Goal: Task Accomplishment & Management: Manage account settings

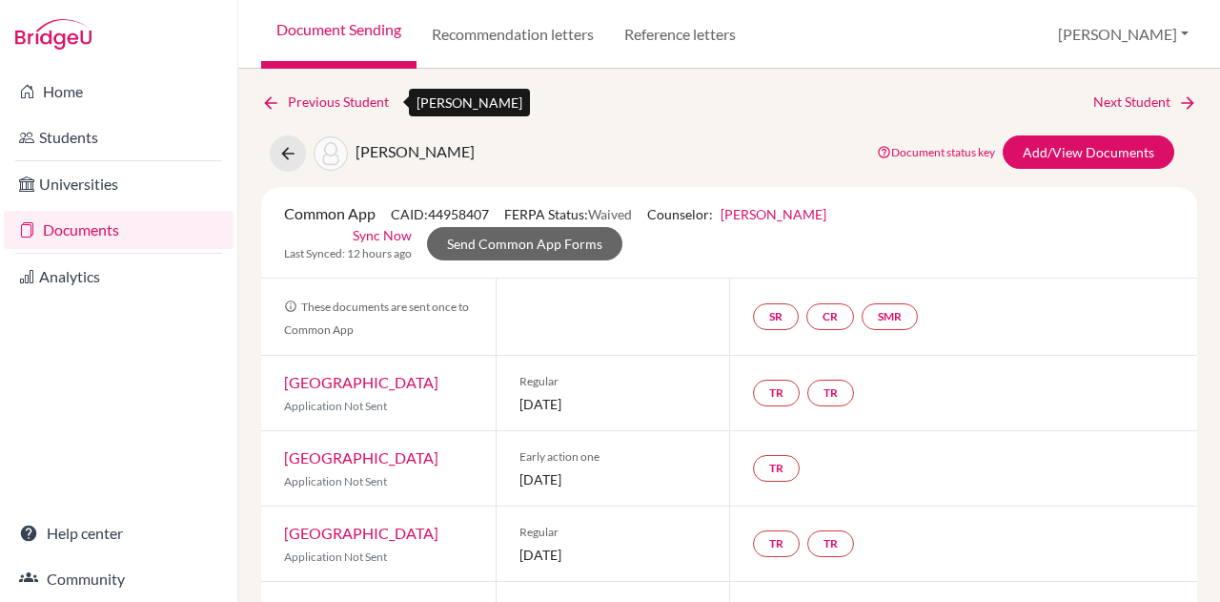
click at [265, 99] on icon at bounding box center [270, 102] width 19 height 19
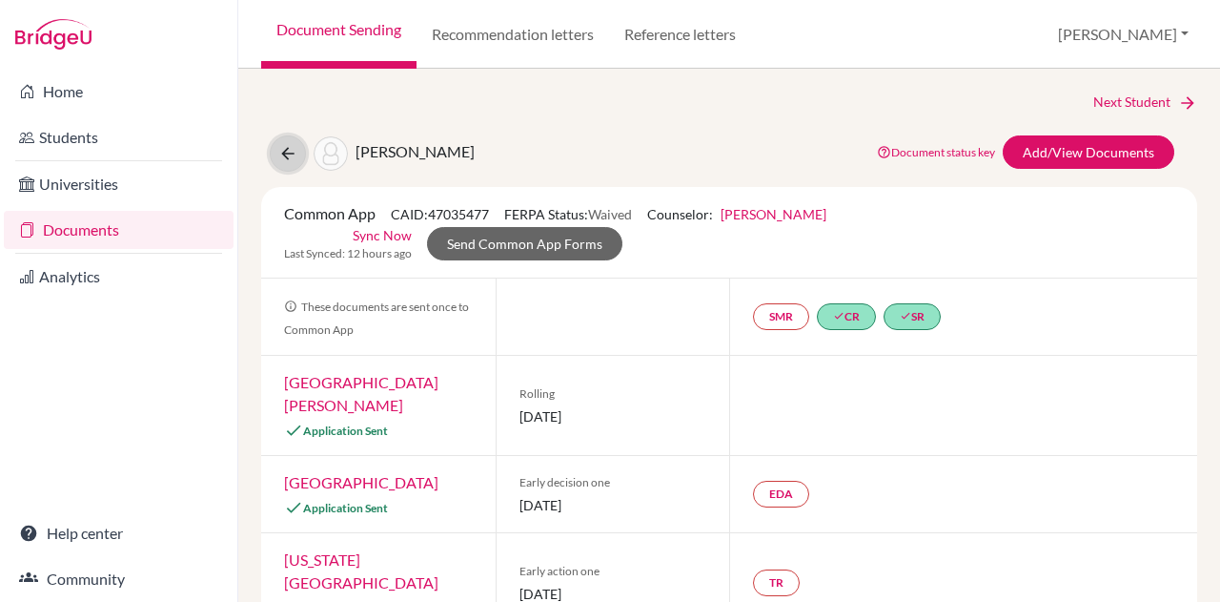
click at [280, 152] on icon at bounding box center [287, 153] width 19 height 19
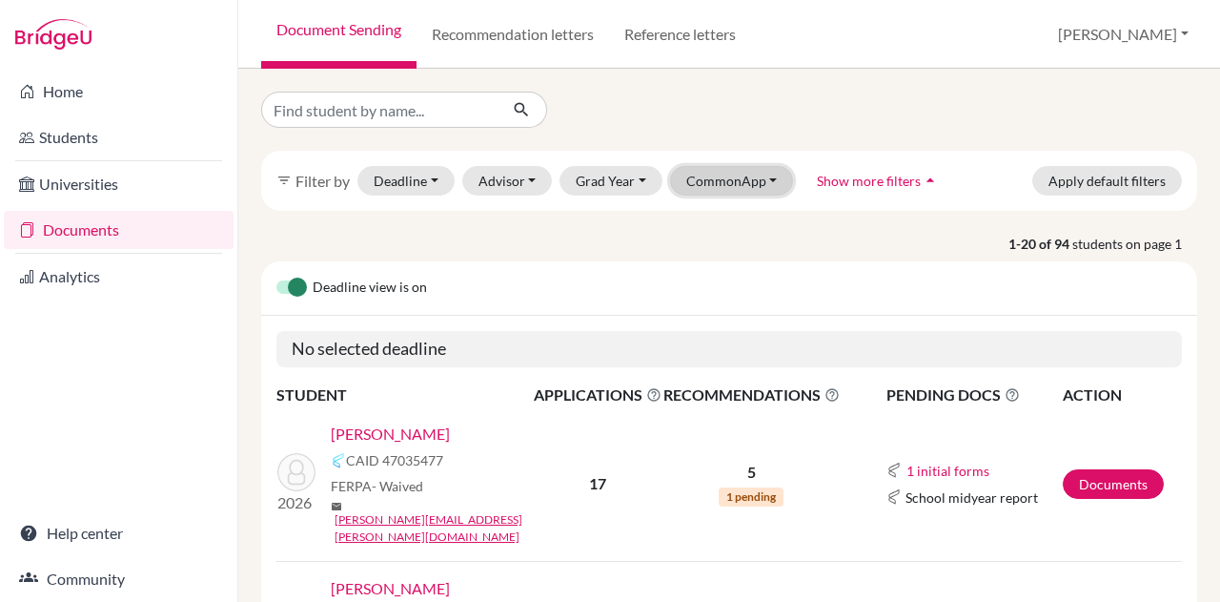
click at [776, 181] on button "CommonApp" at bounding box center [732, 181] width 124 height 30
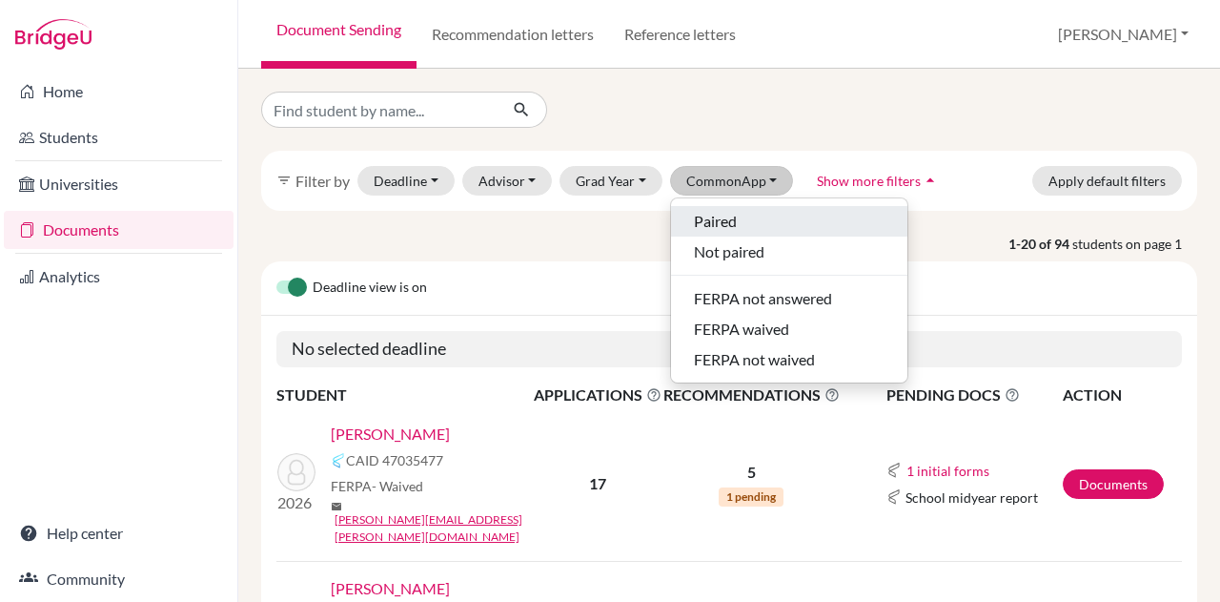
click at [743, 213] on div "Paired" at bounding box center [789, 221] width 191 height 23
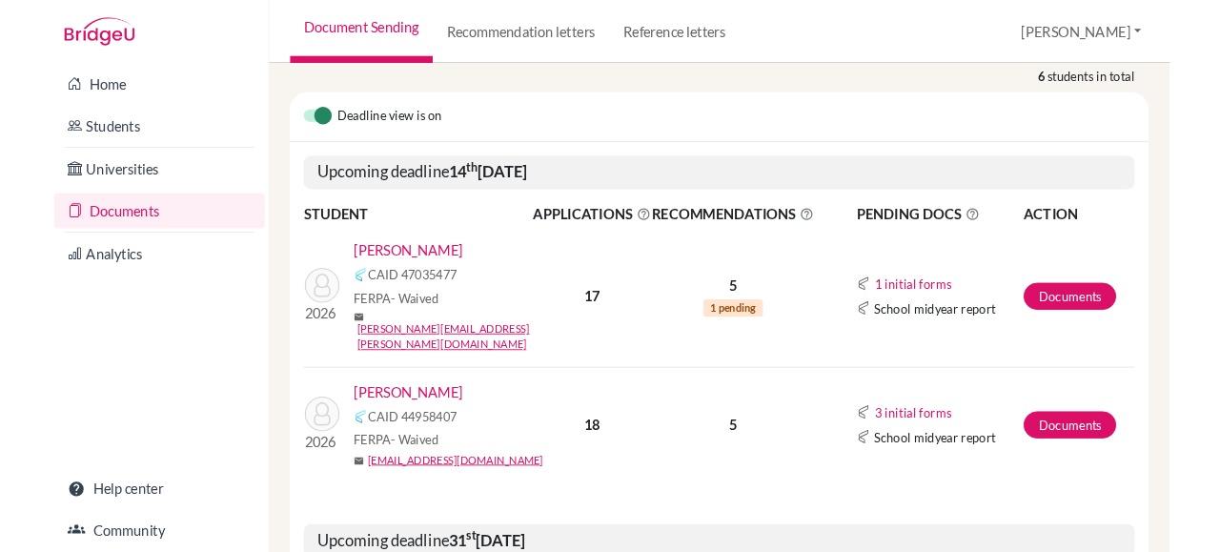
scroll to position [266, 0]
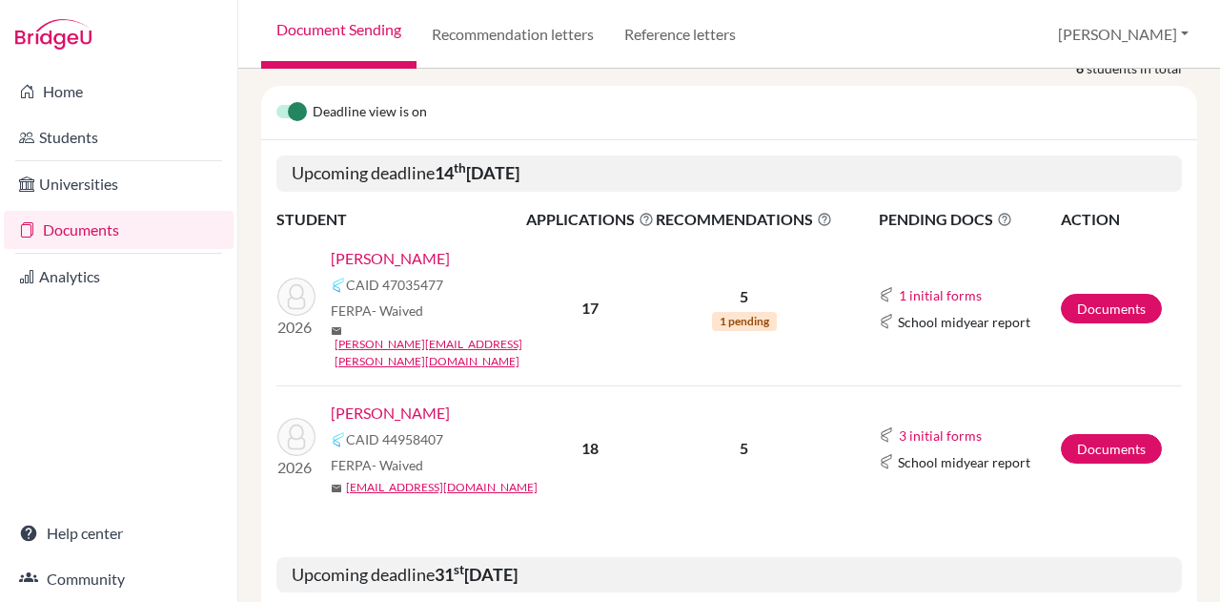
click at [407, 401] on link "[PERSON_NAME]" at bounding box center [390, 412] width 119 height 23
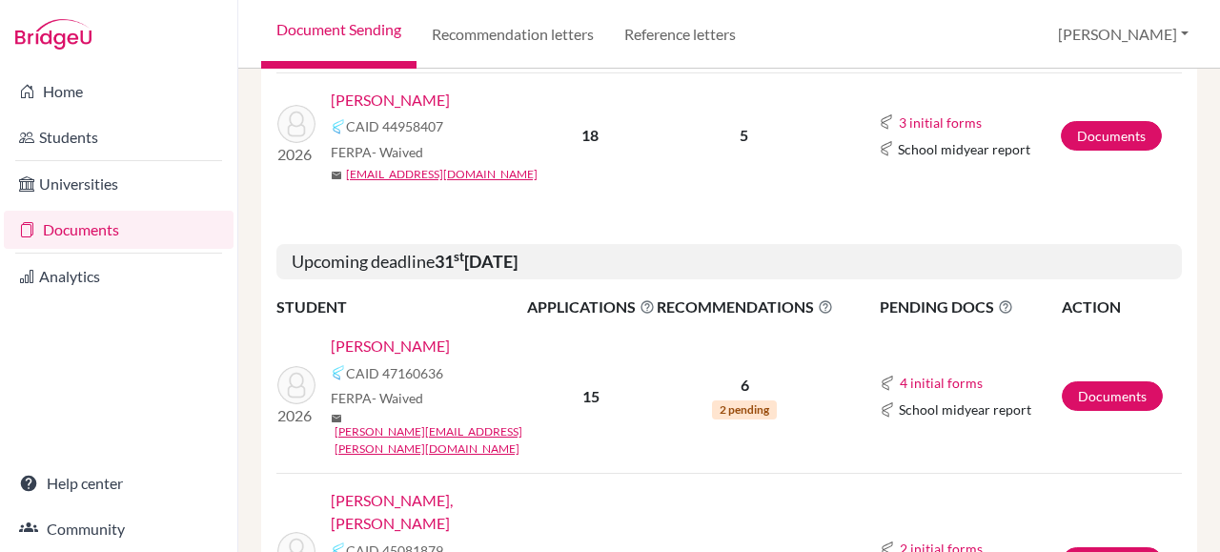
scroll to position [356, 0]
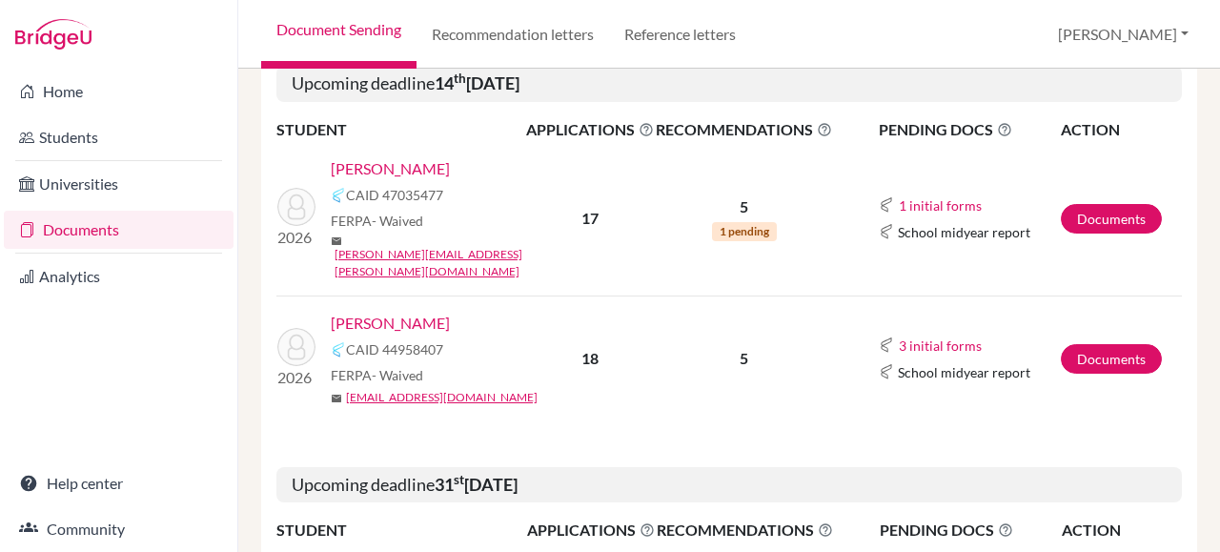
click at [393, 312] on link "[PERSON_NAME]" at bounding box center [390, 323] width 119 height 23
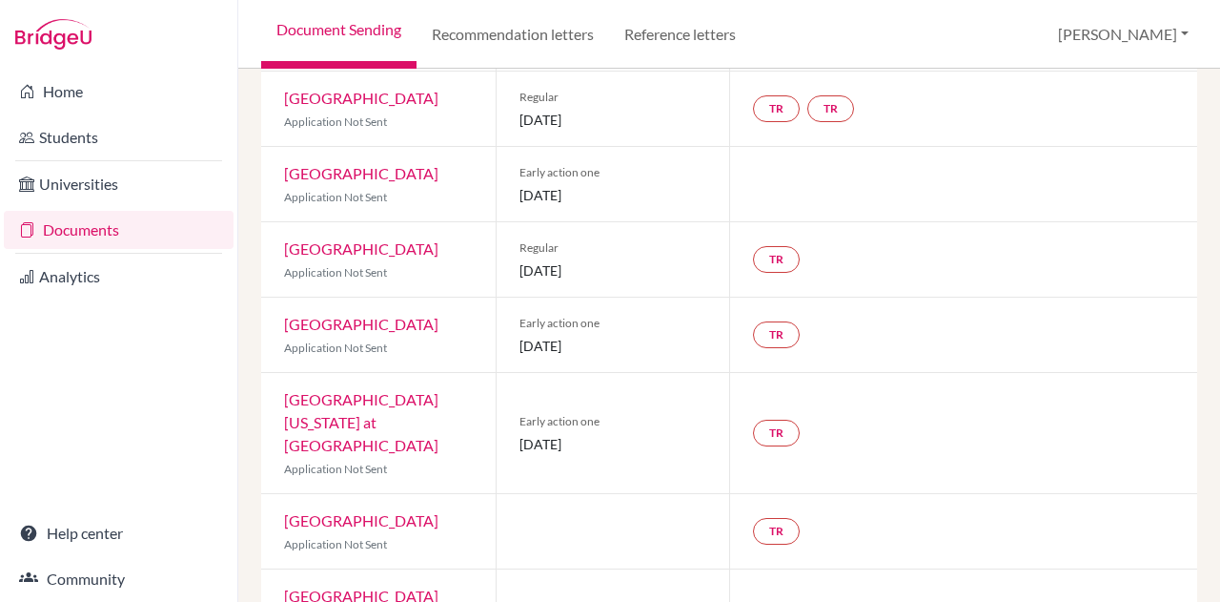
scroll to position [783, 0]
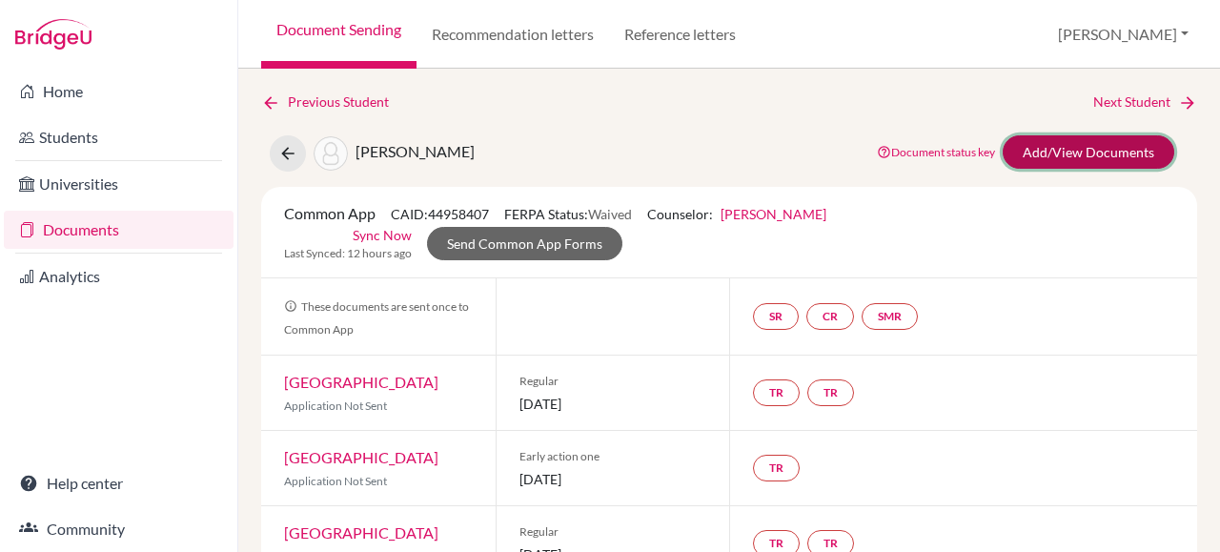
click at [1096, 150] on link "Add/View Documents" at bounding box center [1089, 151] width 172 height 33
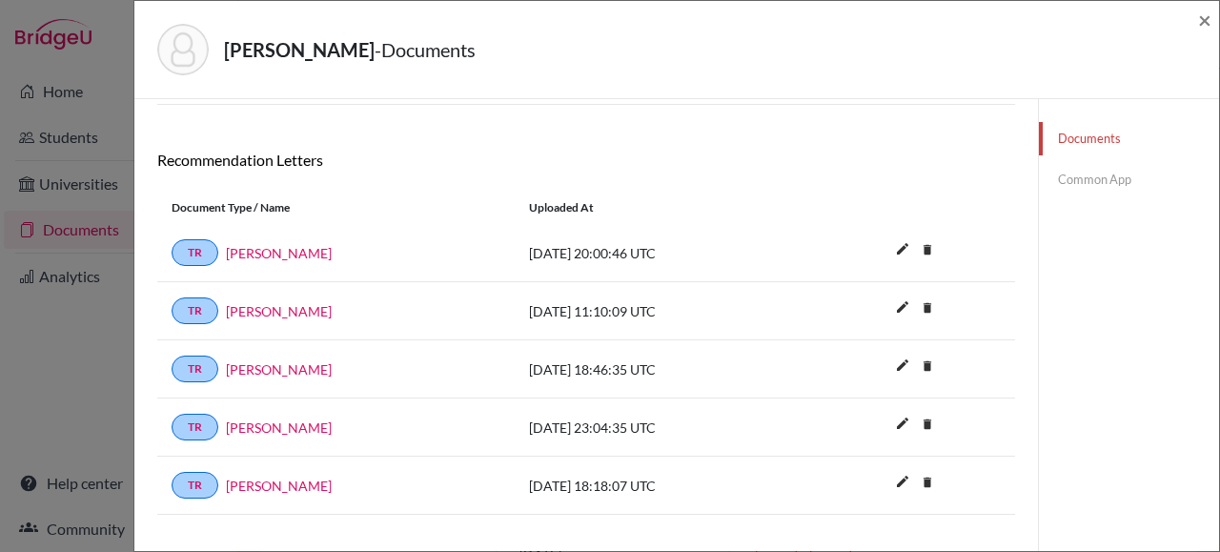
scroll to position [341, 0]
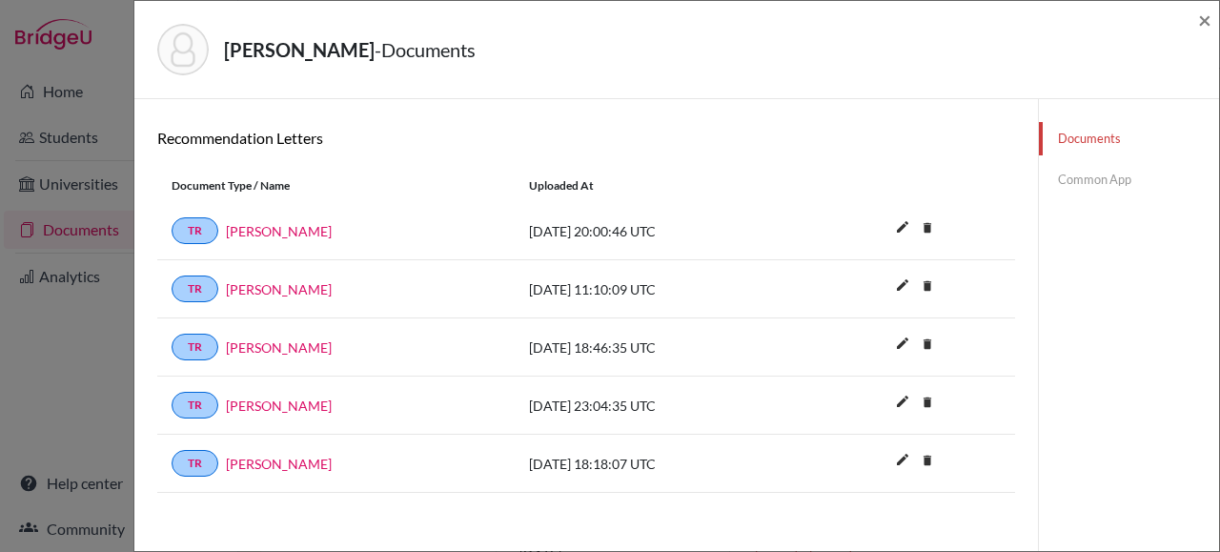
click at [1085, 180] on link "Common App" at bounding box center [1129, 179] width 180 height 33
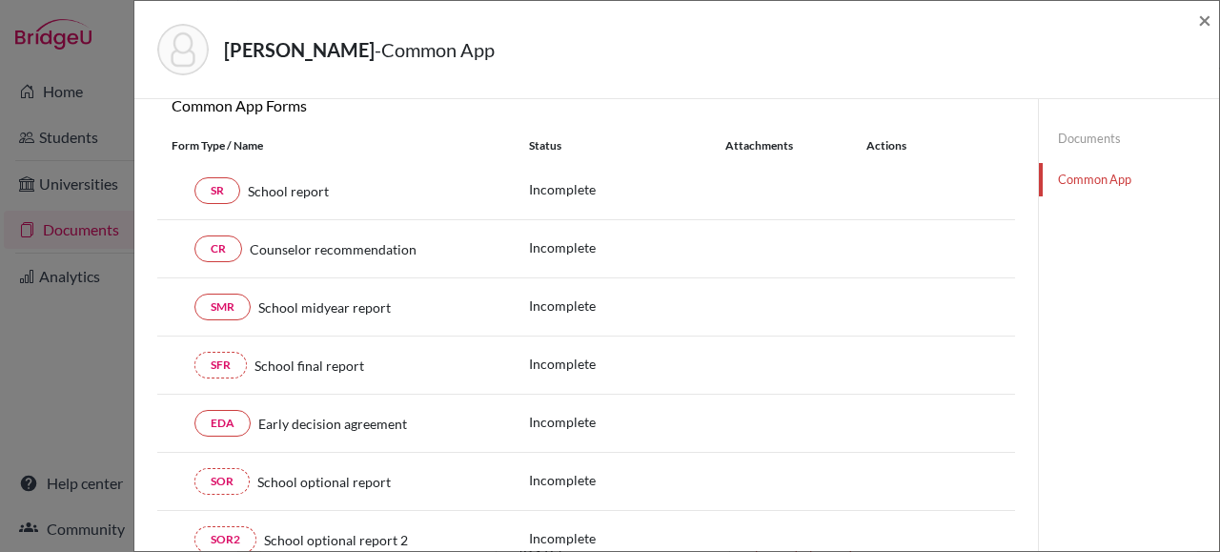
scroll to position [193, 0]
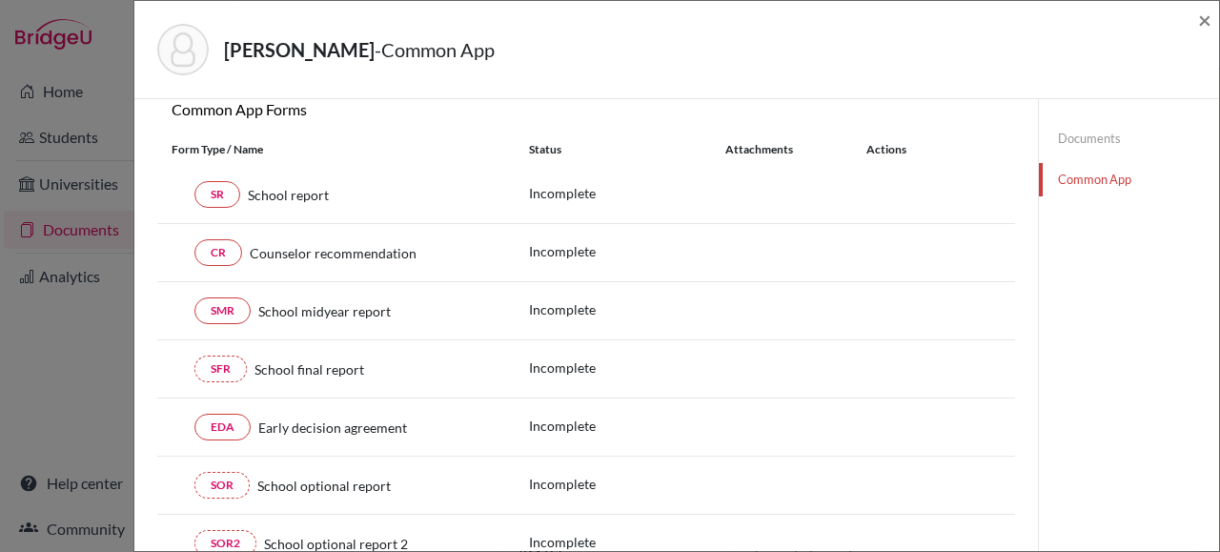
click at [1093, 133] on link "Documents" at bounding box center [1129, 138] width 180 height 33
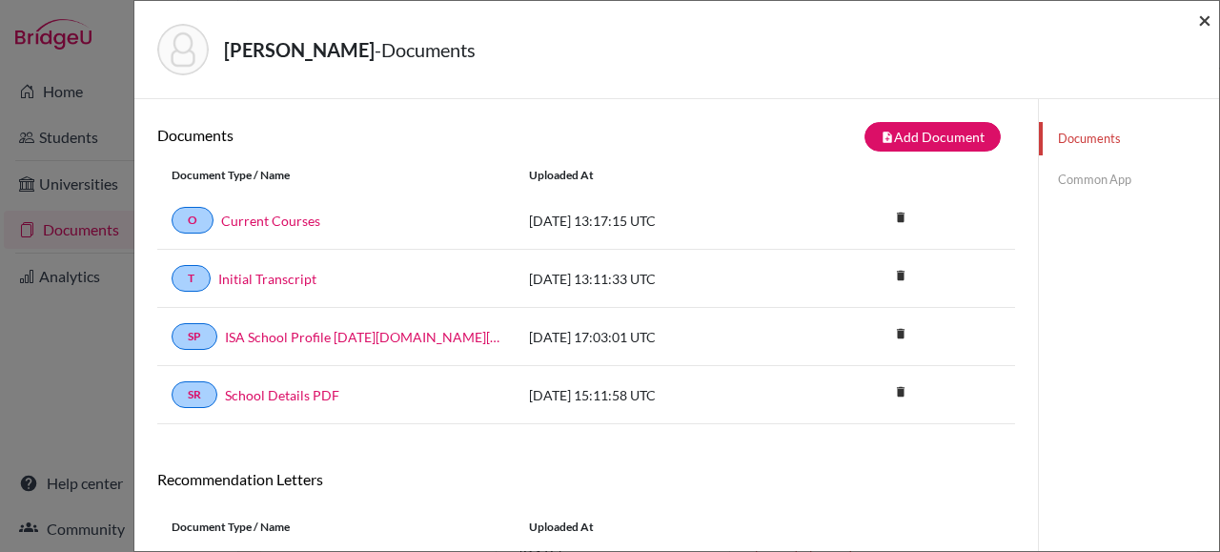
click at [1205, 18] on span "×" at bounding box center [1204, 20] width 13 height 28
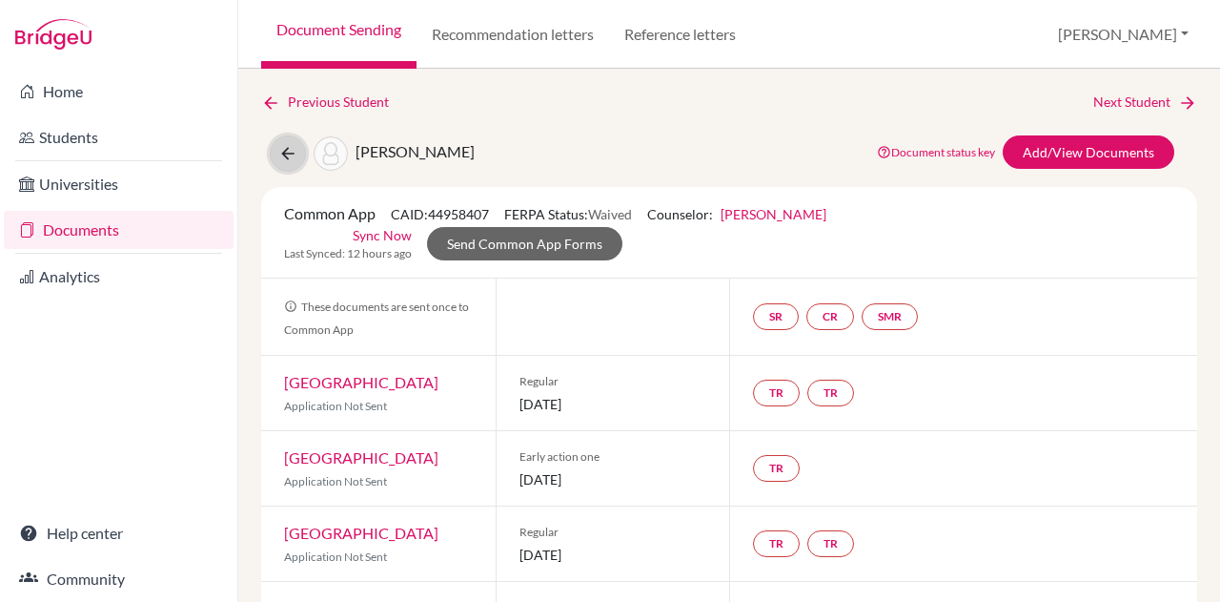
click at [296, 156] on icon at bounding box center [287, 153] width 19 height 19
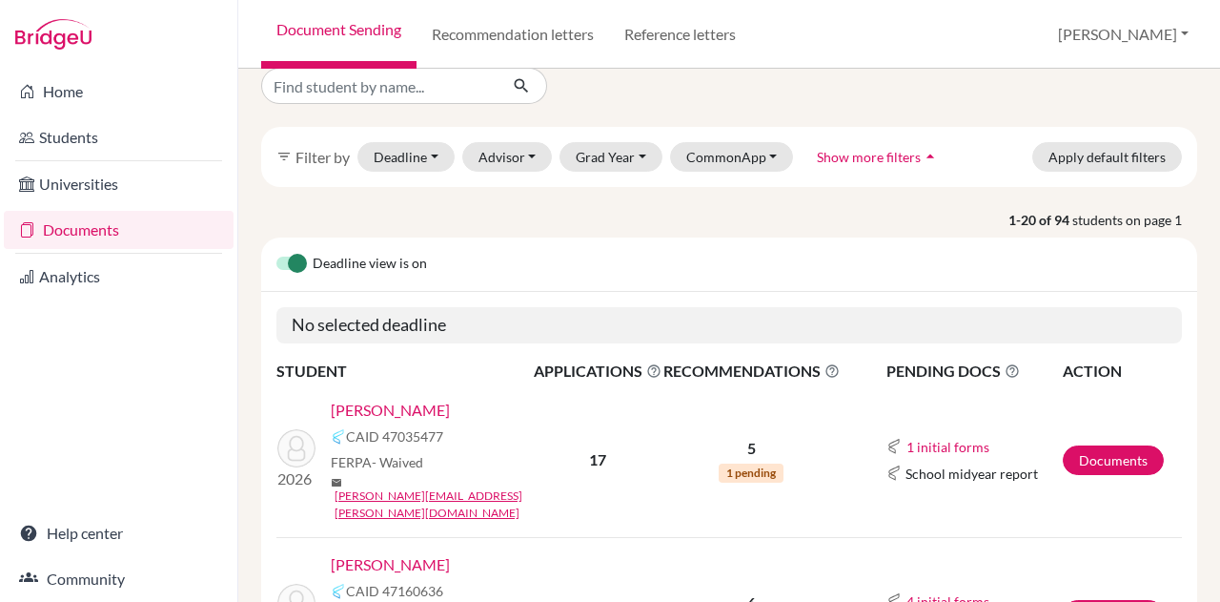
scroll to position [23, 0]
click at [708, 163] on button "CommonApp" at bounding box center [732, 158] width 124 height 30
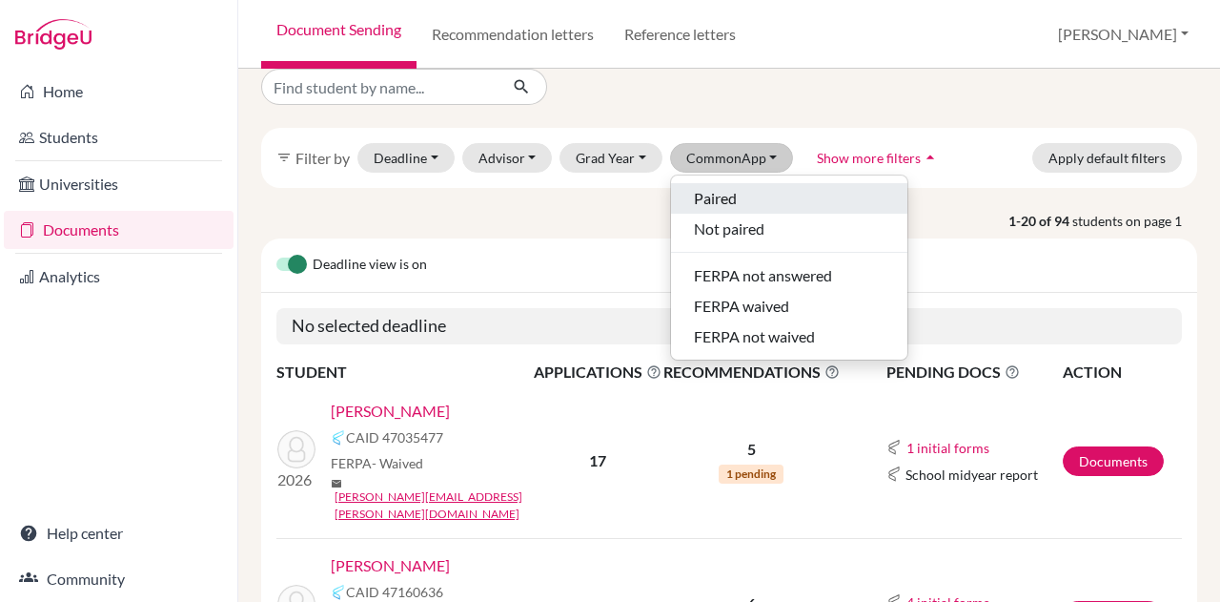
click at [712, 194] on span "Paired" at bounding box center [715, 198] width 43 height 23
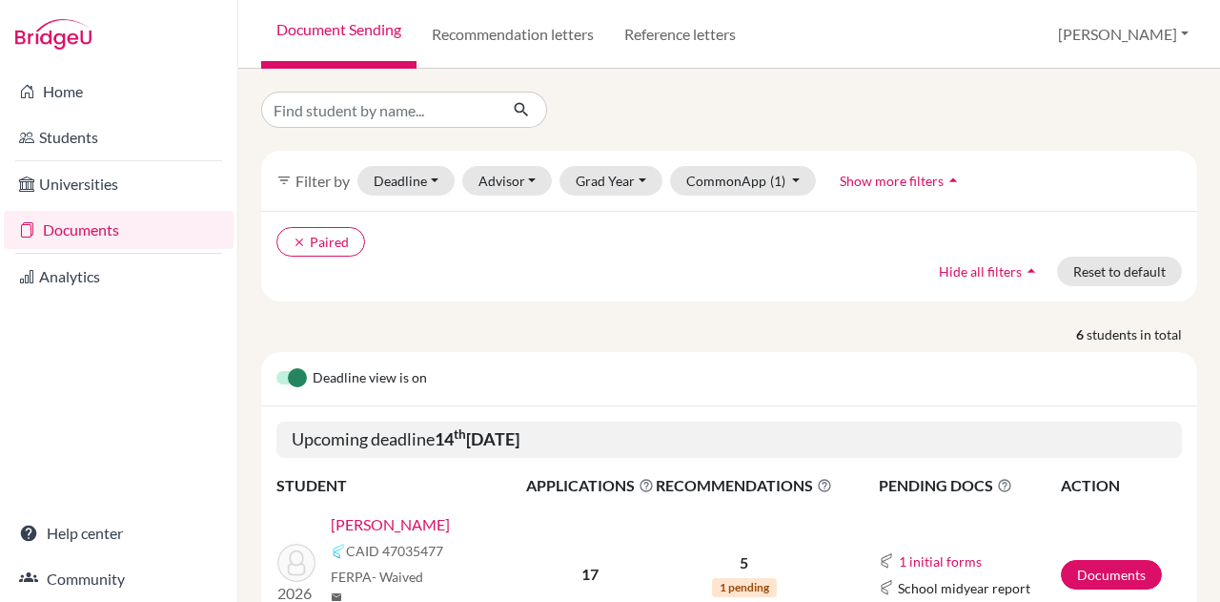
scroll to position [374, 0]
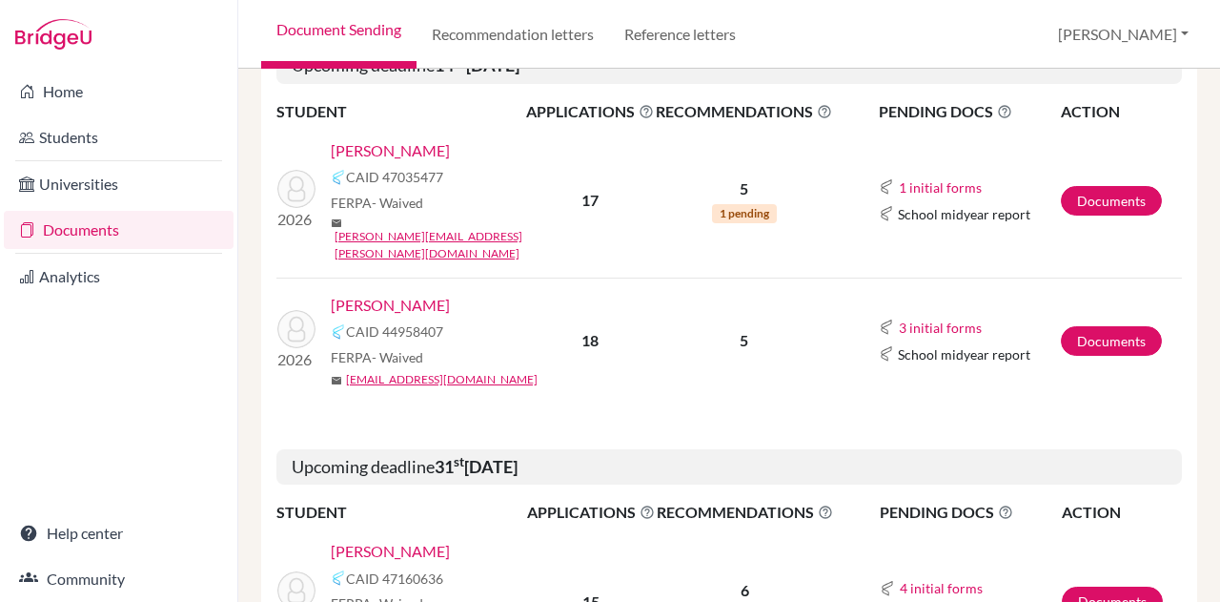
click at [412, 294] on link "[PERSON_NAME]" at bounding box center [390, 305] width 119 height 23
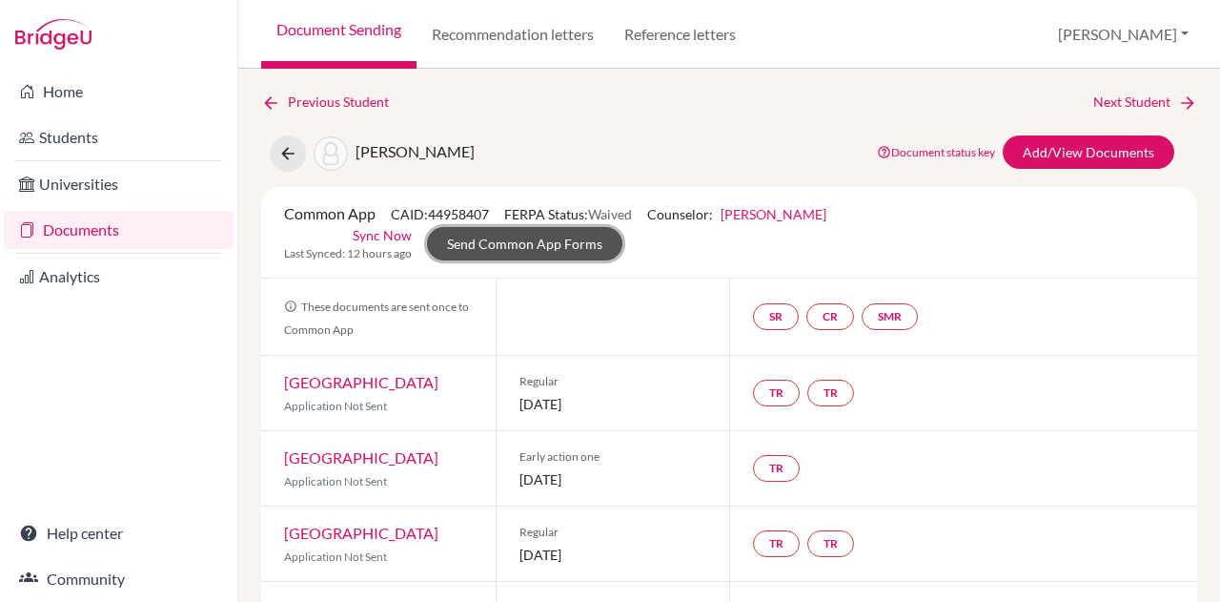
click at [545, 236] on link "Send Common App Forms" at bounding box center [524, 243] width 195 height 33
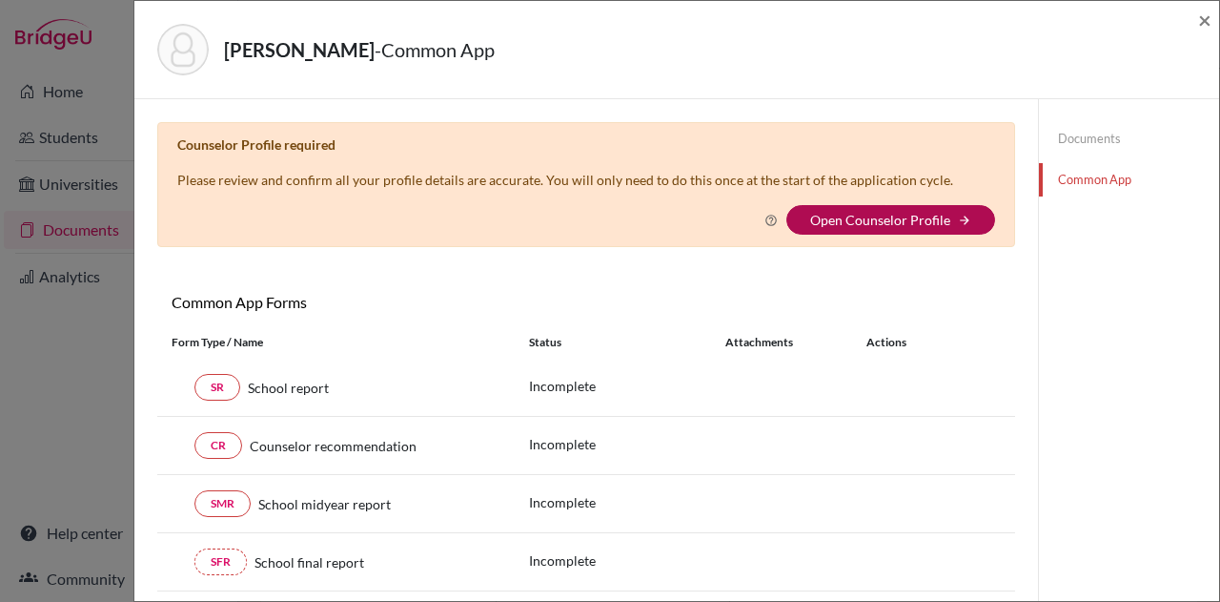
click at [852, 222] on link "Open Counselor Profile" at bounding box center [880, 220] width 140 height 16
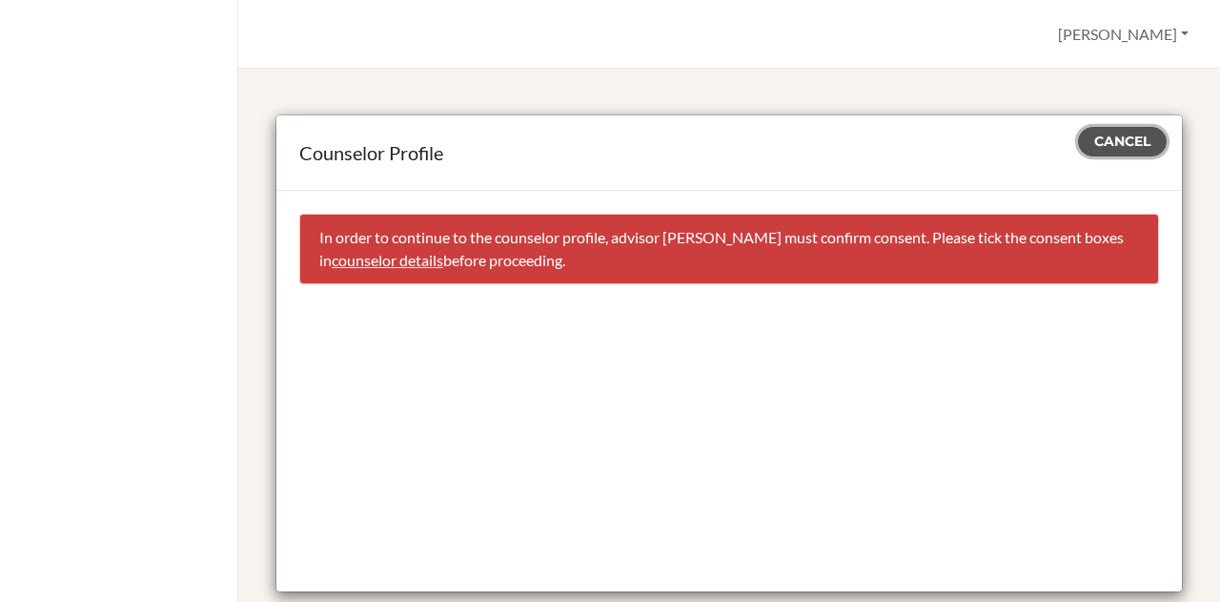
click at [1096, 133] on span "Cancel" at bounding box center [1122, 141] width 56 height 17
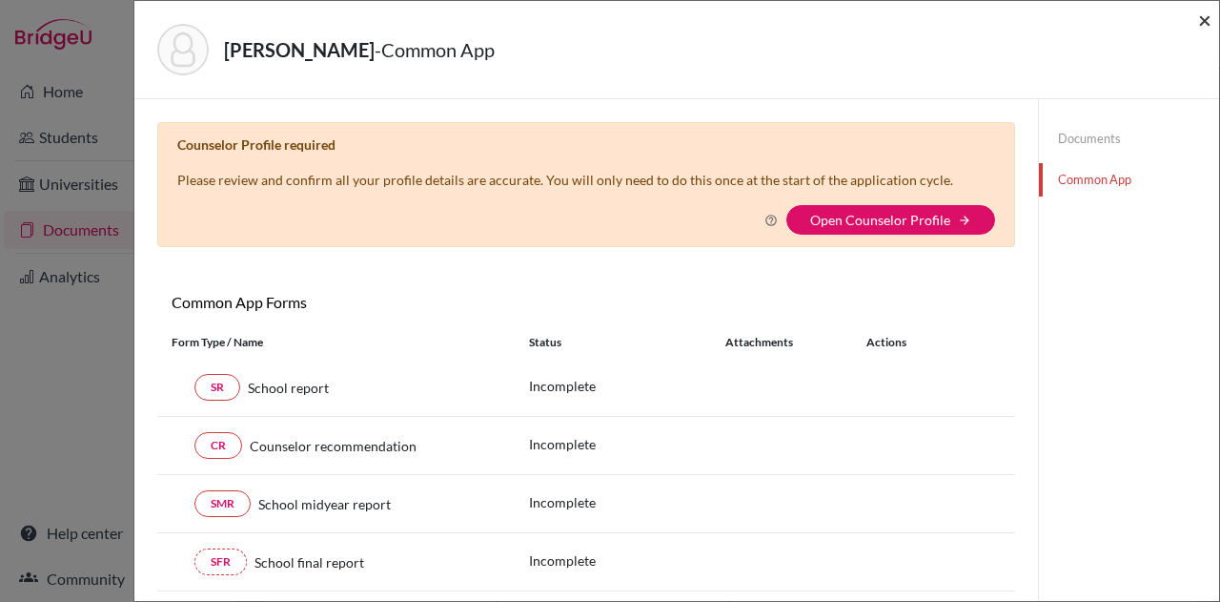
click at [1210, 17] on span "×" at bounding box center [1204, 20] width 13 height 28
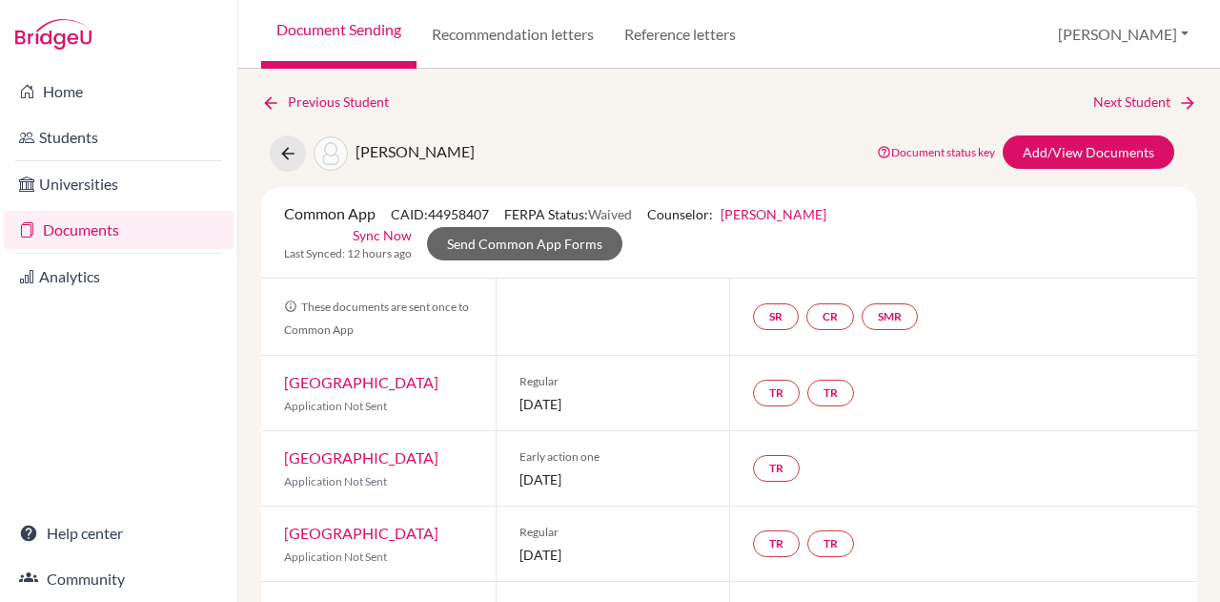
click at [827, 207] on link "Rakhee Mirchandani" at bounding box center [774, 214] width 106 height 16
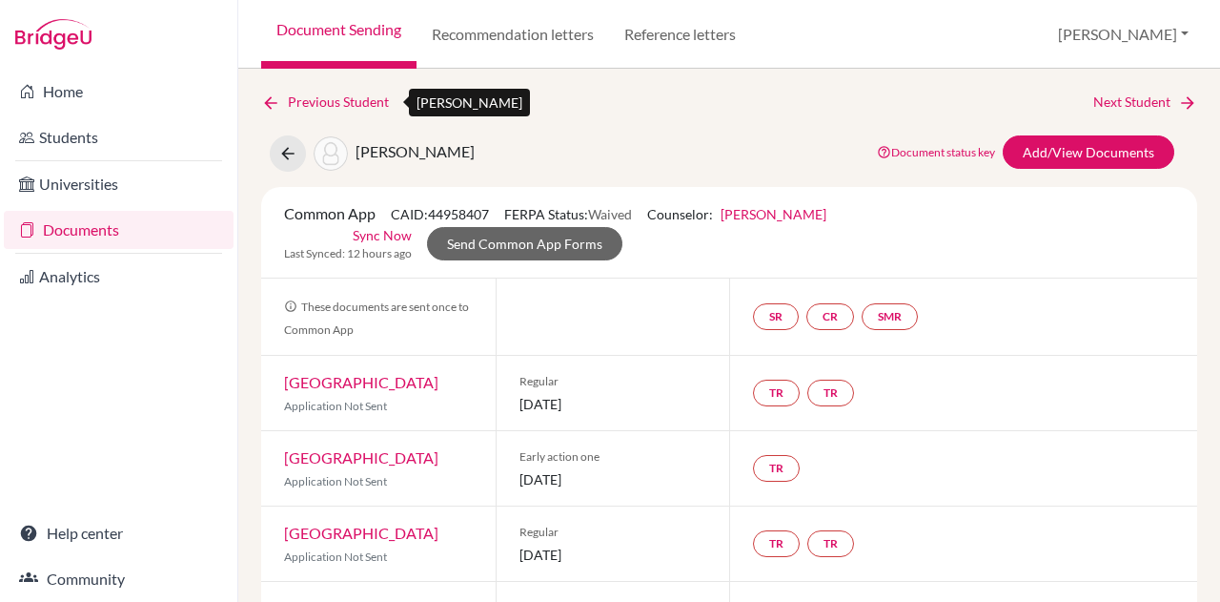
click at [273, 105] on icon at bounding box center [270, 102] width 19 height 19
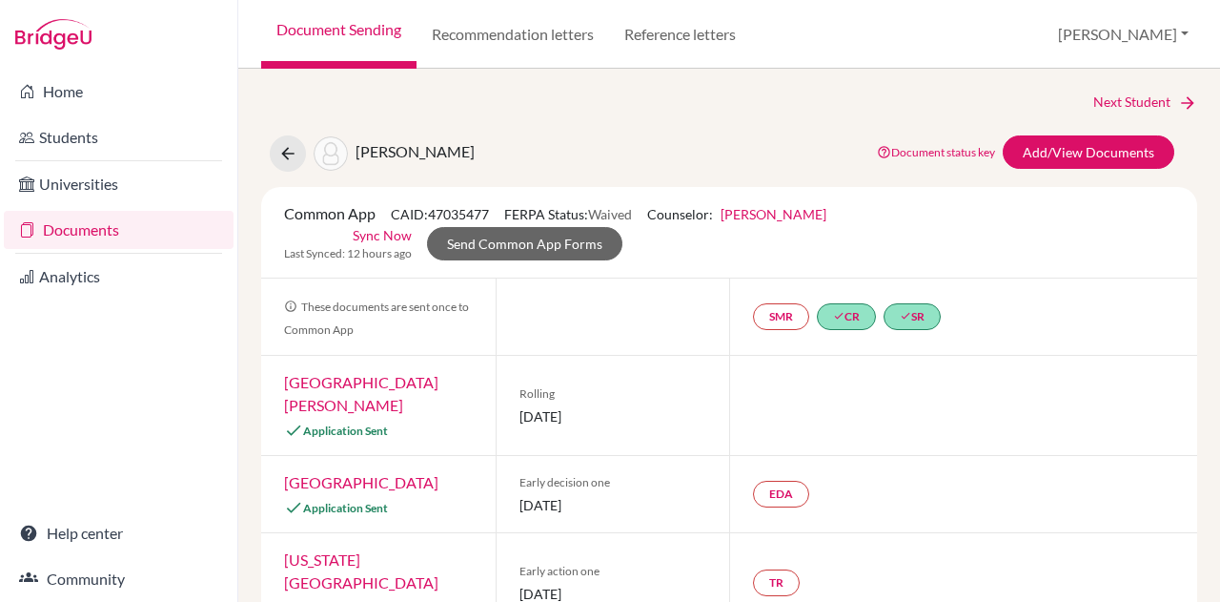
click at [782, 206] on link "Kristen Rosenfield" at bounding box center [774, 214] width 106 height 16
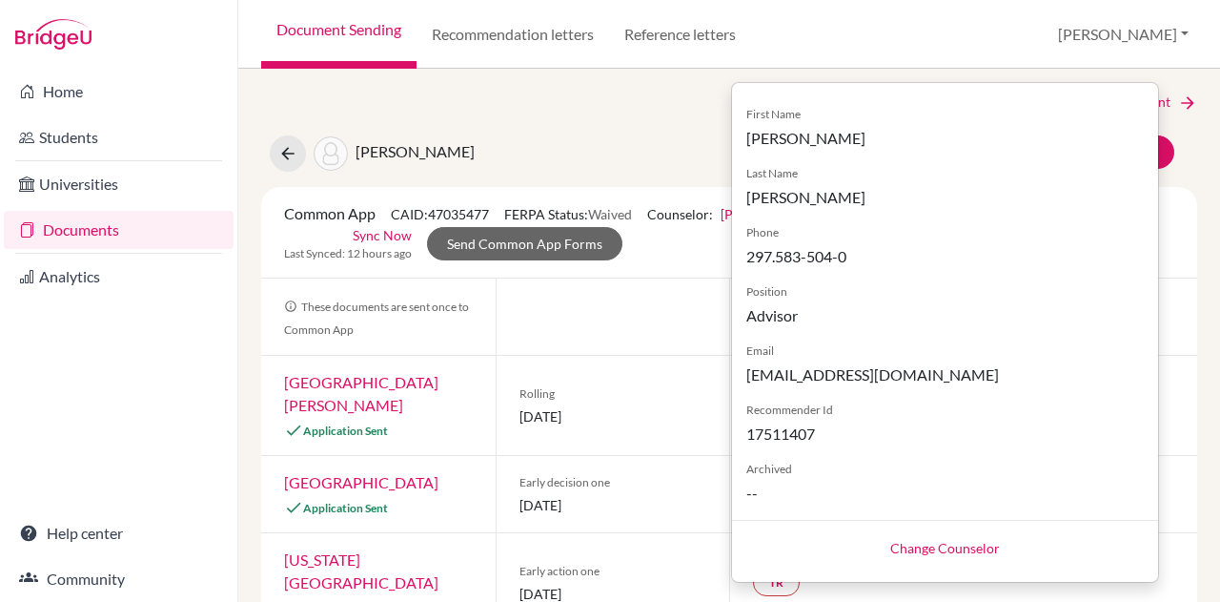
click at [627, 152] on div "Atzbach, Amelia Document status key TR Requirement. Document not uploaded yet. …" at bounding box center [729, 153] width 965 height 36
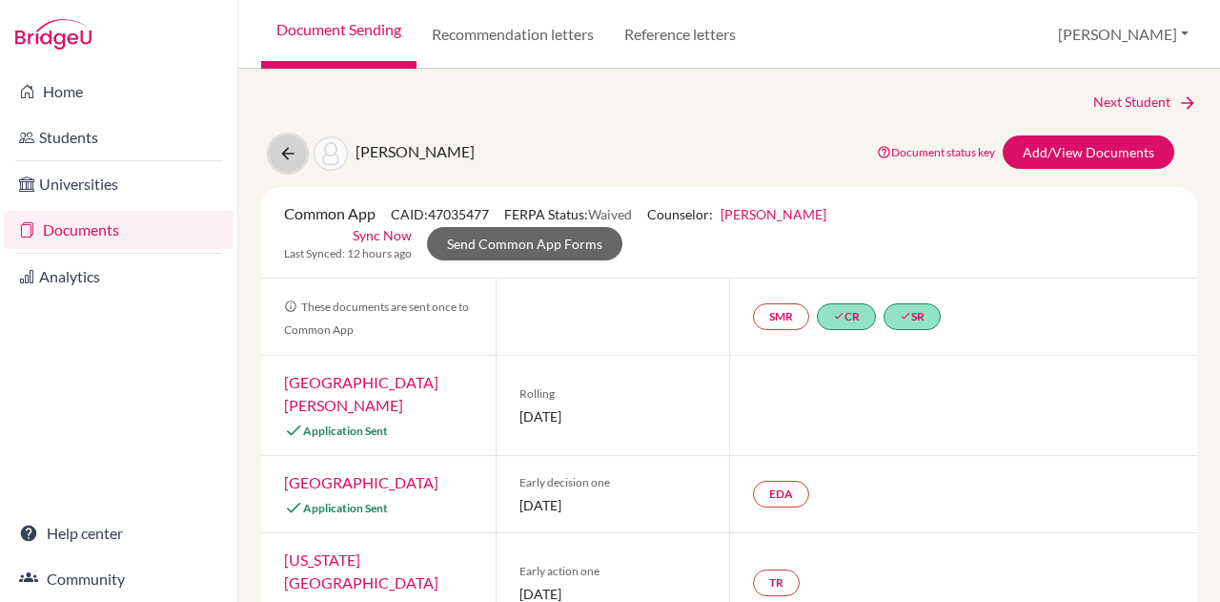
click at [284, 158] on icon at bounding box center [287, 153] width 19 height 19
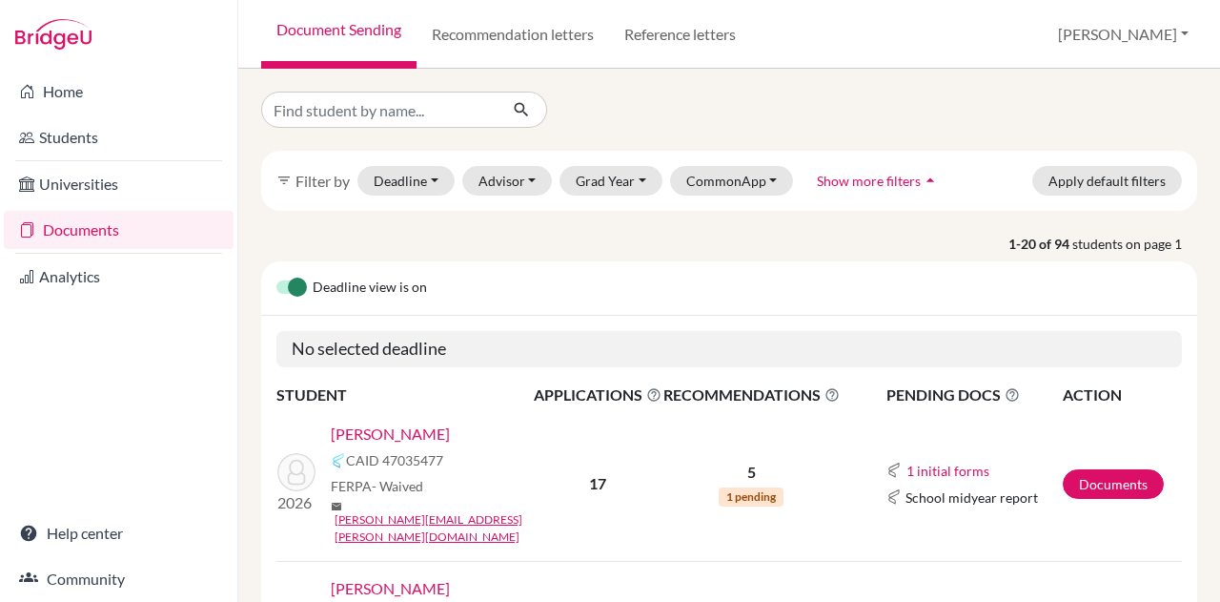
scroll to position [341, 0]
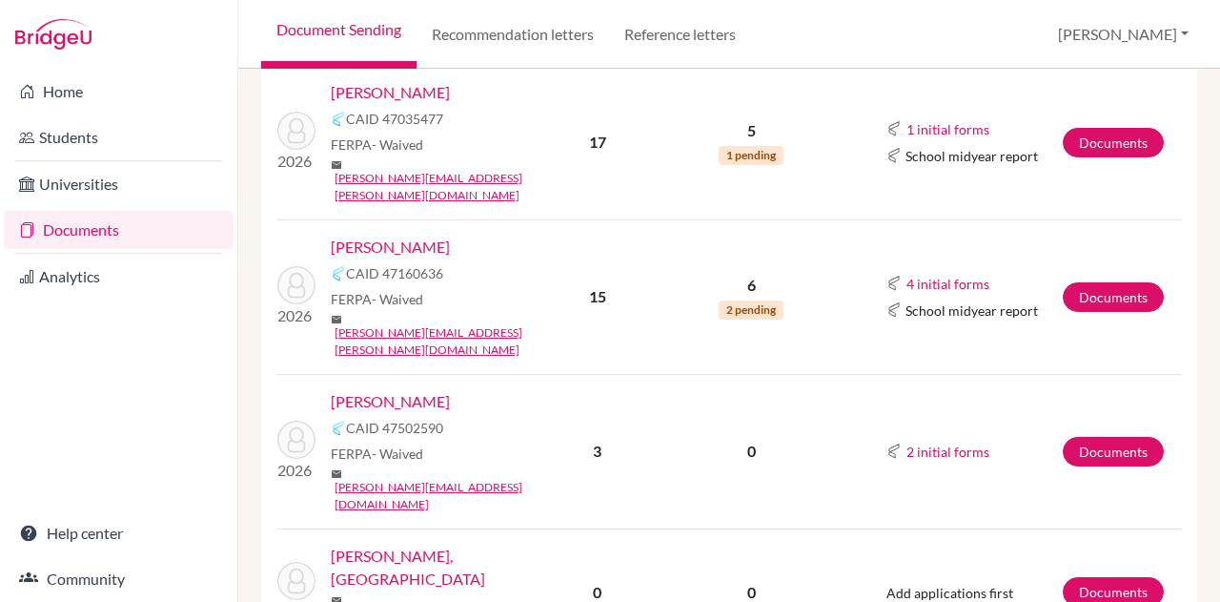
click at [381, 235] on link "[PERSON_NAME]" at bounding box center [390, 246] width 119 height 23
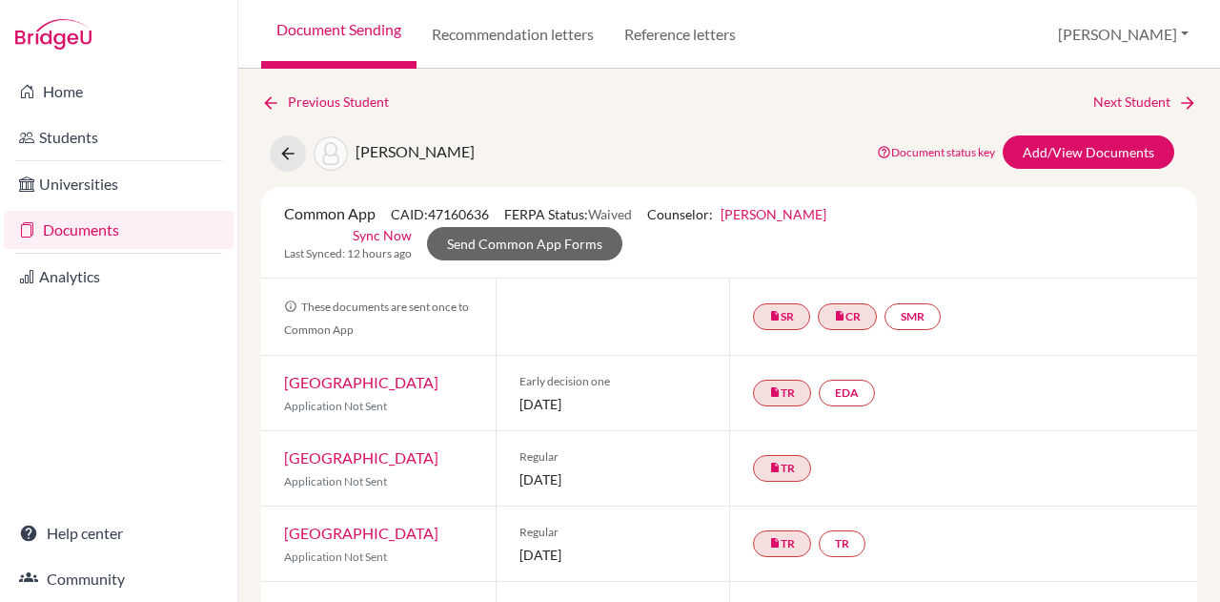
click at [788, 211] on link "[PERSON_NAME]" at bounding box center [774, 214] width 106 height 16
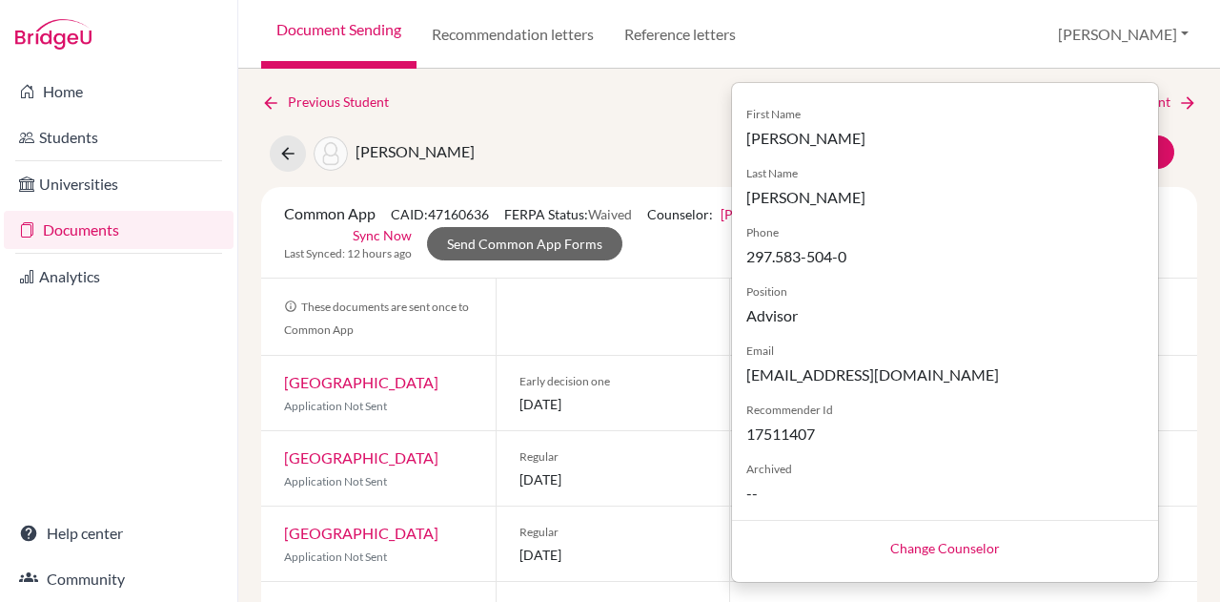
click at [614, 146] on div "[PERSON_NAME] Document status key TR Requirement. Document not uploaded yet. TR…" at bounding box center [729, 153] width 965 height 36
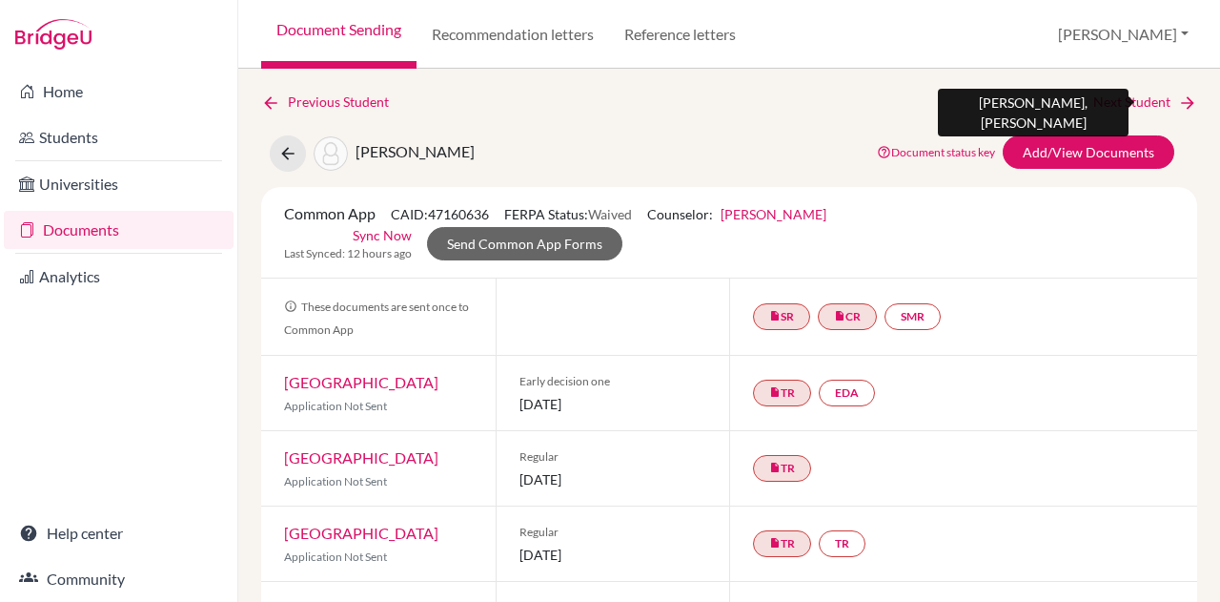
click at [1093, 98] on link "Next Student" at bounding box center [1145, 102] width 104 height 21
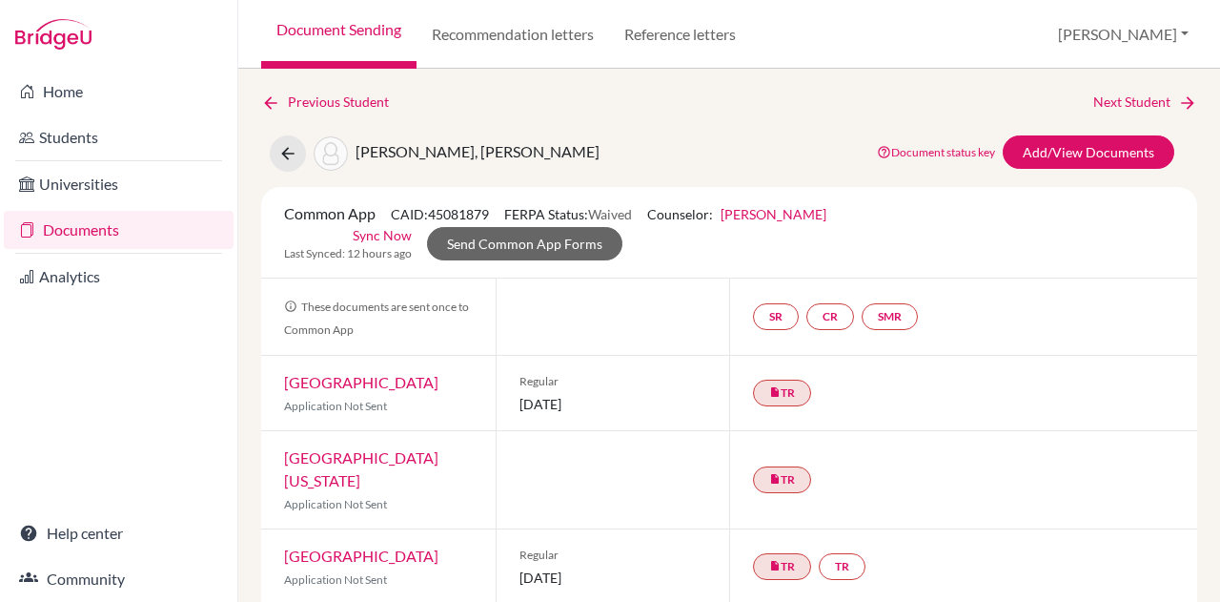
click at [810, 214] on link "Kristen Rosenfield" at bounding box center [774, 214] width 106 height 16
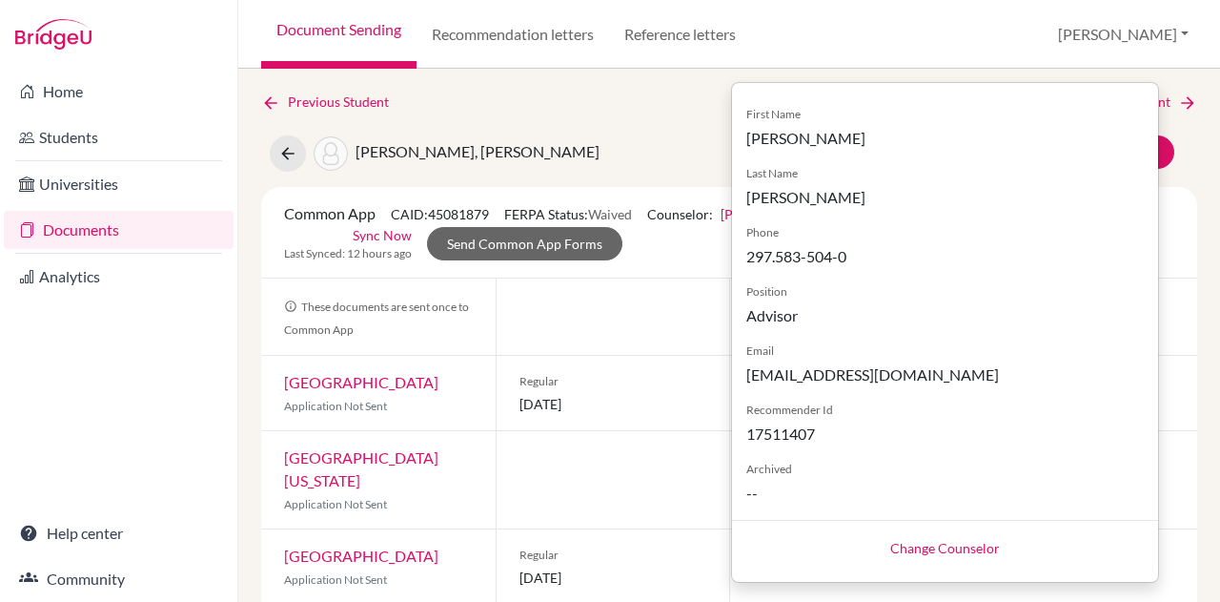
click at [654, 157] on div "Modyani, Aashish Document status key TR Requirement. Document not uploaded yet.…" at bounding box center [729, 153] width 965 height 36
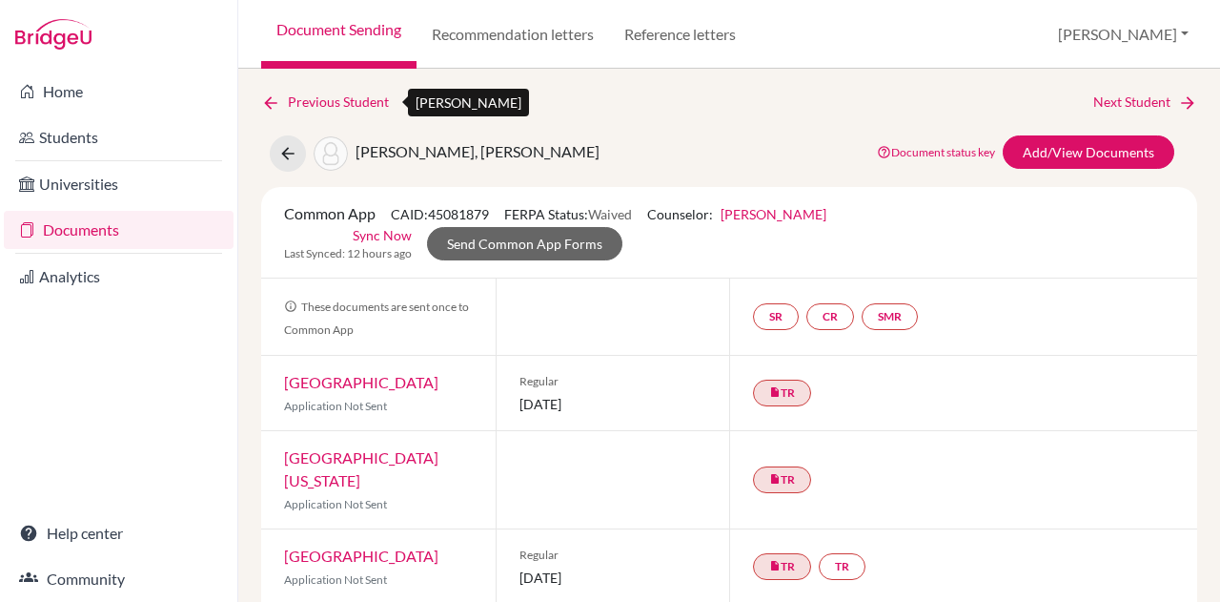
click at [268, 105] on icon at bounding box center [270, 102] width 19 height 19
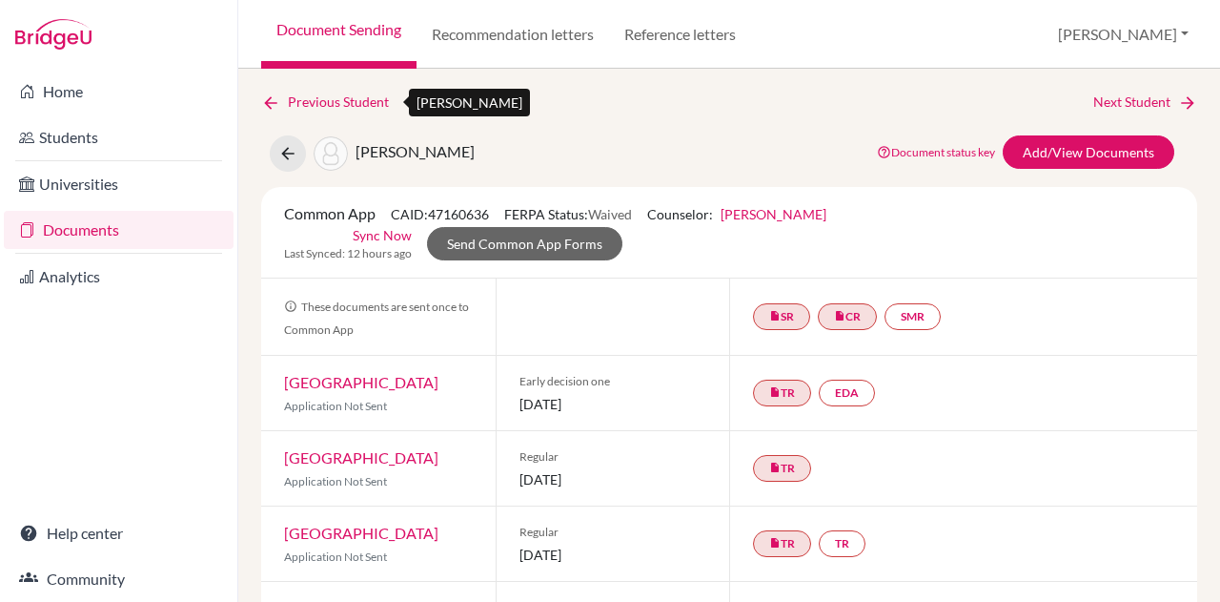
click at [268, 105] on icon at bounding box center [270, 102] width 19 height 19
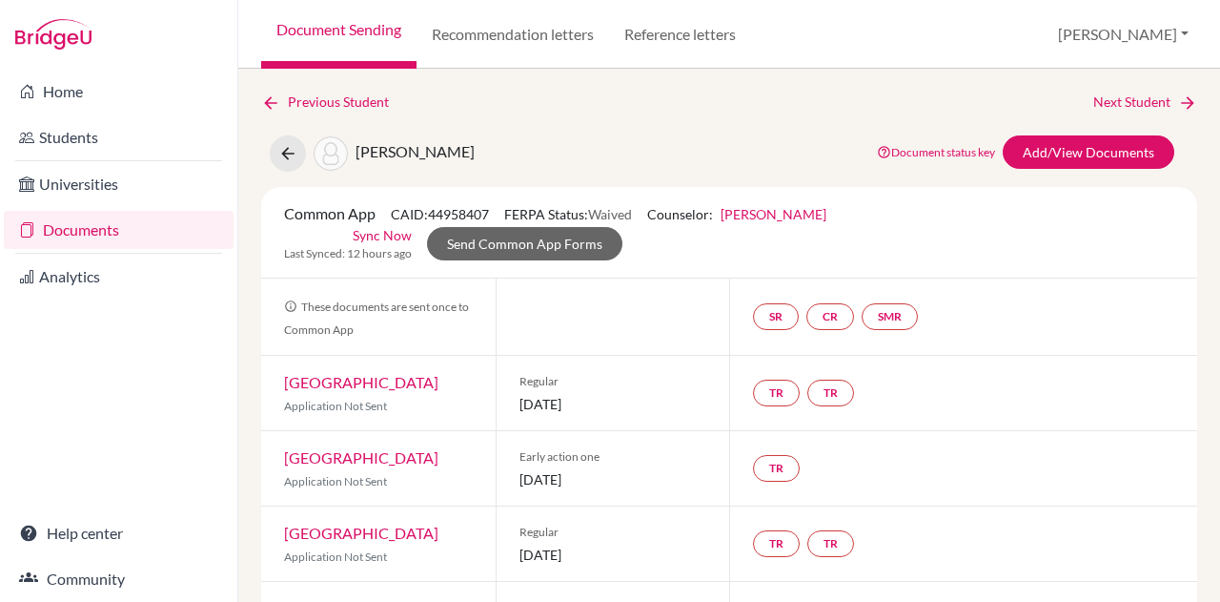
click at [818, 209] on link "Rakhee Mirchandani" at bounding box center [774, 214] width 106 height 16
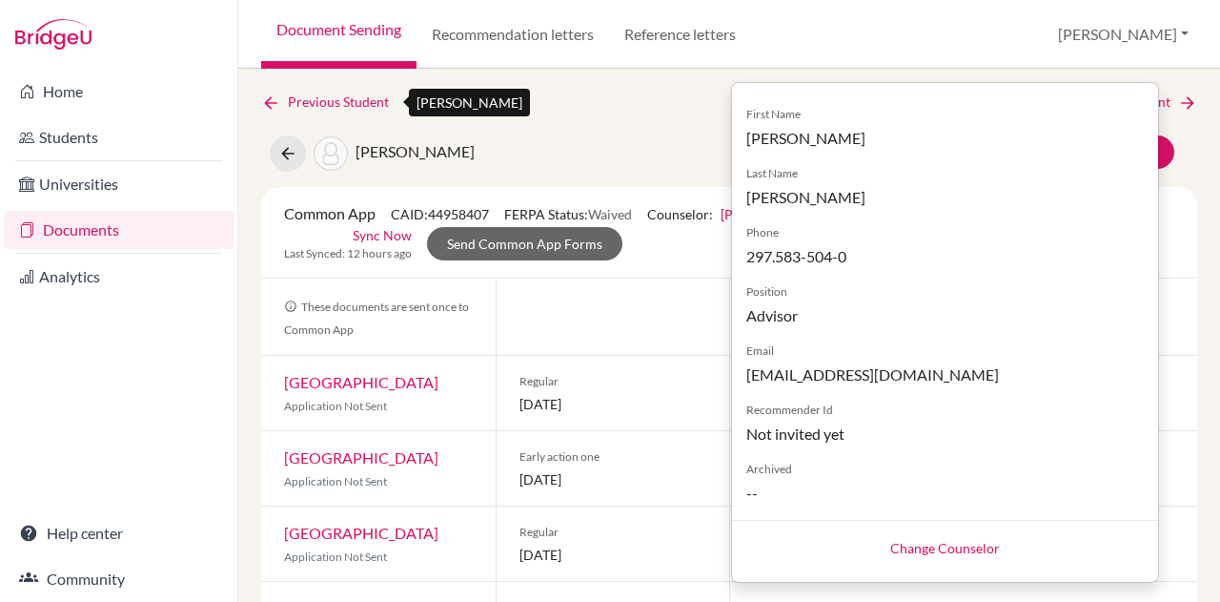
click at [263, 109] on icon at bounding box center [270, 102] width 19 height 19
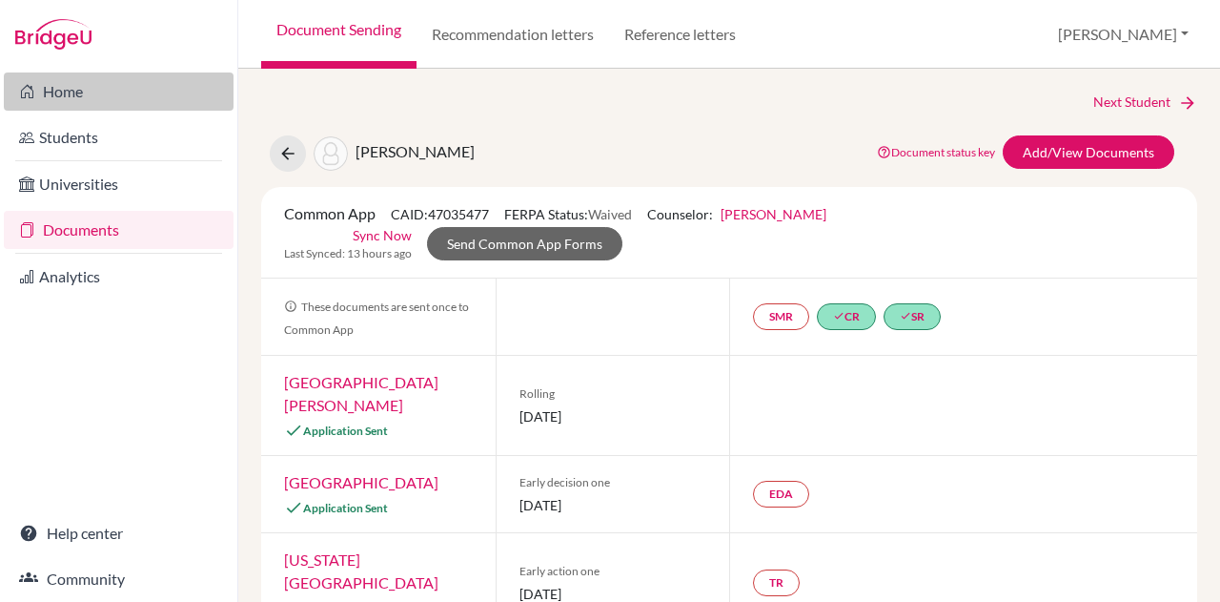
click at [93, 88] on link "Home" at bounding box center [119, 91] width 230 height 38
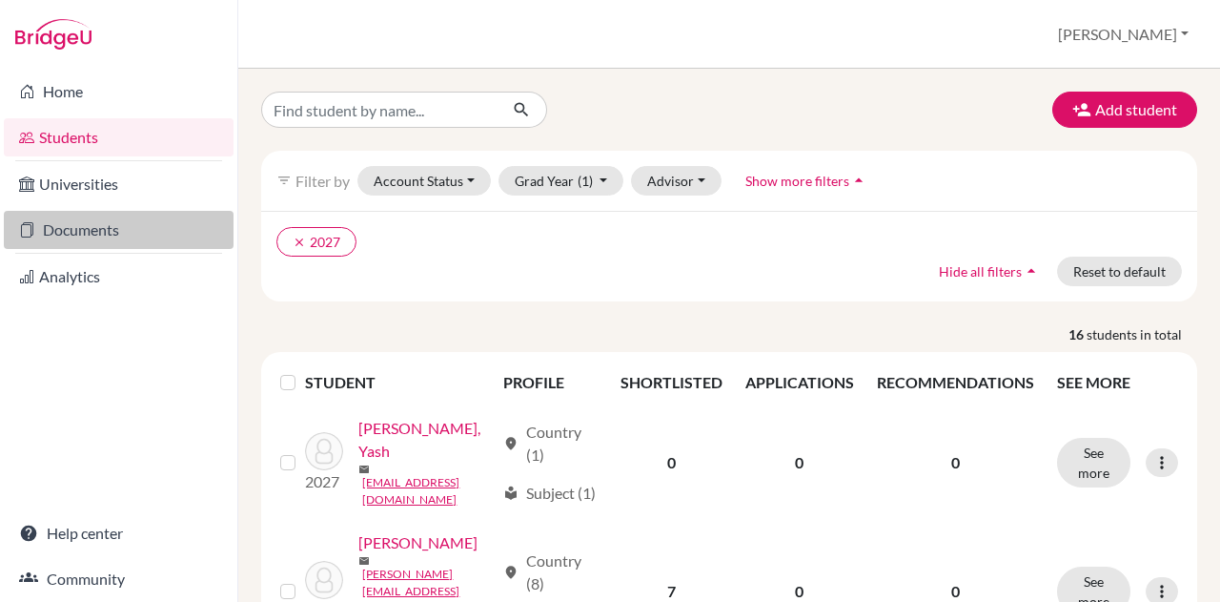
click at [73, 226] on link "Documents" at bounding box center [119, 230] width 230 height 38
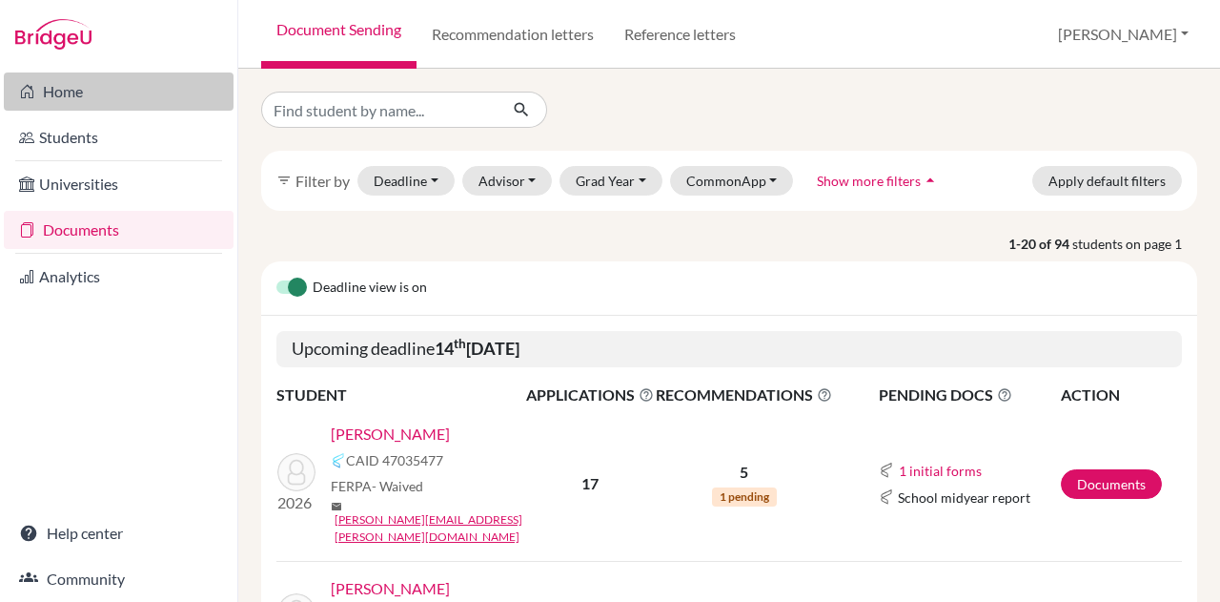
click at [63, 80] on link "Home" at bounding box center [119, 91] width 230 height 38
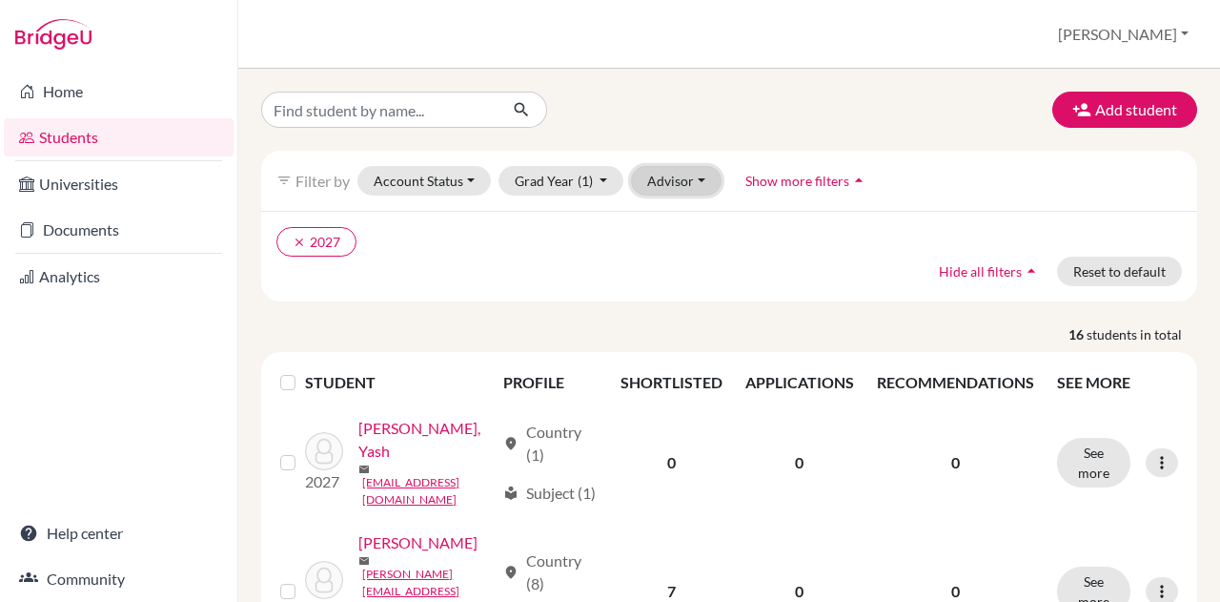
click at [667, 183] on button "Advisor" at bounding box center [676, 181] width 91 height 30
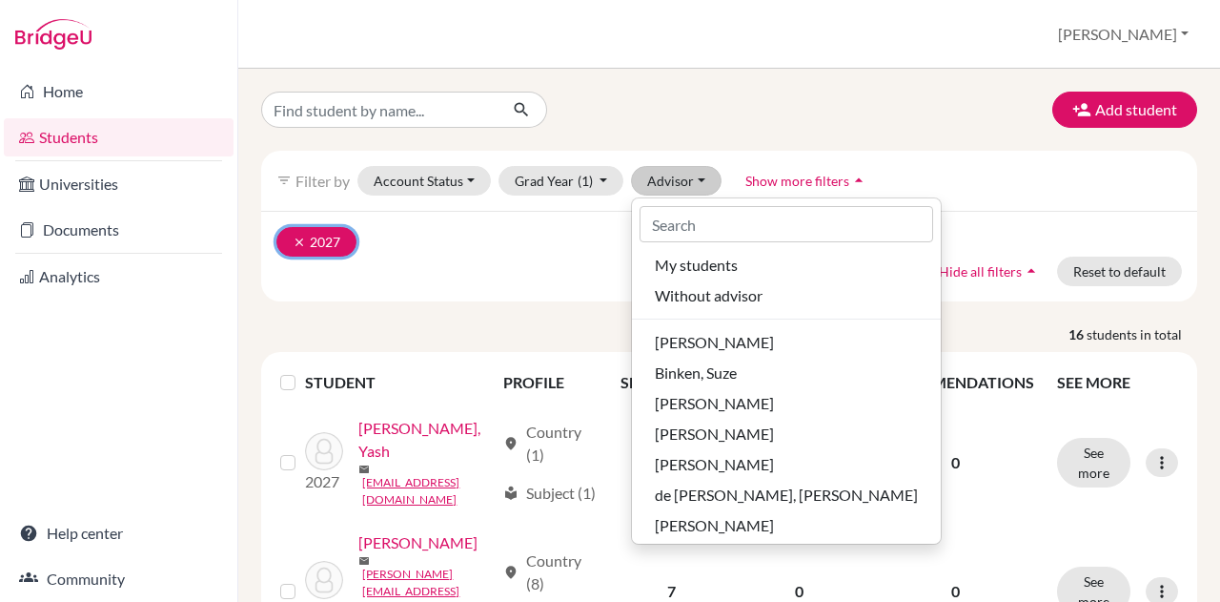
click at [297, 245] on icon "clear" at bounding box center [299, 241] width 13 height 13
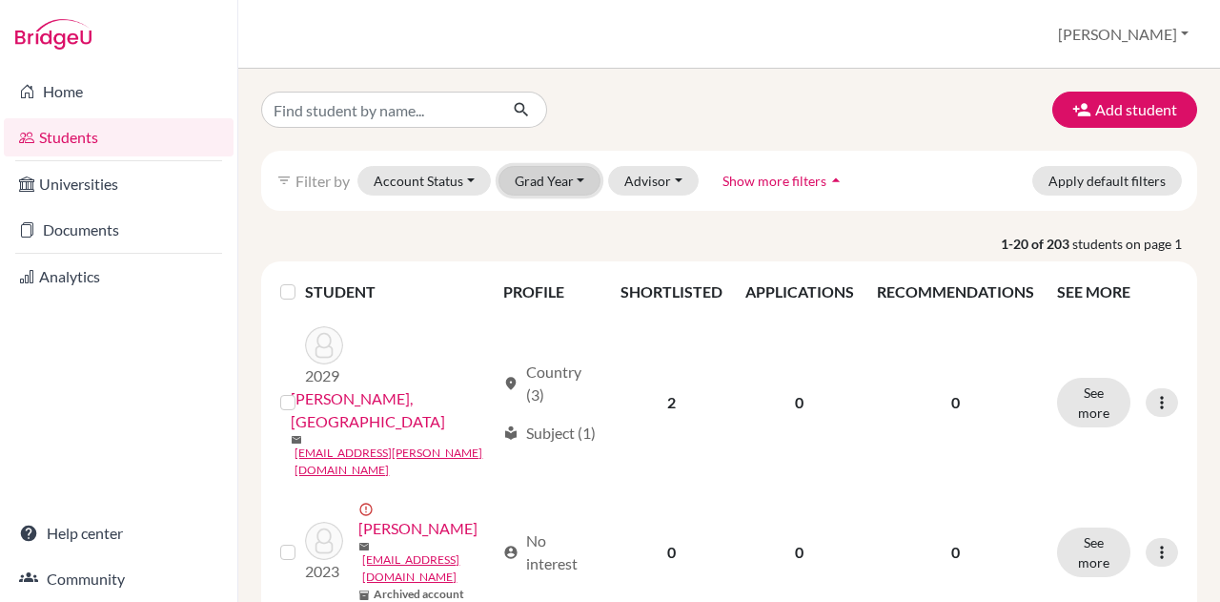
click at [567, 178] on button "Grad Year" at bounding box center [550, 181] width 103 height 30
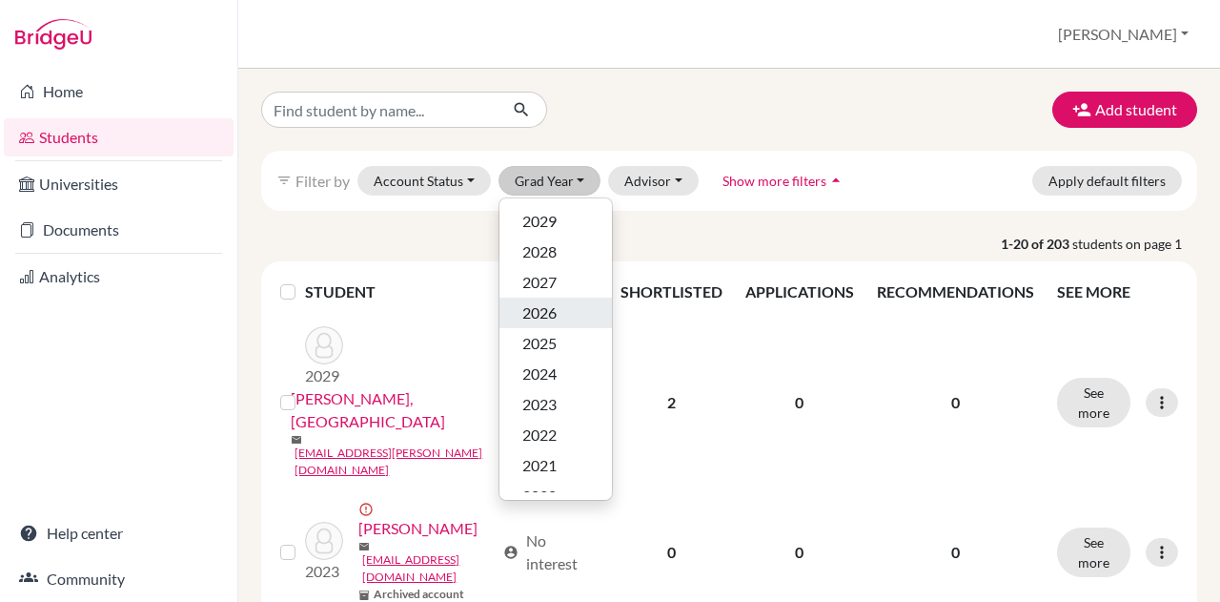
click at [552, 315] on span "2026" at bounding box center [539, 312] width 34 height 23
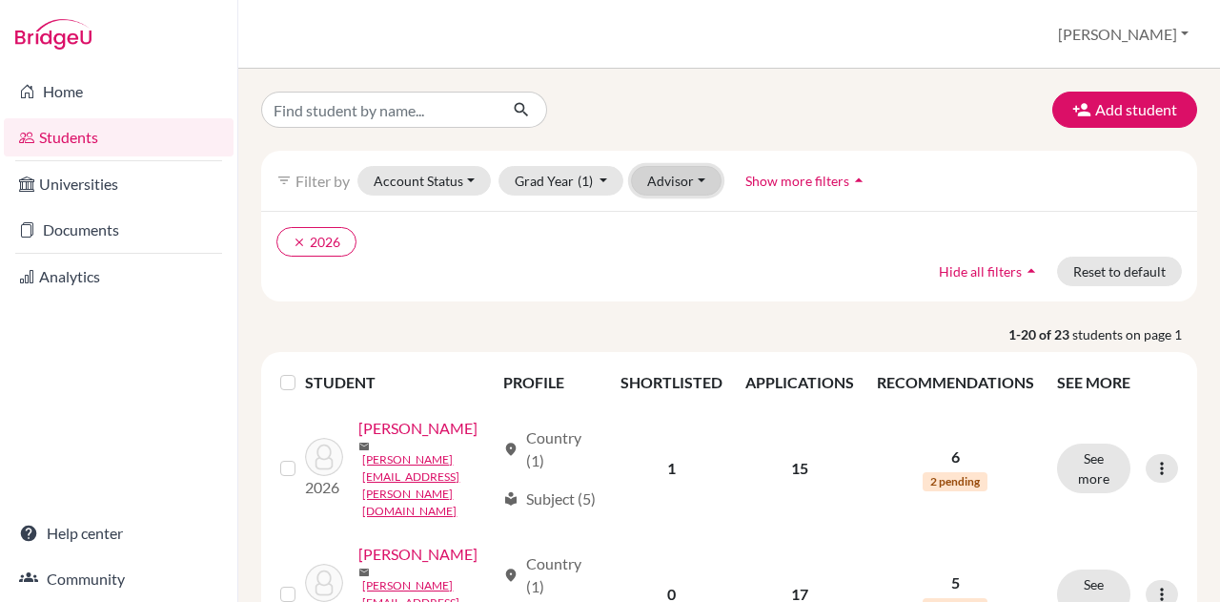
click at [680, 171] on button "Advisor" at bounding box center [676, 181] width 91 height 30
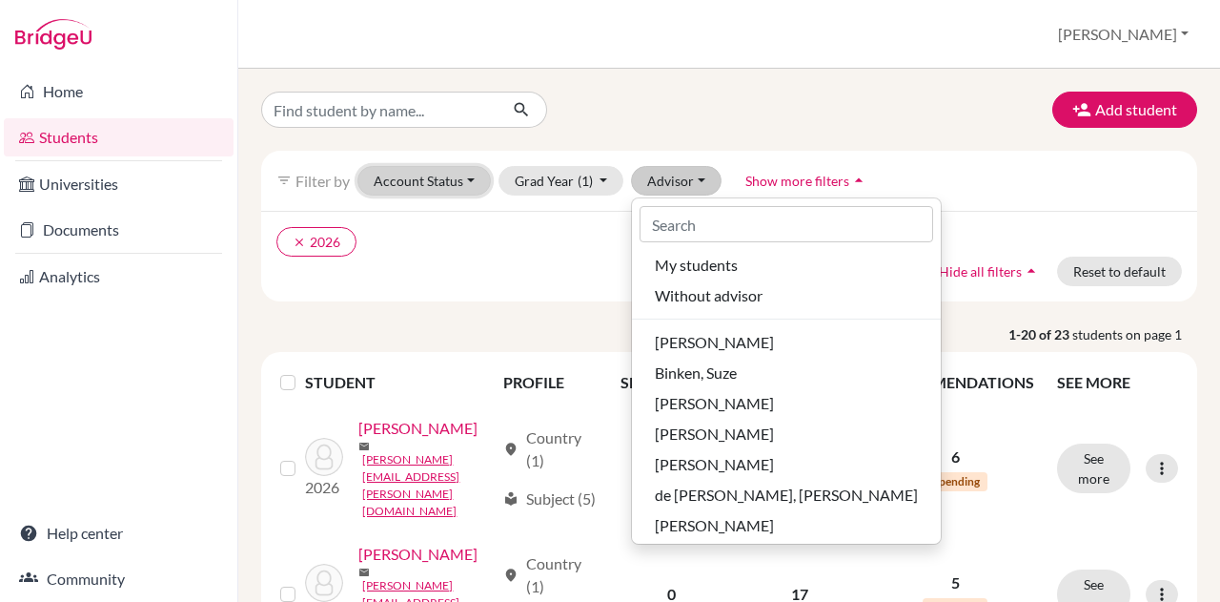
click at [460, 182] on button "Account Status" at bounding box center [423, 181] width 133 height 30
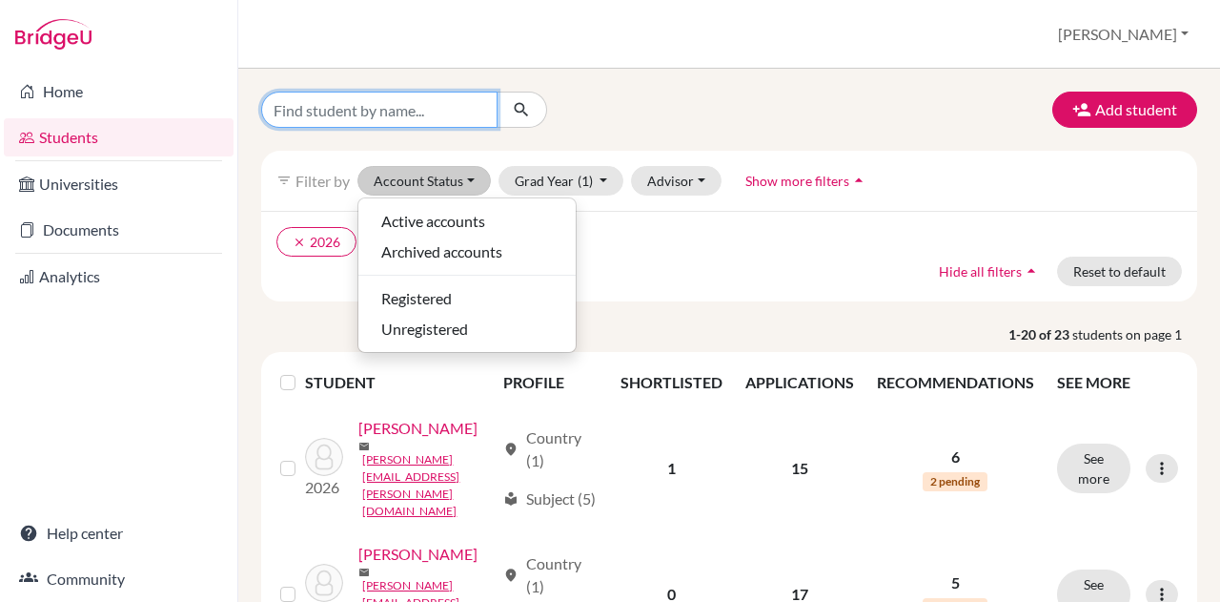
click at [442, 106] on input "Find student by name..." at bounding box center [379, 110] width 236 height 36
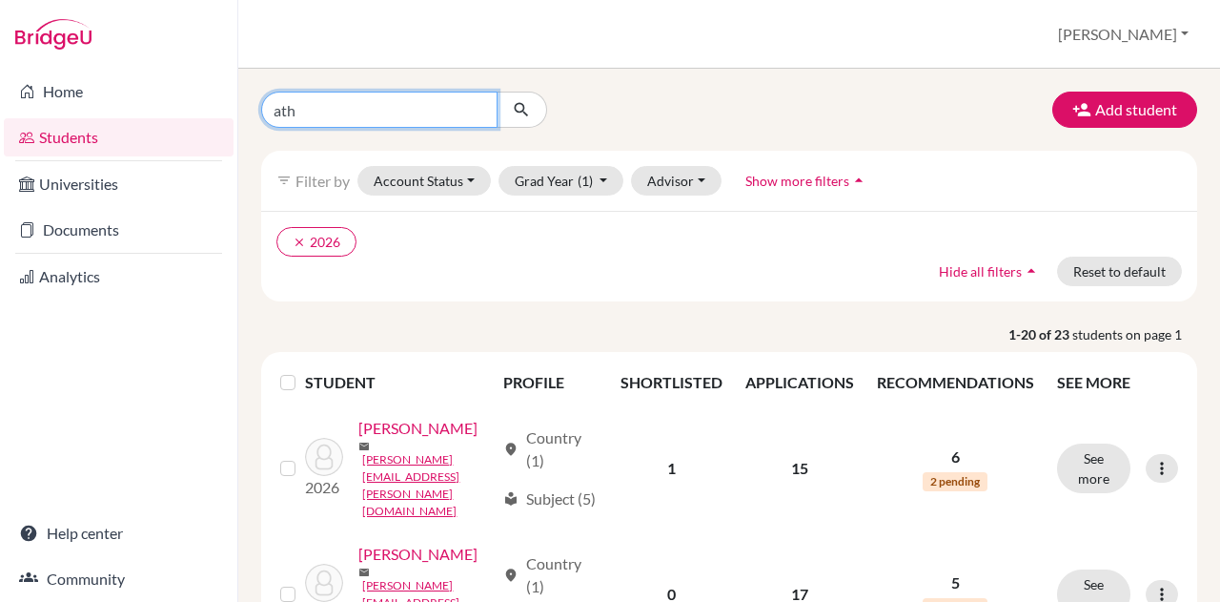
type input "athena"
click button "submit" at bounding box center [522, 110] width 51 height 36
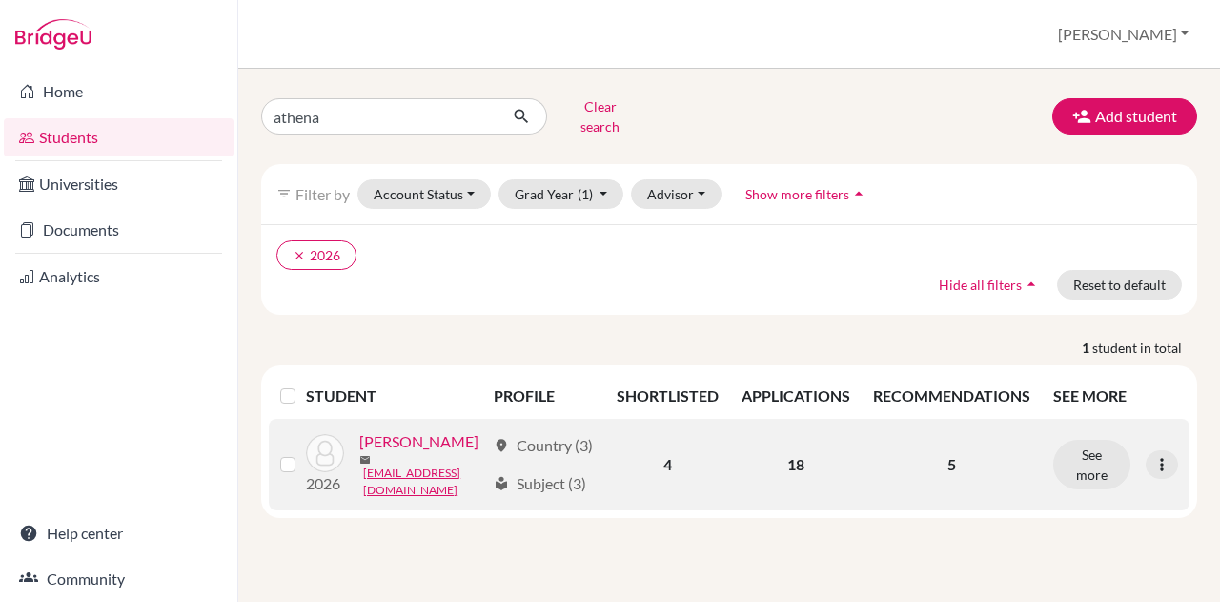
click at [359, 453] on link "[PERSON_NAME]" at bounding box center [418, 441] width 119 height 23
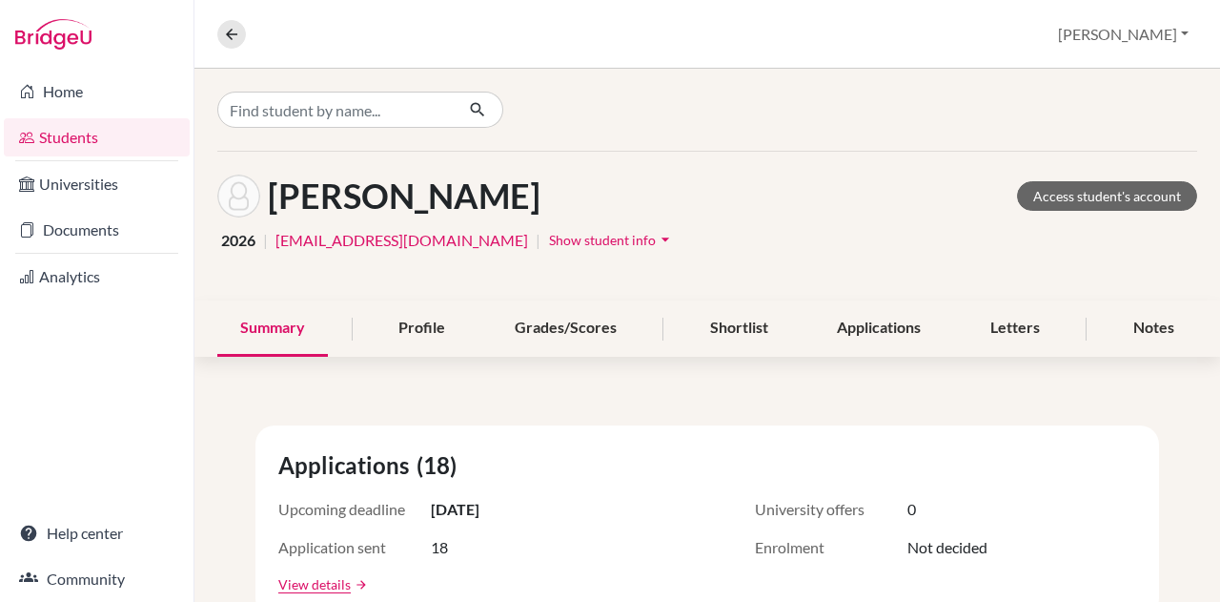
scroll to position [27, 0]
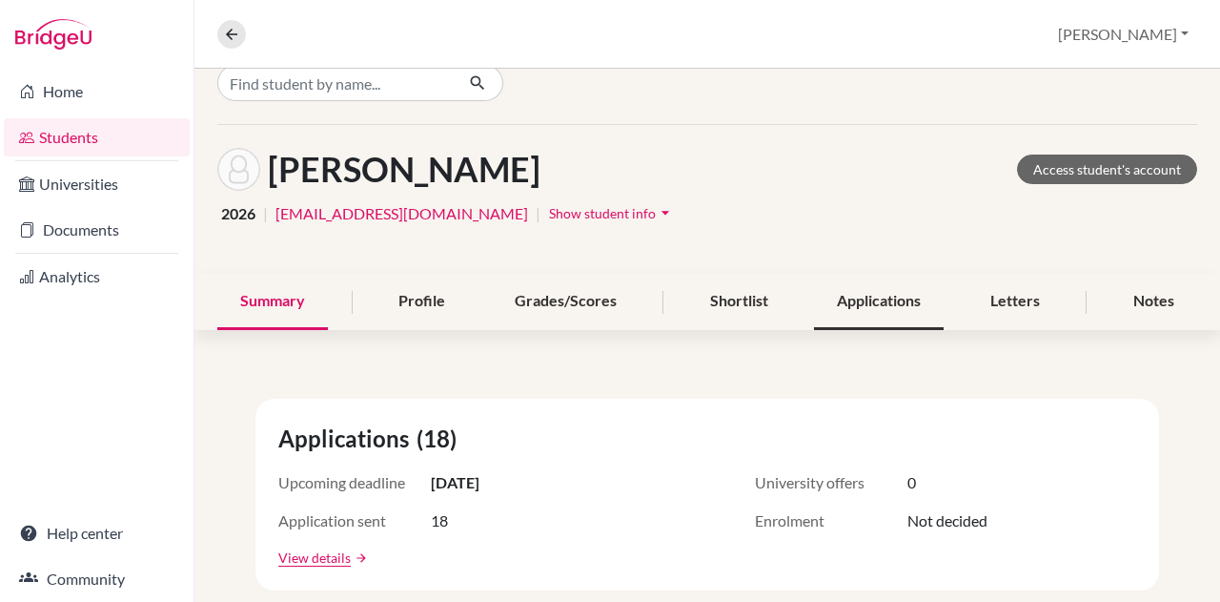
click at [880, 302] on div "Applications" at bounding box center [879, 302] width 130 height 56
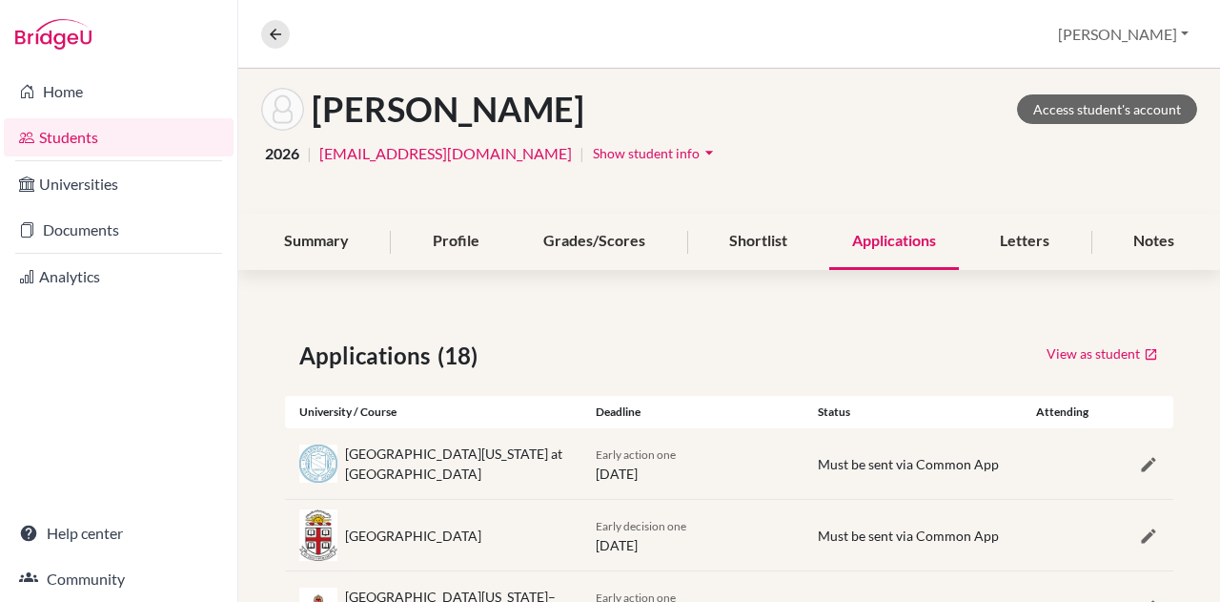
scroll to position [88, 0]
click at [464, 246] on div "Profile" at bounding box center [456, 241] width 92 height 56
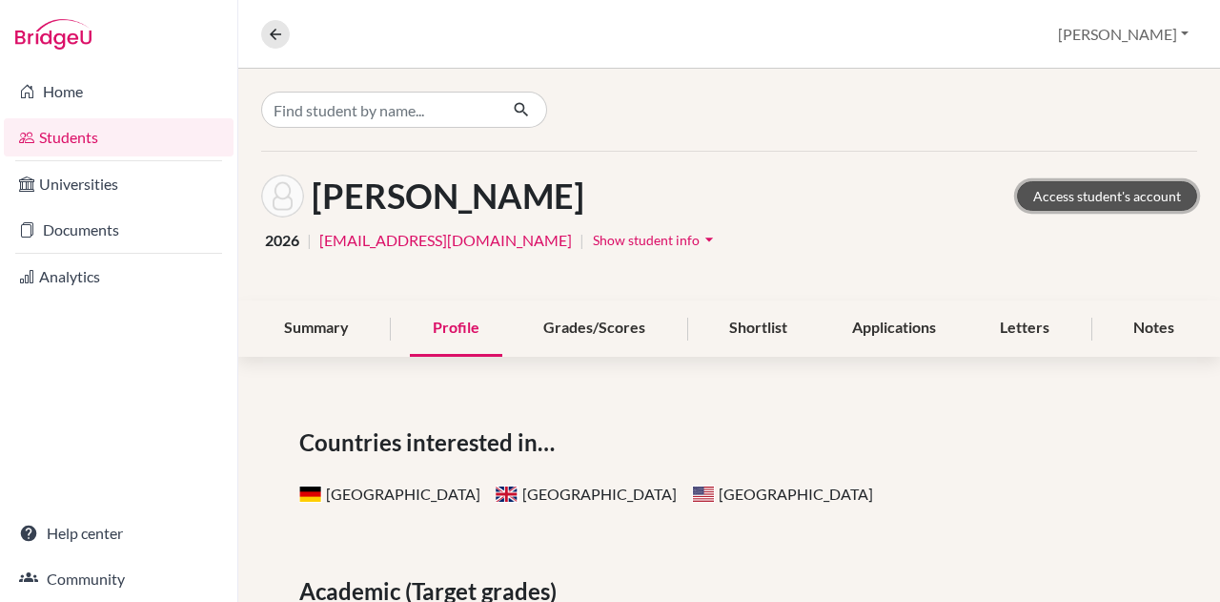
click at [1098, 186] on link "Access student's account" at bounding box center [1107, 196] width 180 height 30
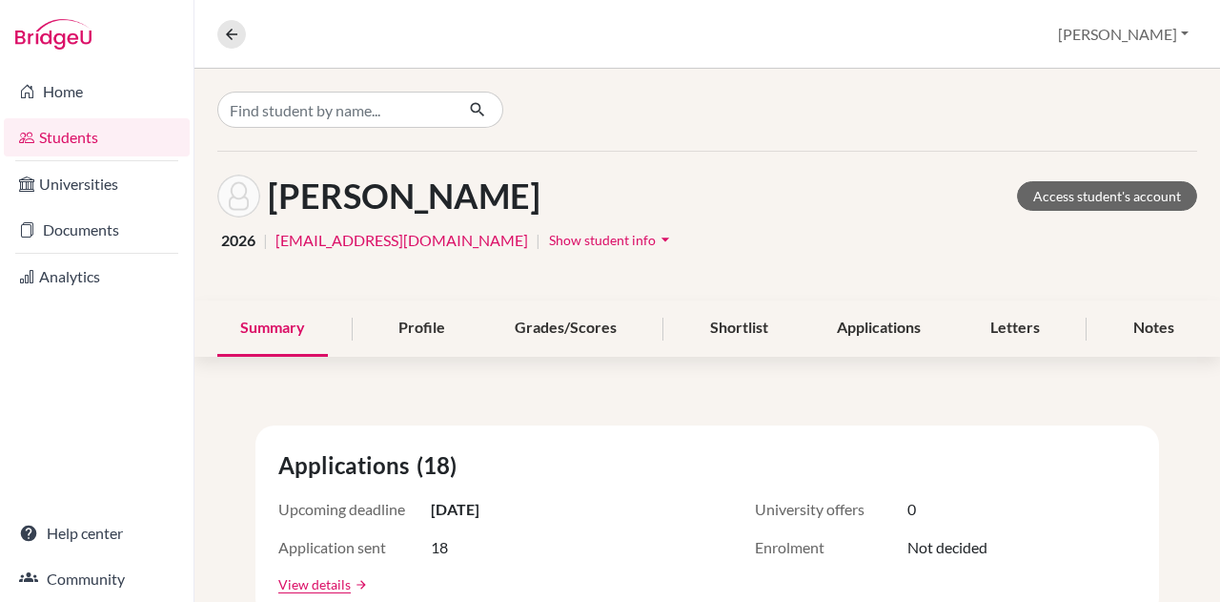
click at [656, 236] on icon "arrow_drop_down" at bounding box center [665, 239] width 19 height 19
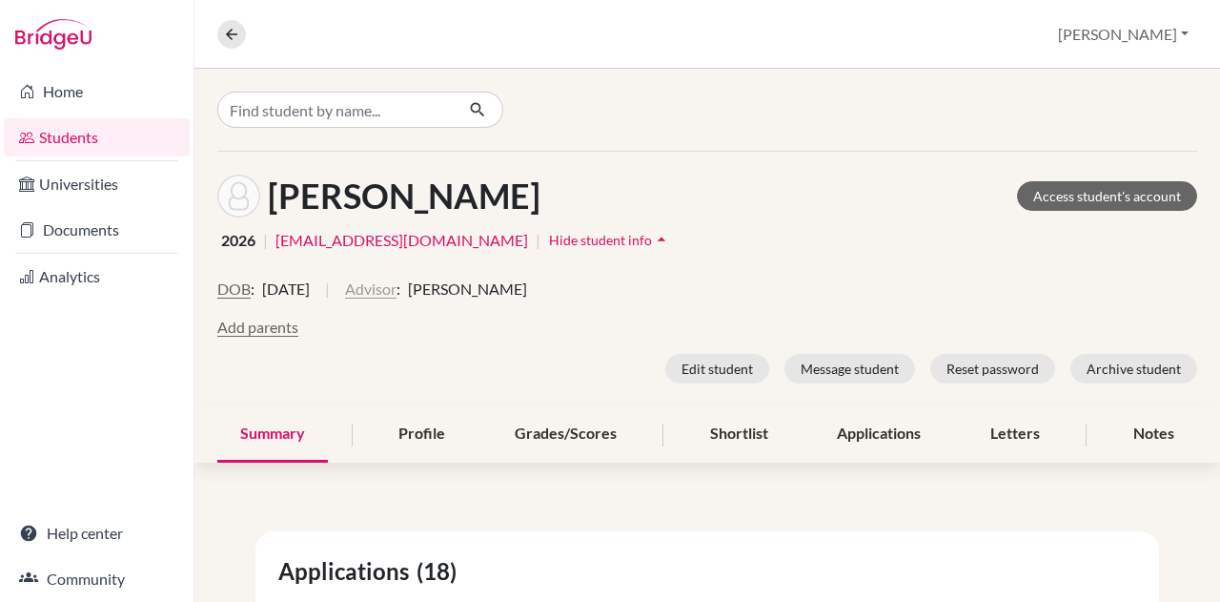
click at [397, 296] on button "Advisor" at bounding box center [370, 288] width 51 height 23
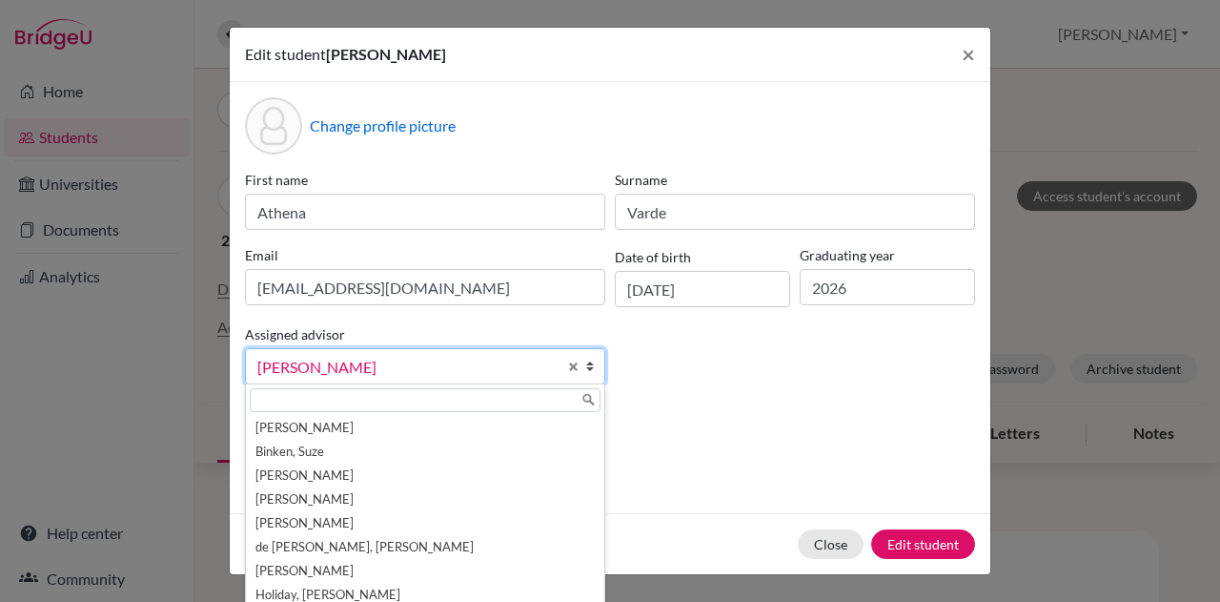
scroll to position [81, 0]
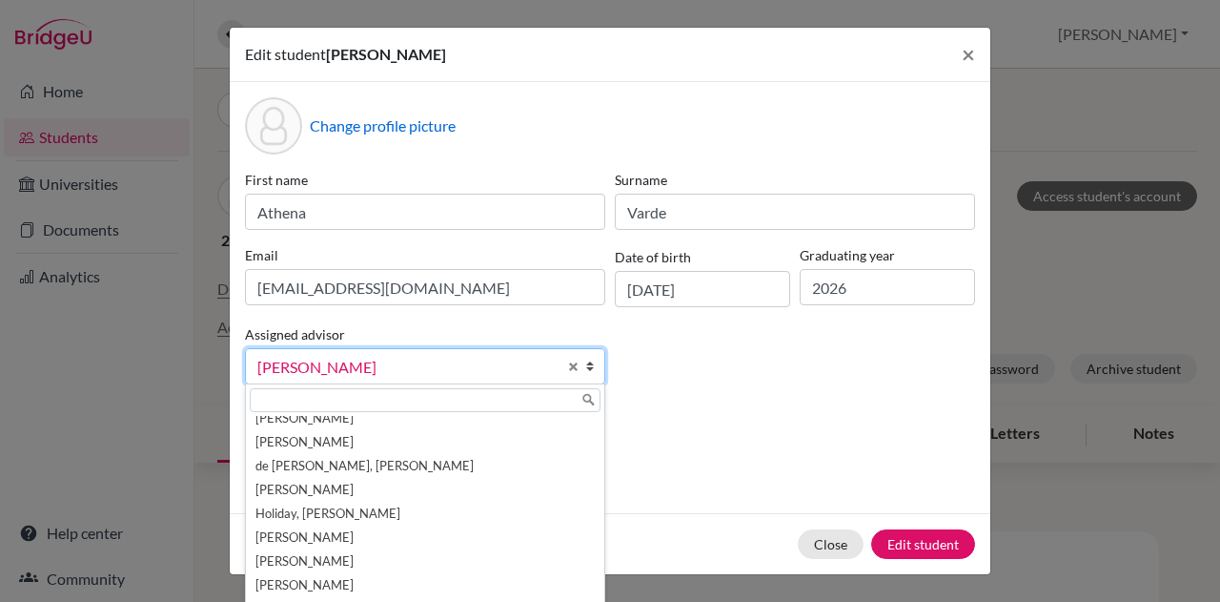
click at [483, 359] on span "Mirchandani, Rakhee" at bounding box center [406, 367] width 299 height 25
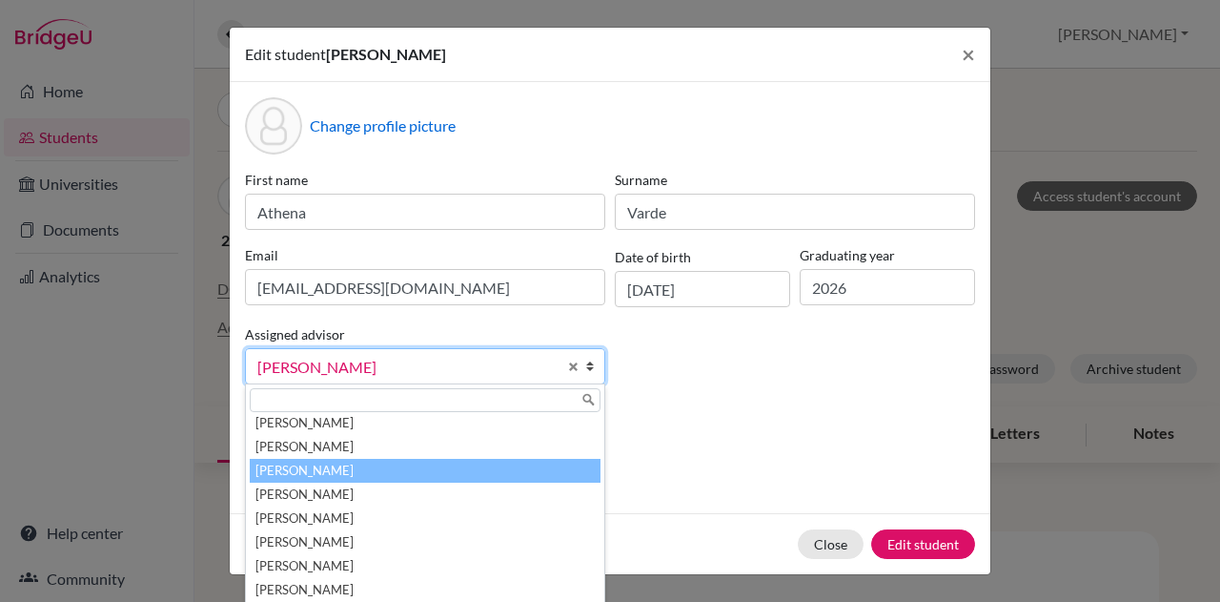
scroll to position [200, 0]
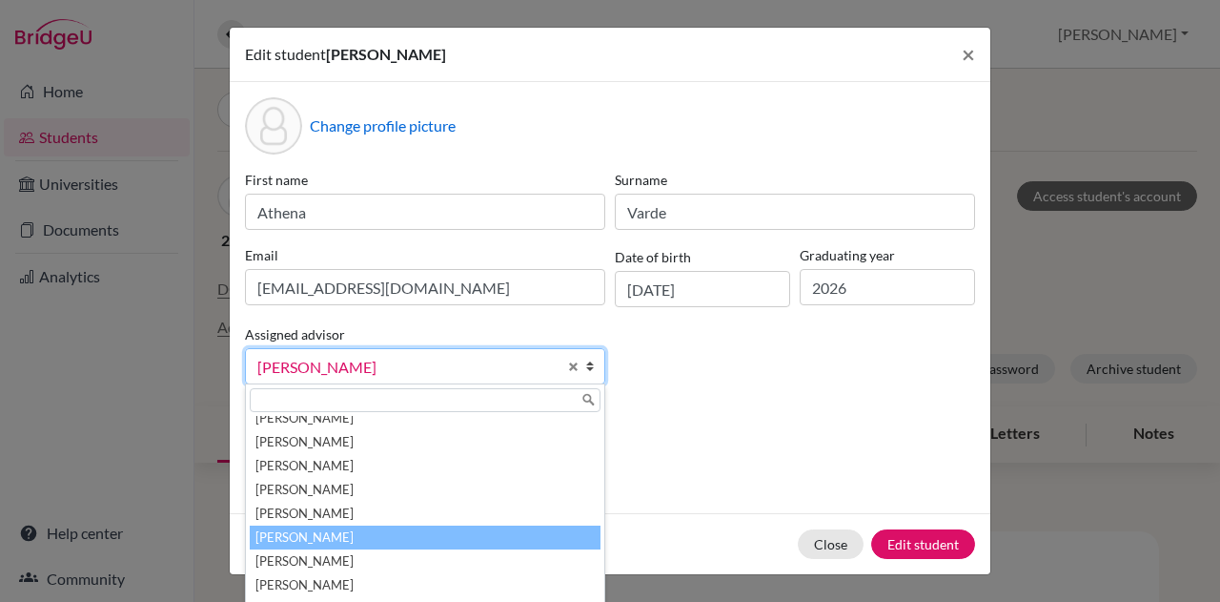
click at [412, 531] on li "Rosenfield, Kristen" at bounding box center [425, 537] width 351 height 24
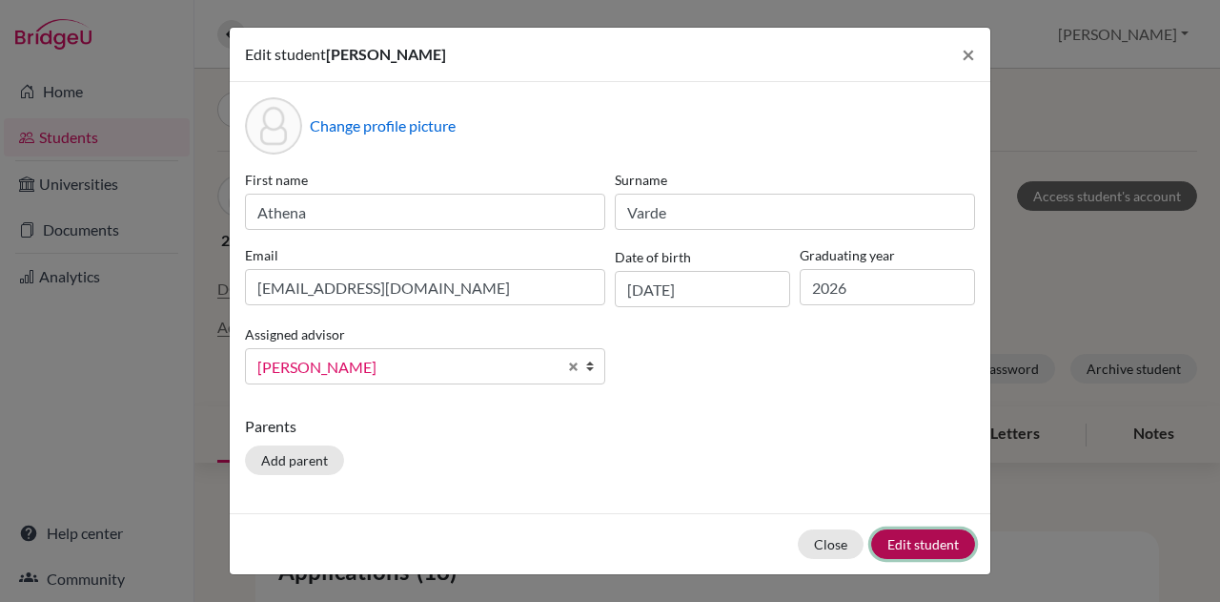
click at [896, 533] on button "Edit student" at bounding box center [923, 544] width 104 height 30
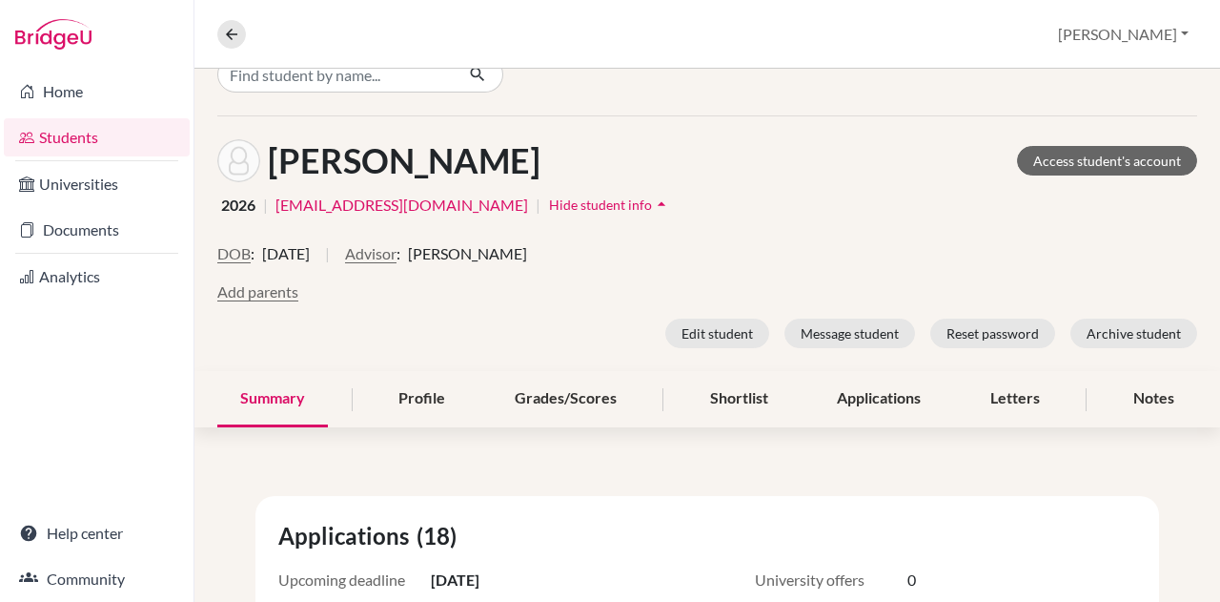
scroll to position [0, 0]
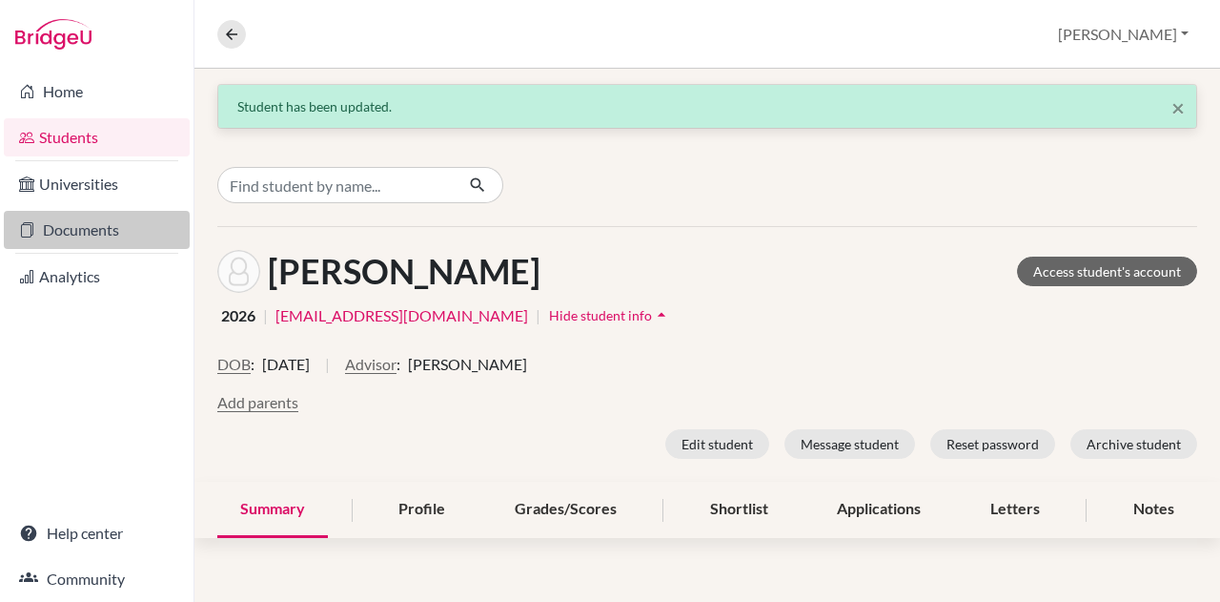
click at [118, 228] on link "Documents" at bounding box center [97, 230] width 186 height 38
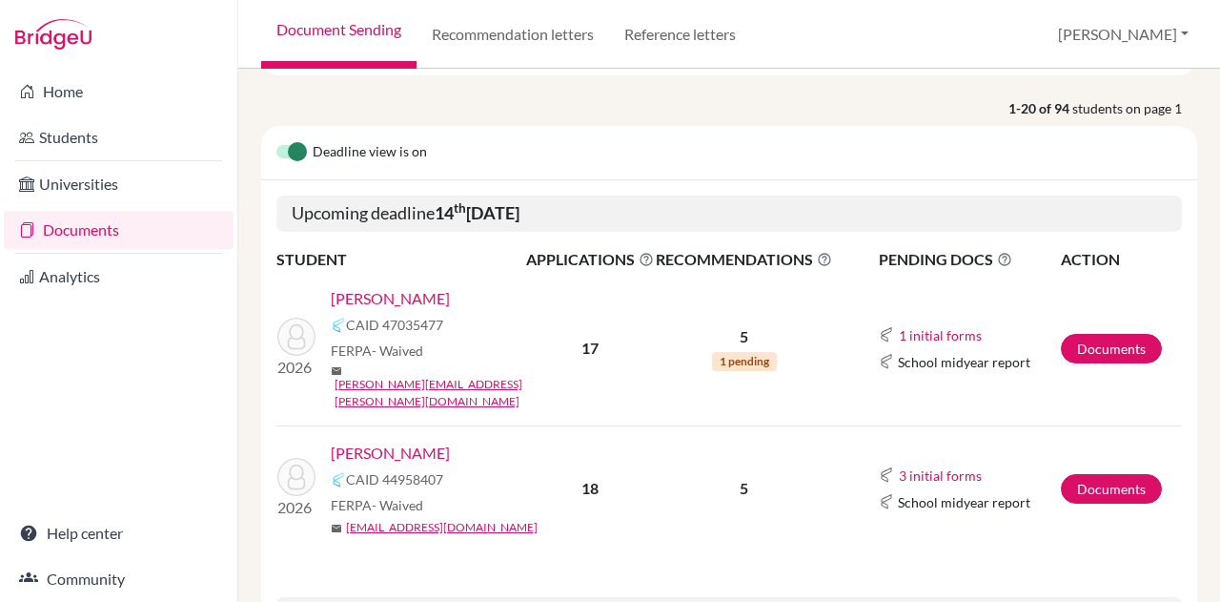
scroll to position [142, 0]
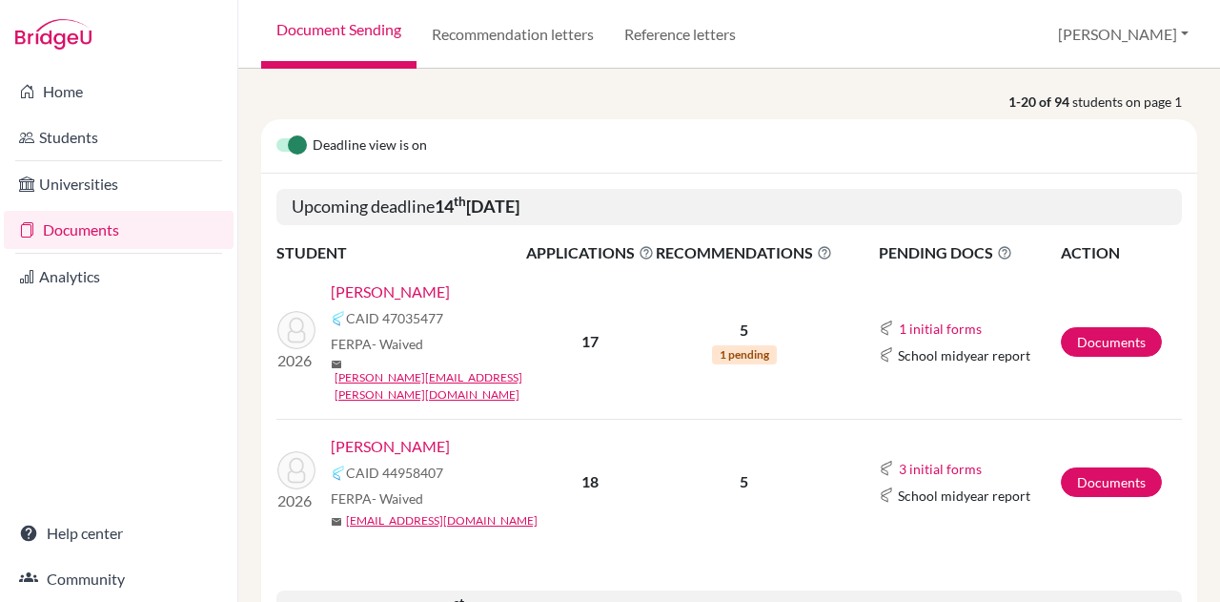
click at [416, 435] on link "[PERSON_NAME]" at bounding box center [390, 446] width 119 height 23
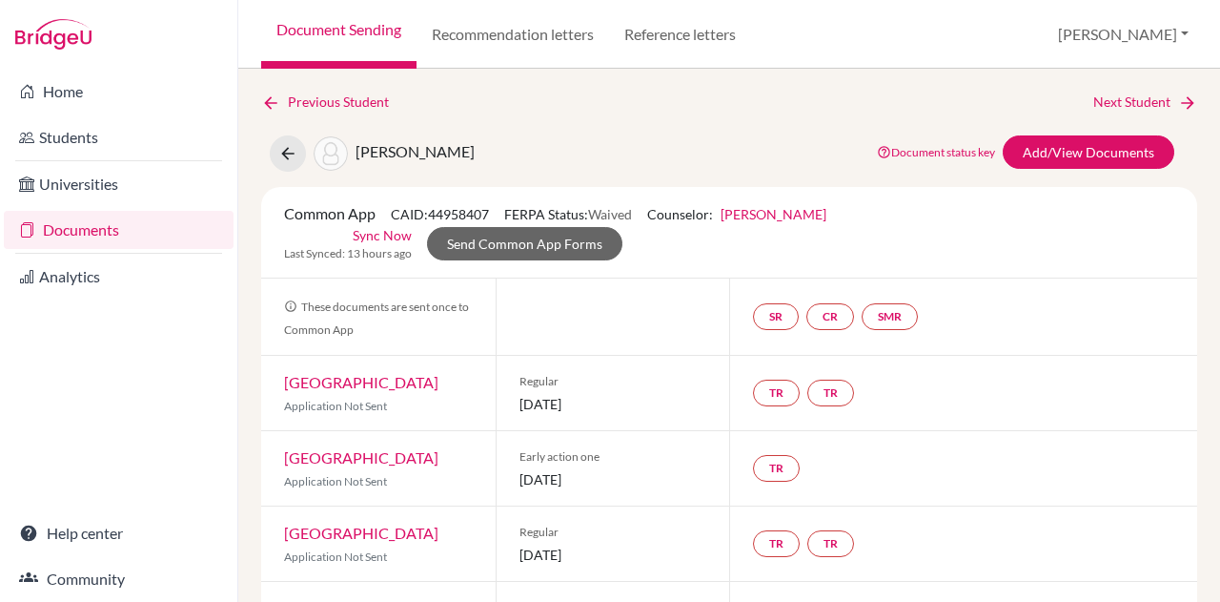
click at [807, 217] on link "[PERSON_NAME]" at bounding box center [774, 214] width 106 height 16
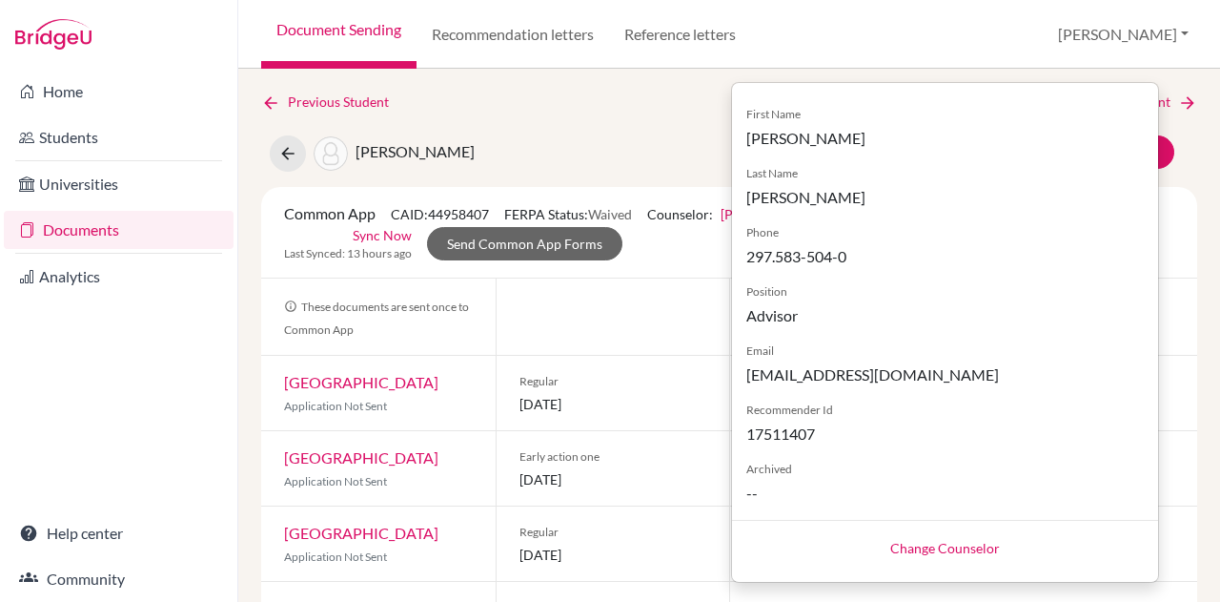
click at [677, 151] on div "[PERSON_NAME] Document status key TR Requirement. Document not uploaded yet. TR…" at bounding box center [729, 153] width 965 height 36
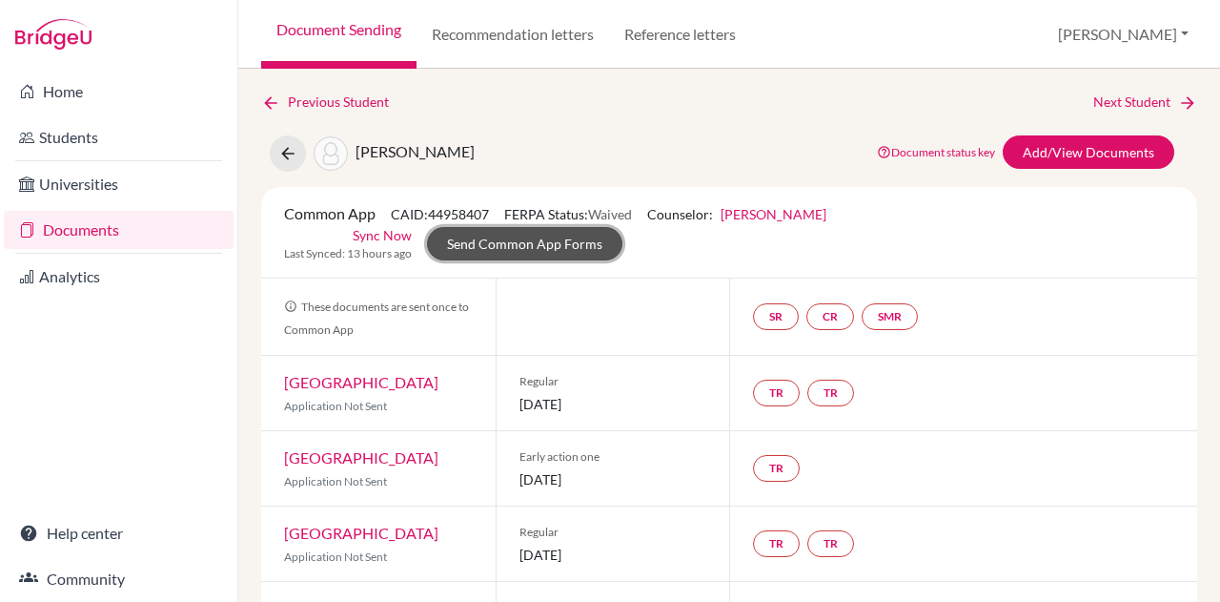
click at [543, 242] on link "Send Common App Forms" at bounding box center [524, 243] width 195 height 33
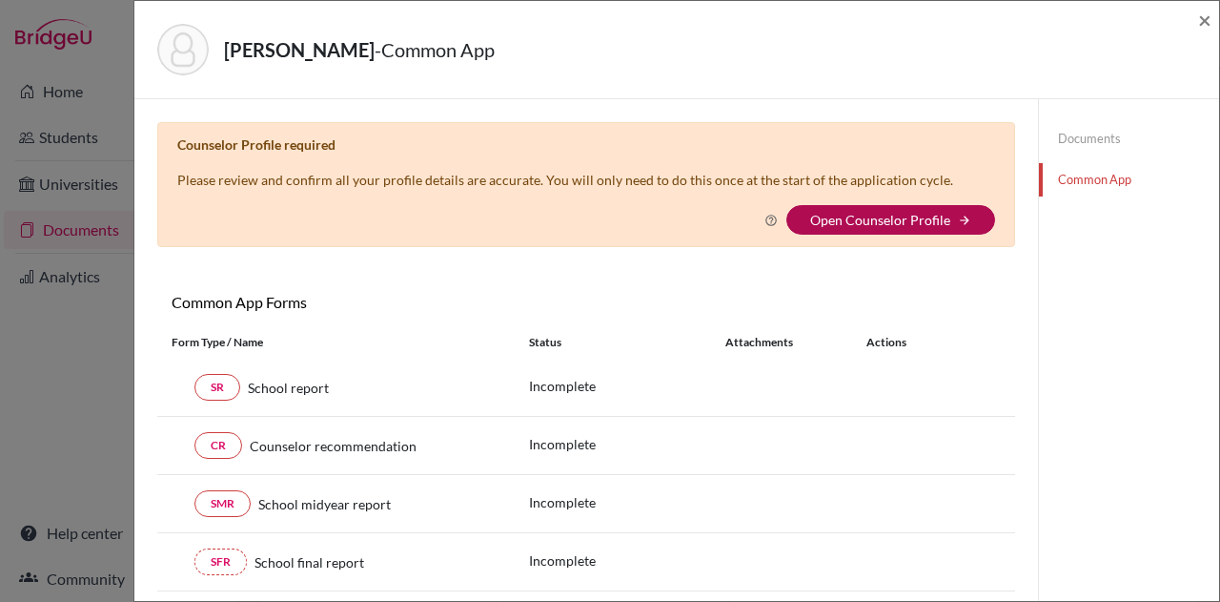
click at [858, 220] on link "Open Counselor Profile" at bounding box center [880, 220] width 140 height 16
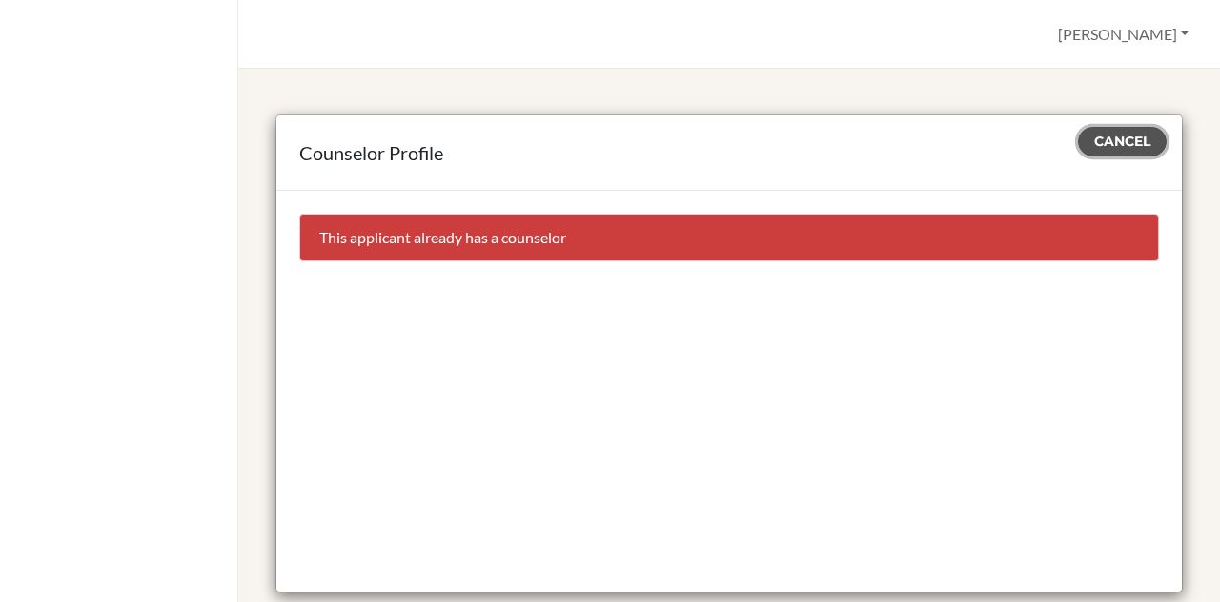
click at [1094, 142] on span "Cancel" at bounding box center [1122, 141] width 56 height 17
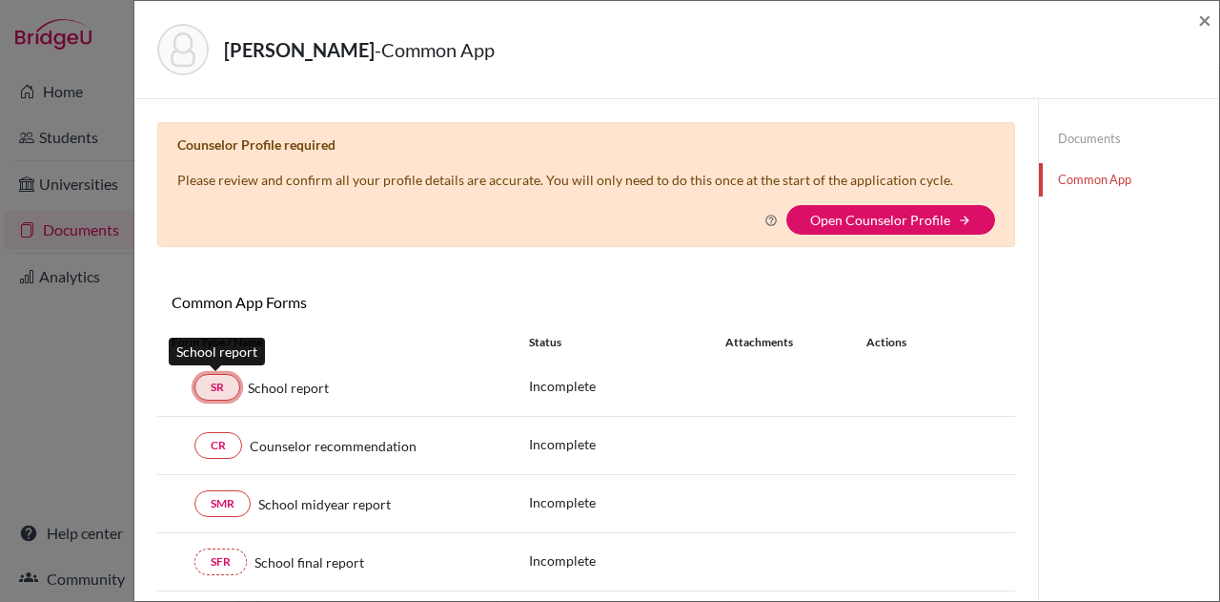
click at [219, 383] on link "SR" at bounding box center [217, 387] width 46 height 27
click at [434, 238] on div "Counselor Profile required Please review and confirm all your profile details a…" at bounding box center [586, 184] width 858 height 125
click at [1081, 133] on link "Documents" at bounding box center [1129, 138] width 180 height 33
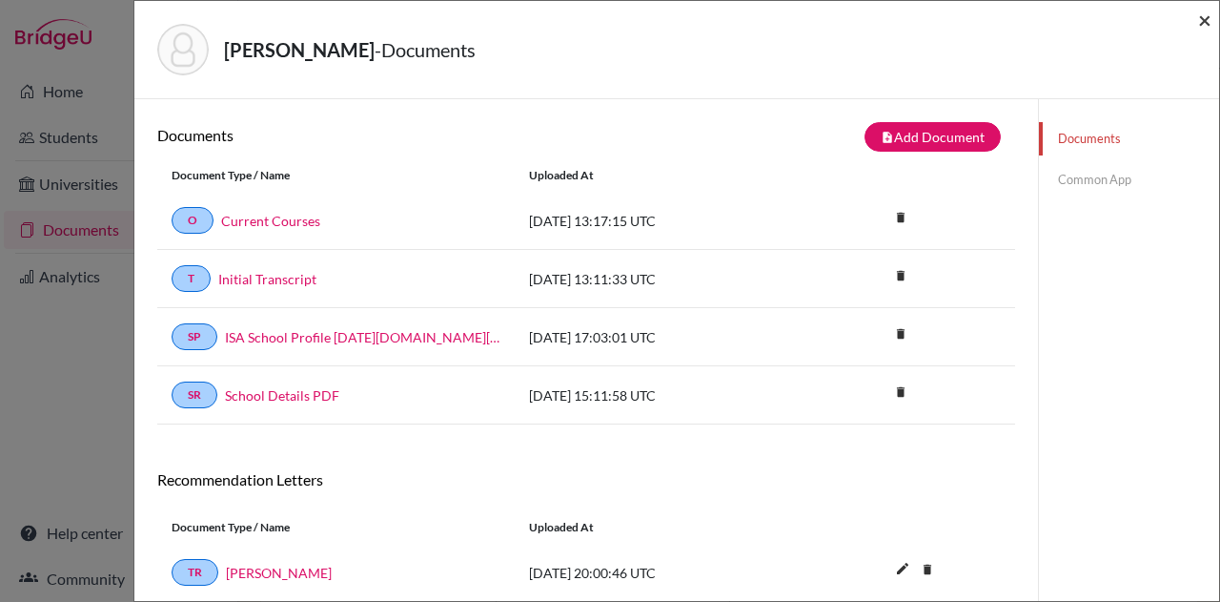
click at [1209, 12] on span "×" at bounding box center [1204, 20] width 13 height 28
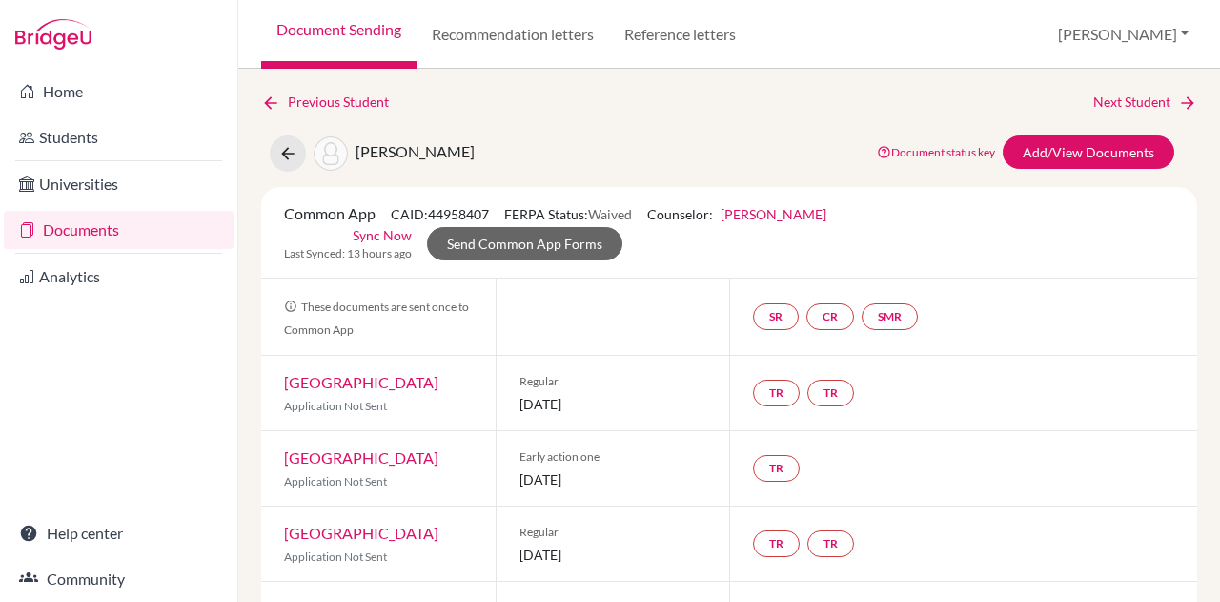
click at [376, 228] on link "Sync Now" at bounding box center [382, 235] width 59 height 20
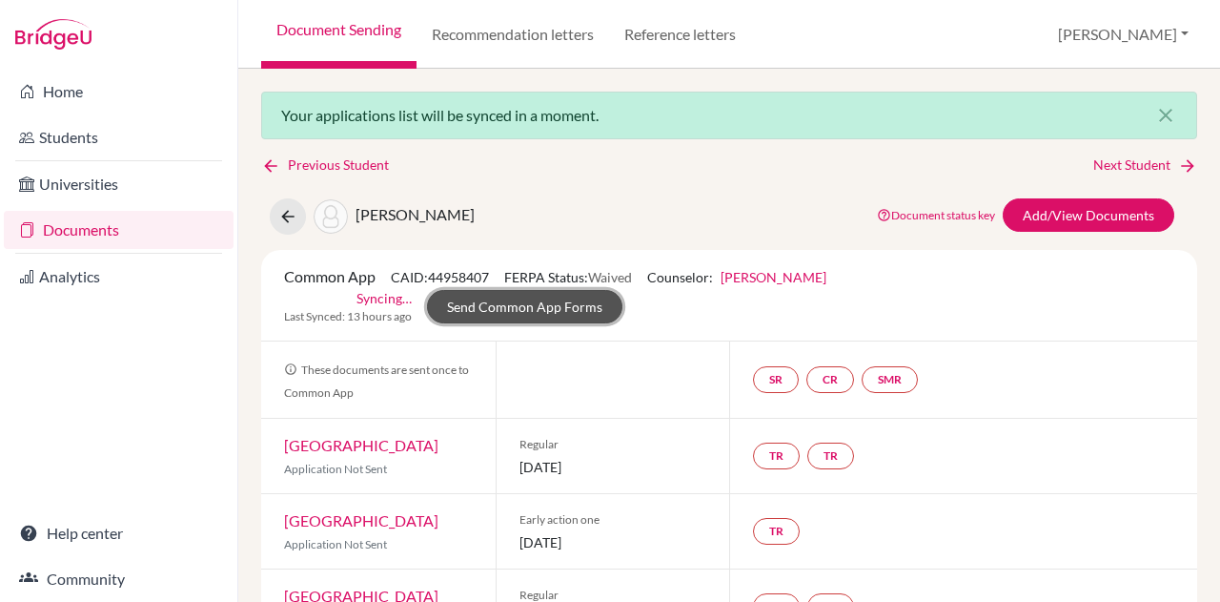
click at [520, 305] on link "Send Common App Forms" at bounding box center [524, 306] width 195 height 33
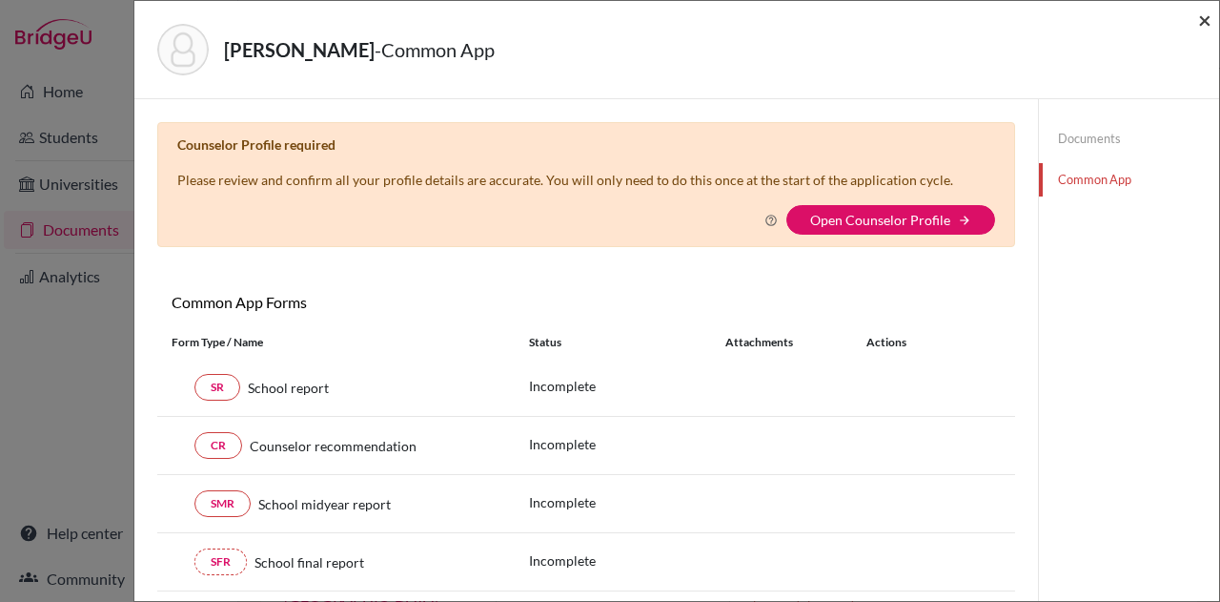
click at [1203, 15] on span "×" at bounding box center [1204, 20] width 13 height 28
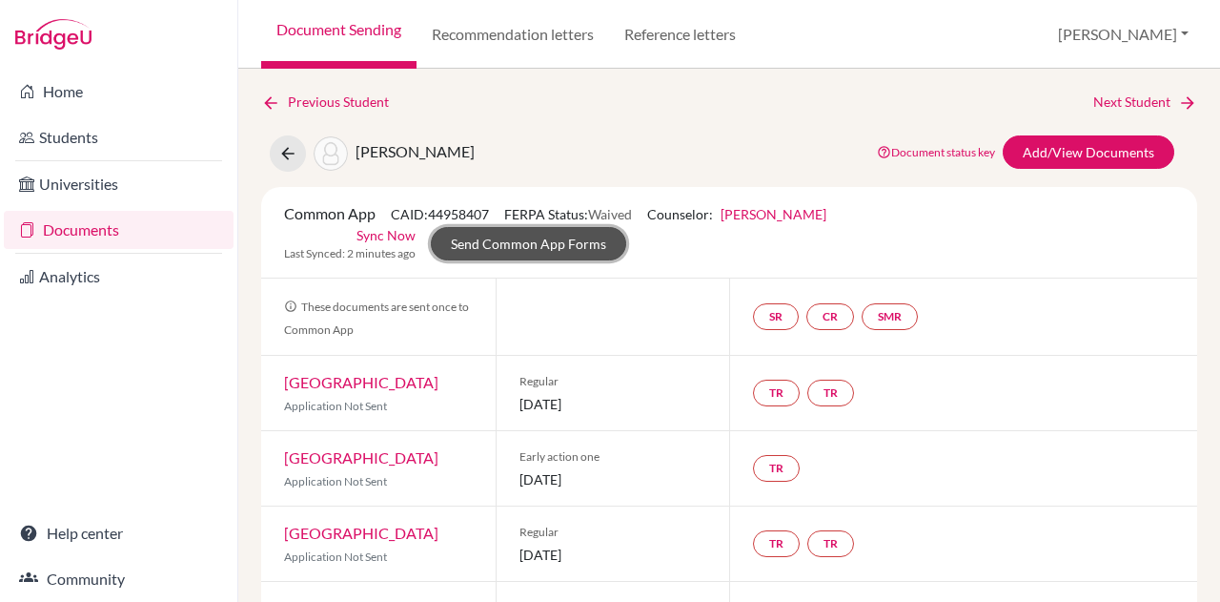
click at [584, 240] on link "Send Common App Forms" at bounding box center [528, 243] width 195 height 33
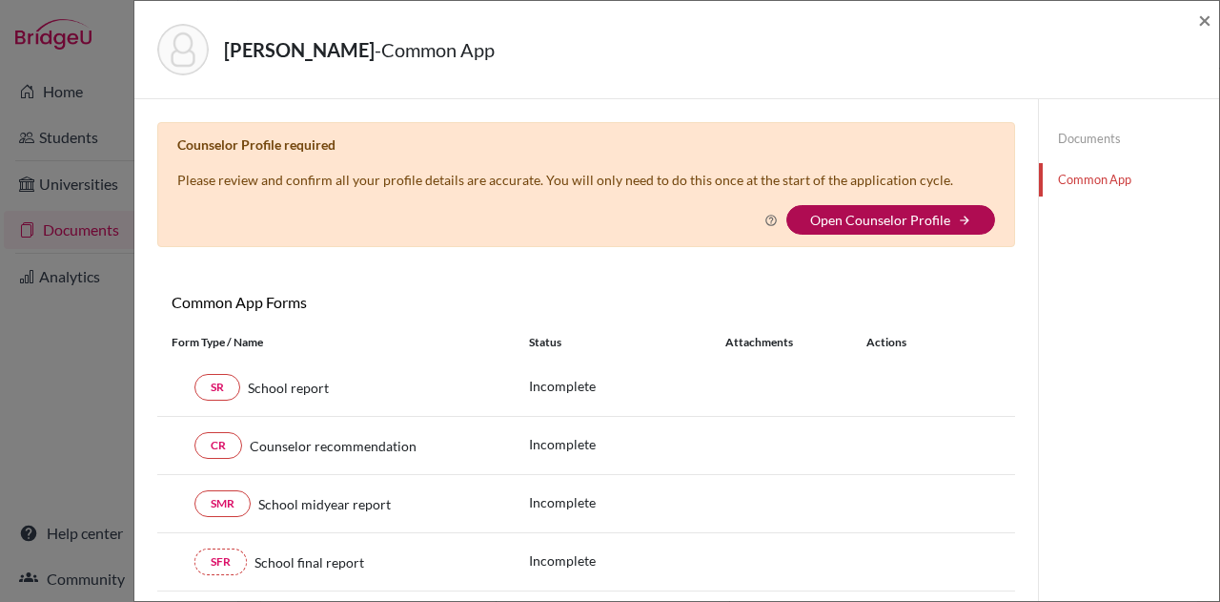
click at [856, 220] on link "Open Counselor Profile" at bounding box center [880, 220] width 140 height 16
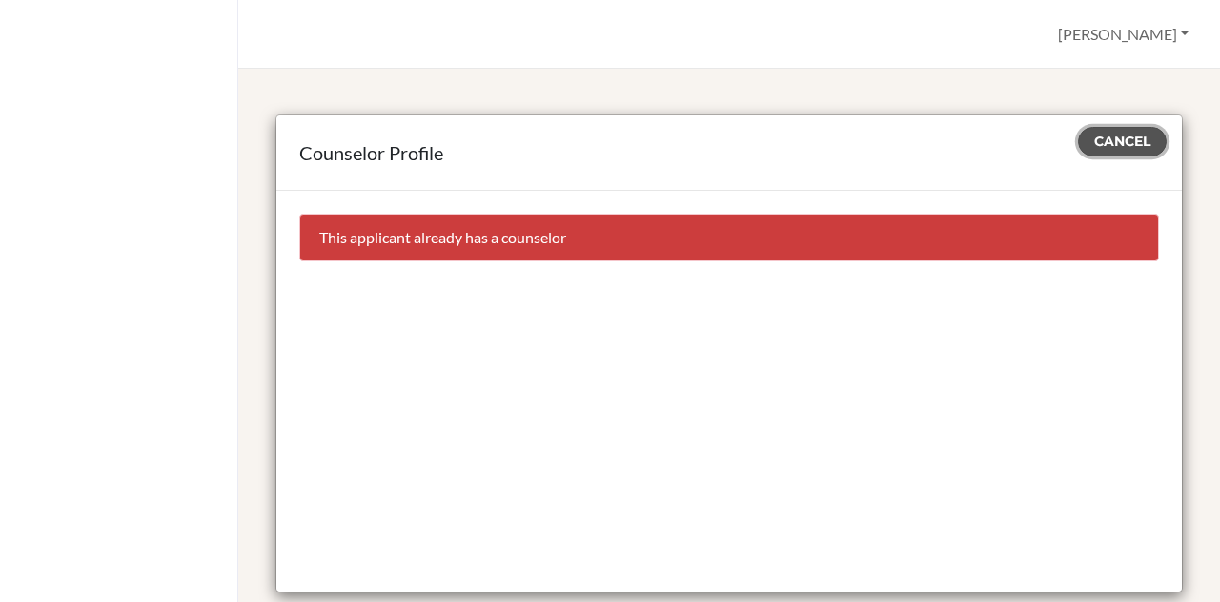
click at [1096, 133] on span "Cancel" at bounding box center [1122, 141] width 56 height 17
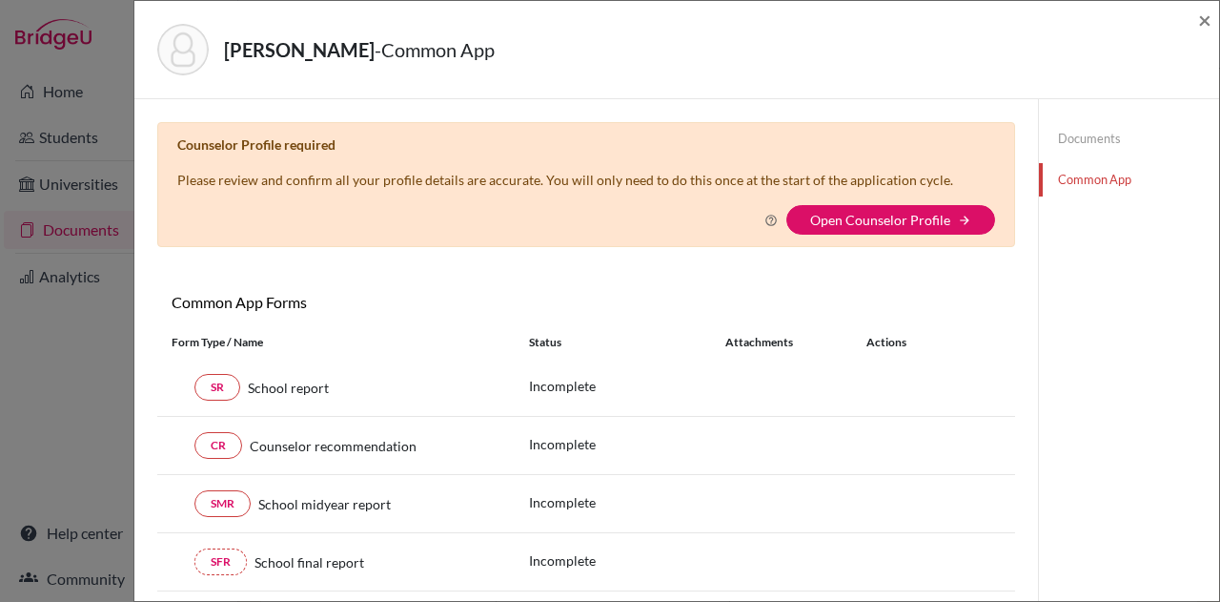
click at [1070, 127] on link "Documents" at bounding box center [1129, 138] width 180 height 33
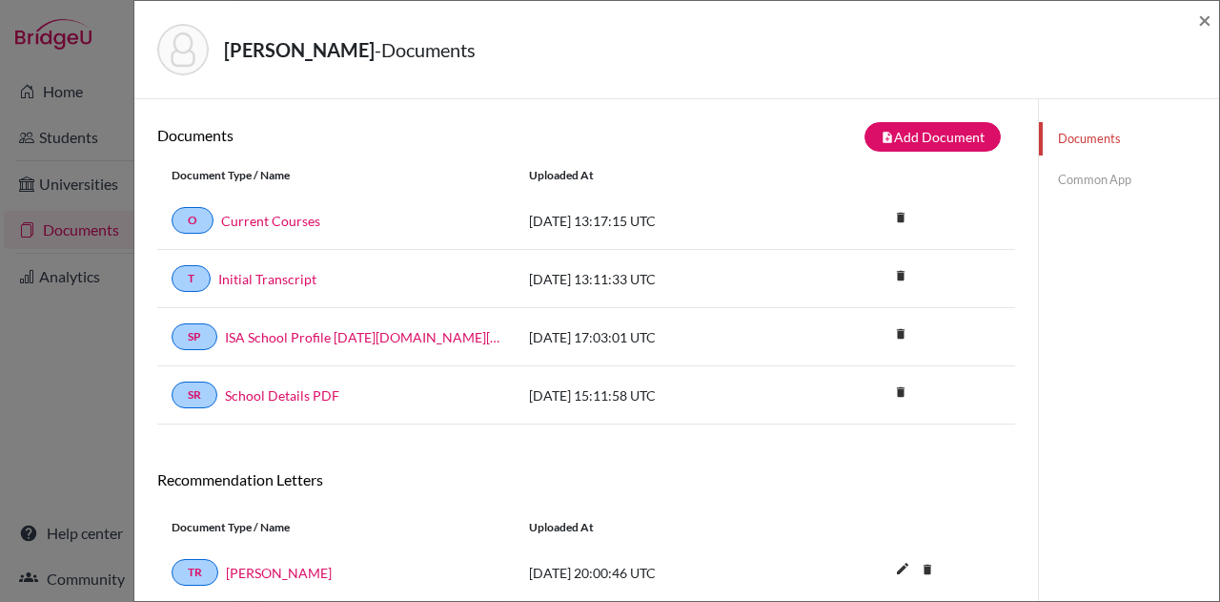
click at [1070, 178] on link "Common App" at bounding box center [1129, 179] width 180 height 33
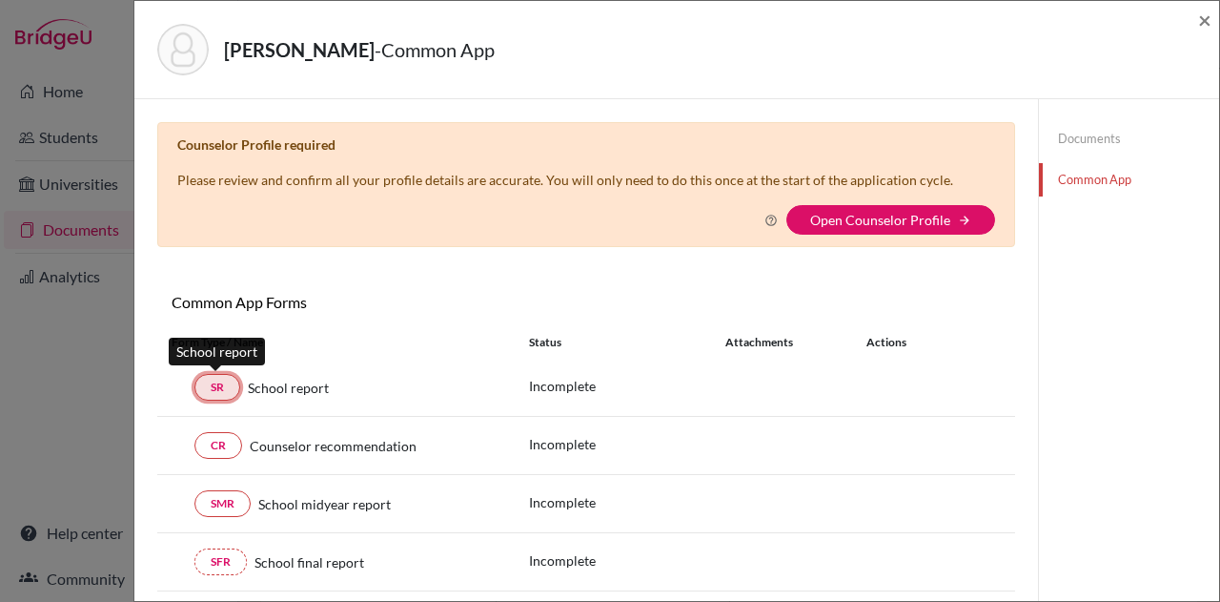
click at [219, 378] on link "SR" at bounding box center [217, 387] width 46 height 27
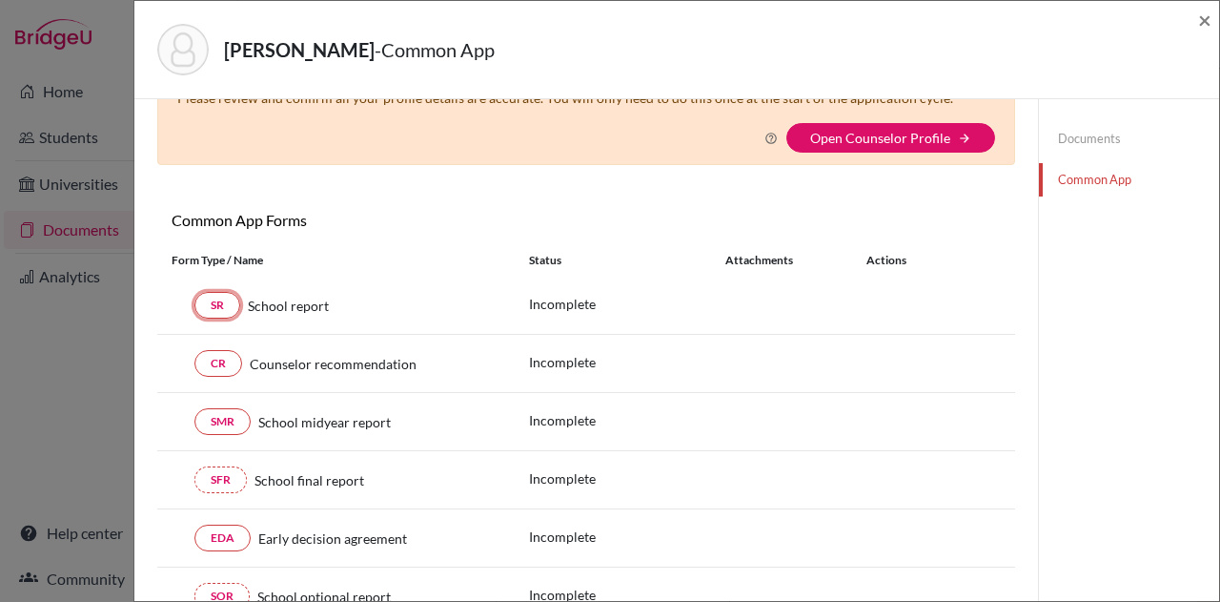
scroll to position [83, 0]
click at [890, 132] on link "Open Counselor Profile" at bounding box center [880, 137] width 140 height 16
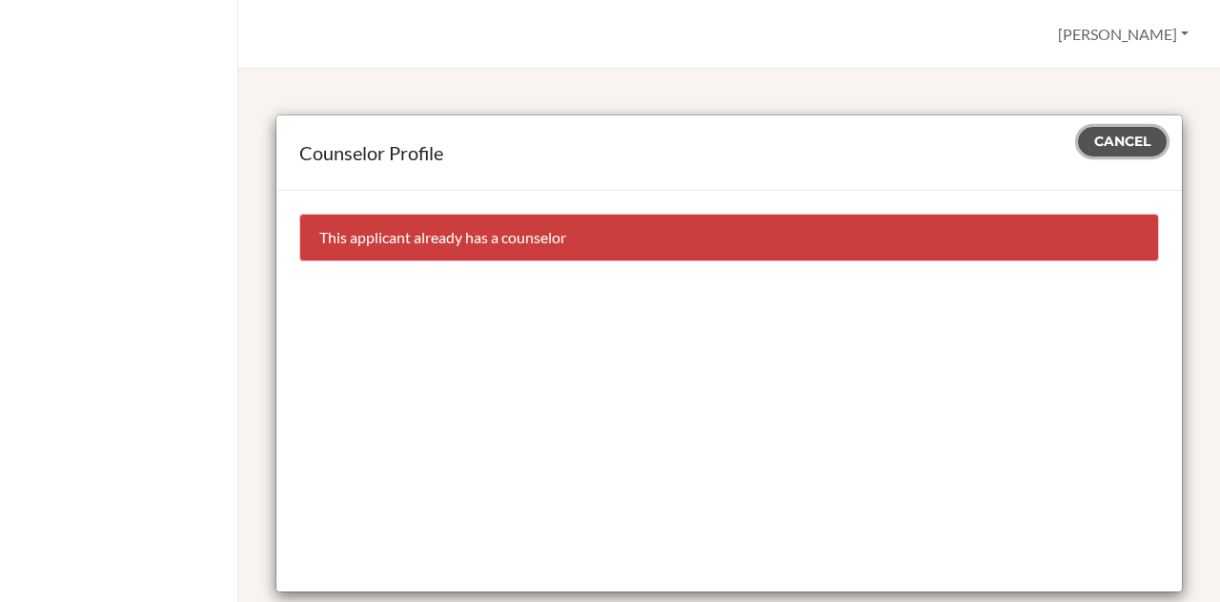
click at [1114, 132] on button "Cancel" at bounding box center [1122, 142] width 89 height 30
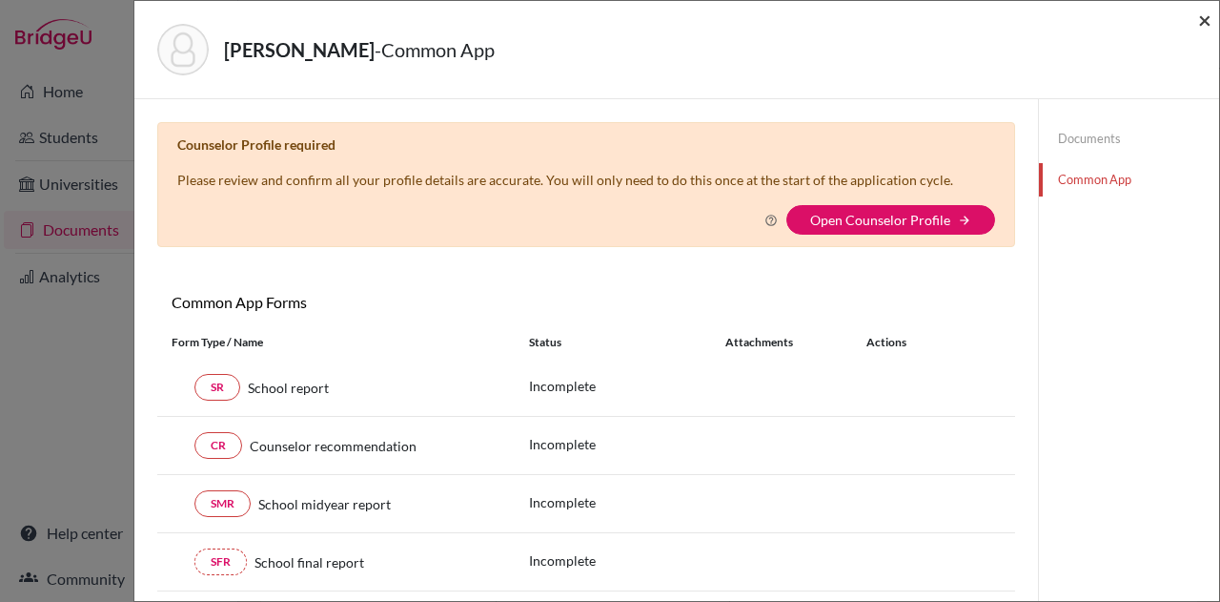
click at [1208, 22] on span "×" at bounding box center [1204, 20] width 13 height 28
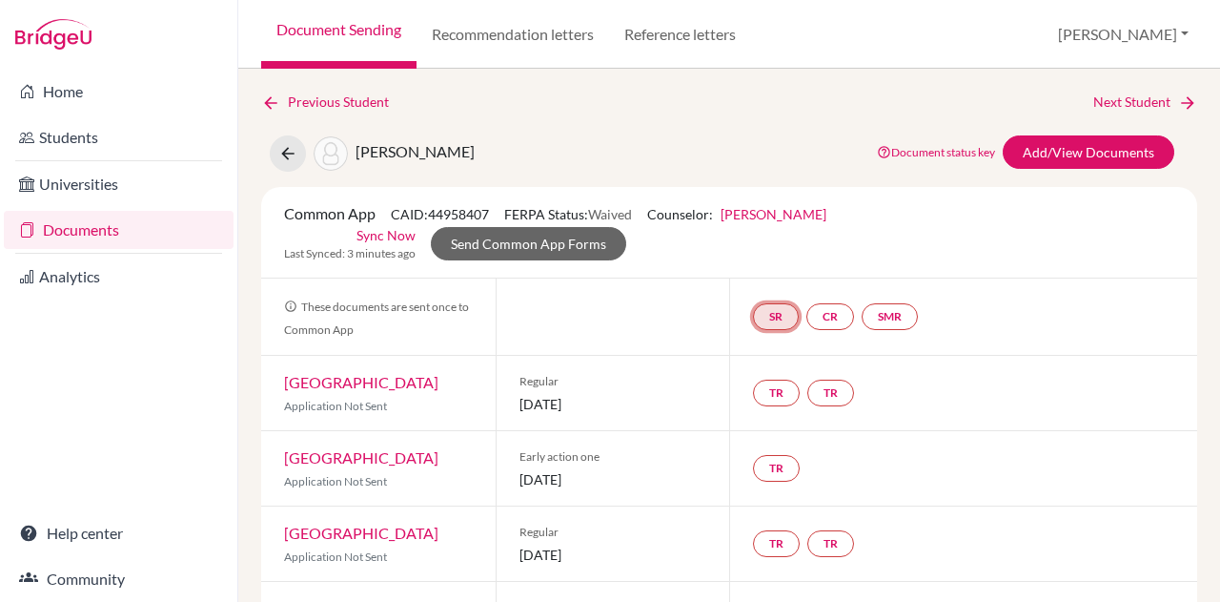
click at [766, 316] on link "SR" at bounding box center [776, 316] width 46 height 27
click at [759, 258] on link "School report" at bounding box center [776, 260] width 81 height 16
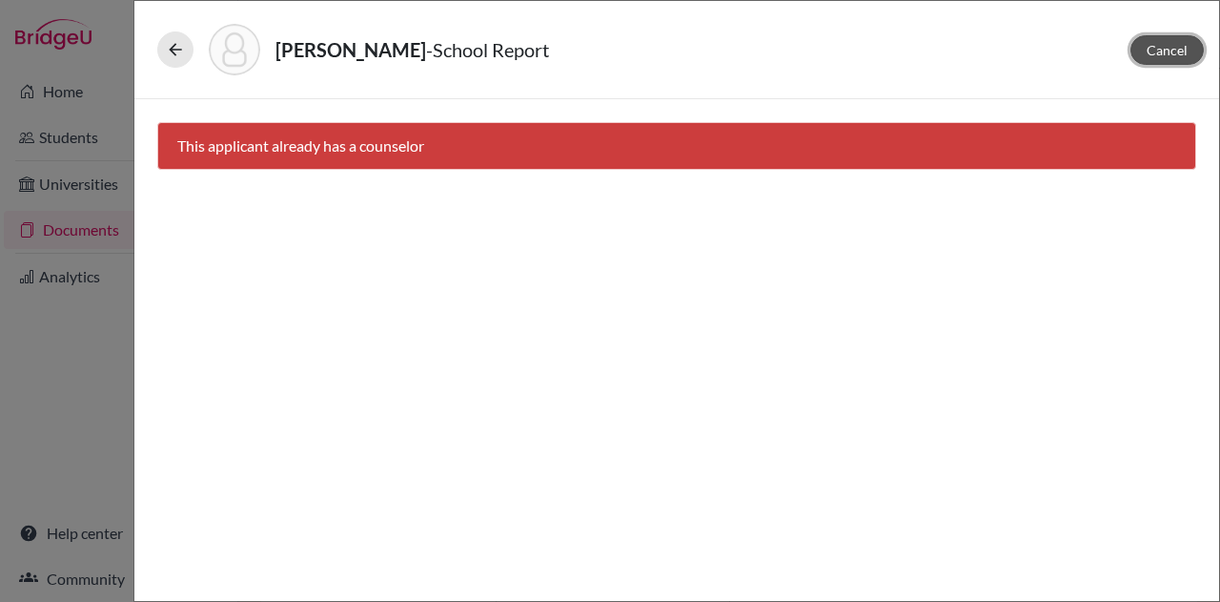
click at [1165, 51] on span "Cancel" at bounding box center [1167, 50] width 41 height 16
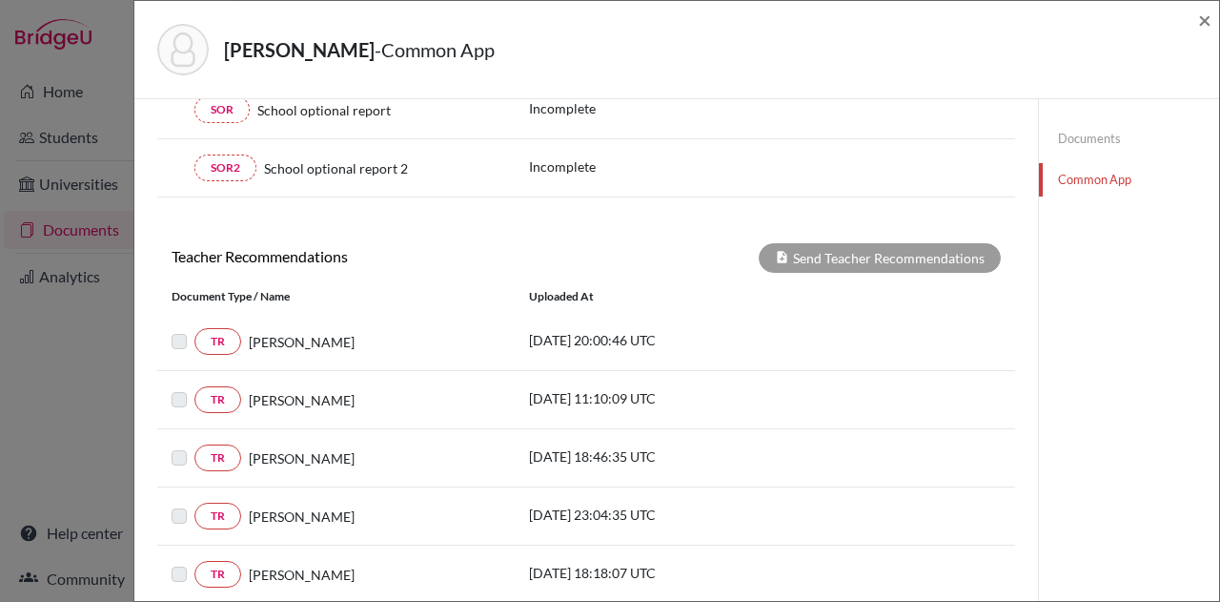
scroll to position [570, 0]
click at [194, 386] on label at bounding box center [194, 386] width 0 height 0
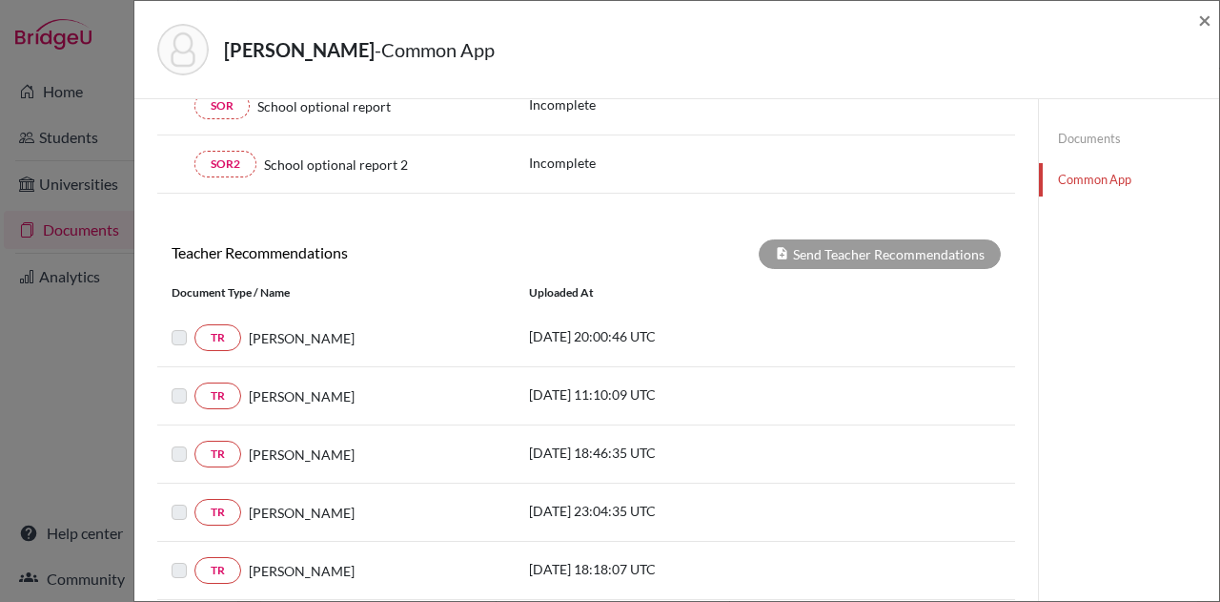
scroll to position [580, 0]
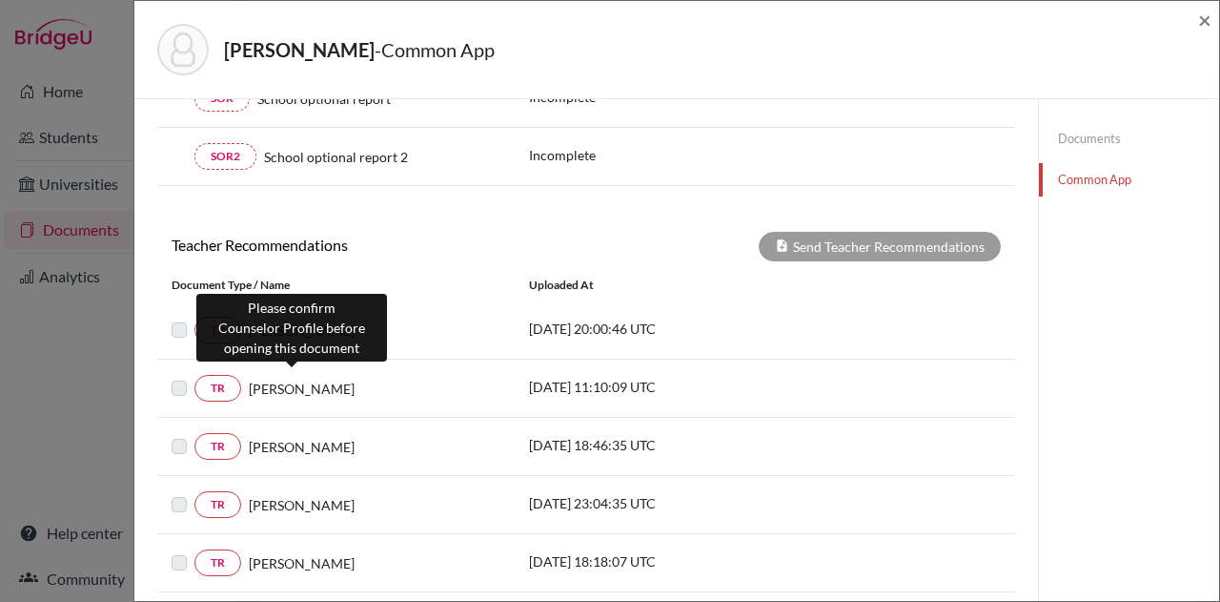
click at [298, 378] on span "[PERSON_NAME]" at bounding box center [302, 388] width 106 height 20
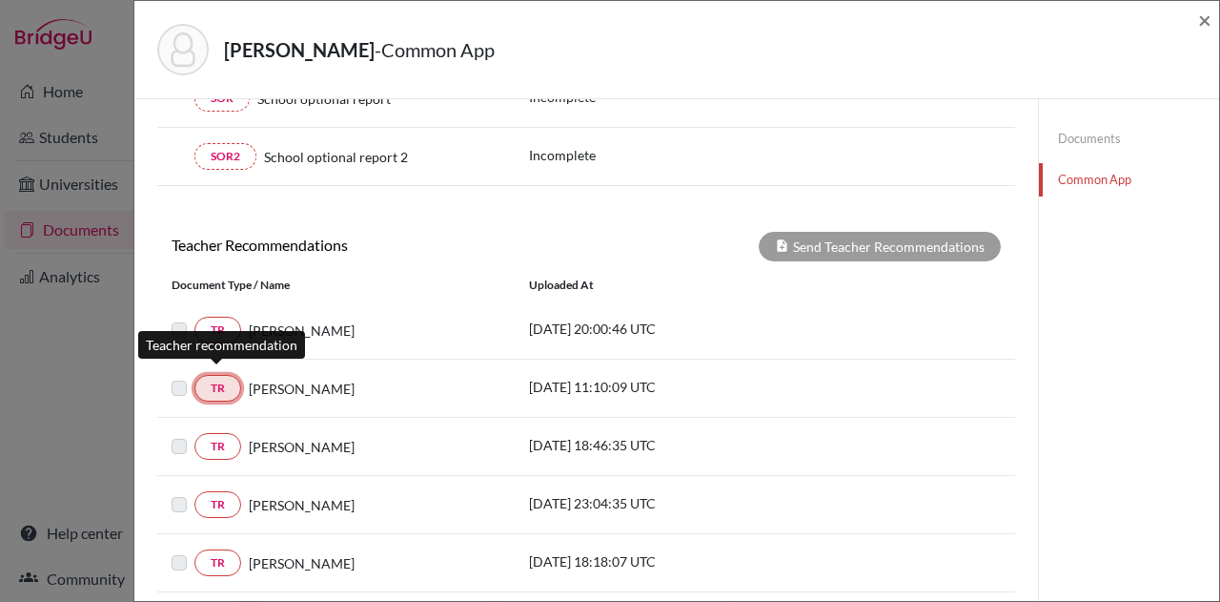
click at [221, 378] on link "TR" at bounding box center [217, 388] width 47 height 27
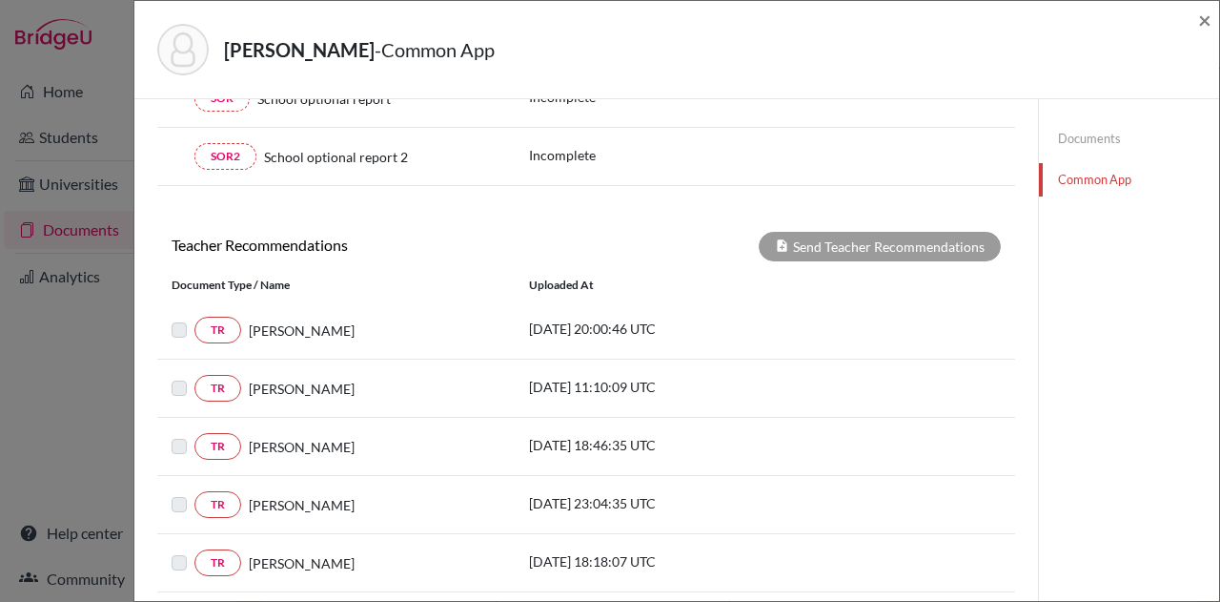
click at [194, 377] on label at bounding box center [194, 377] width 0 height 0
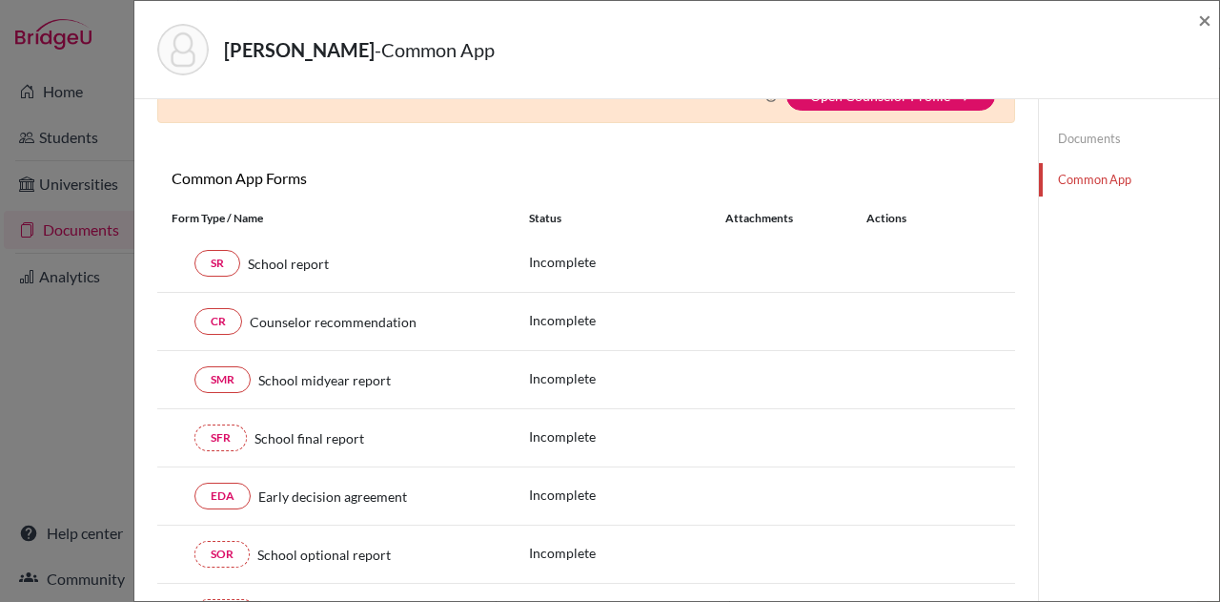
scroll to position [0, 0]
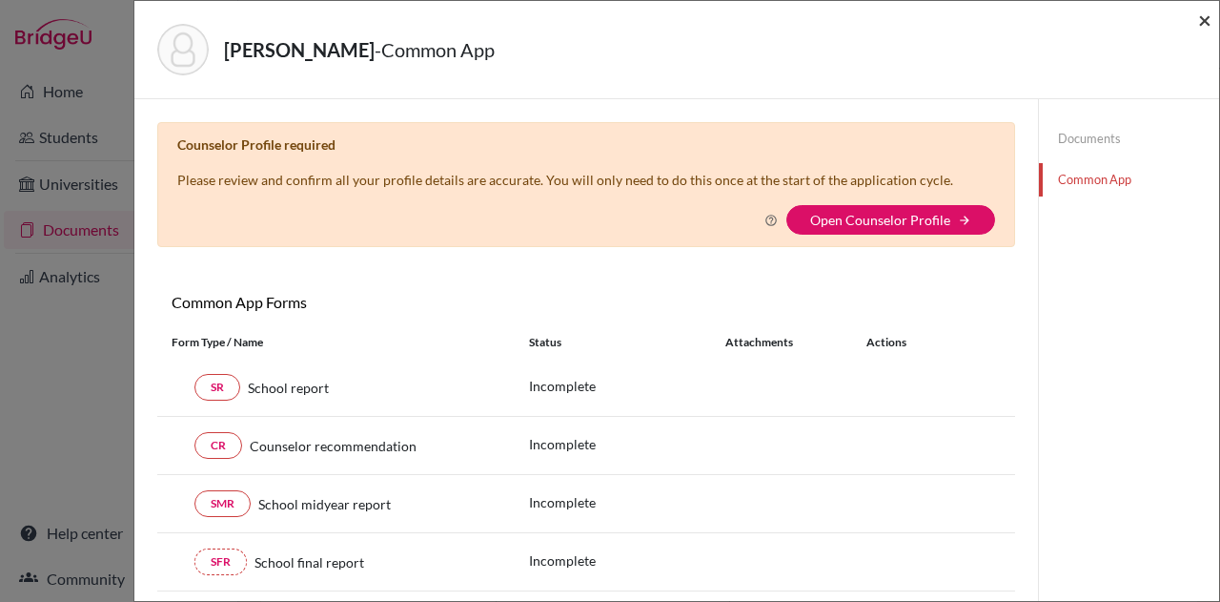
click at [1203, 17] on span "×" at bounding box center [1204, 20] width 13 height 28
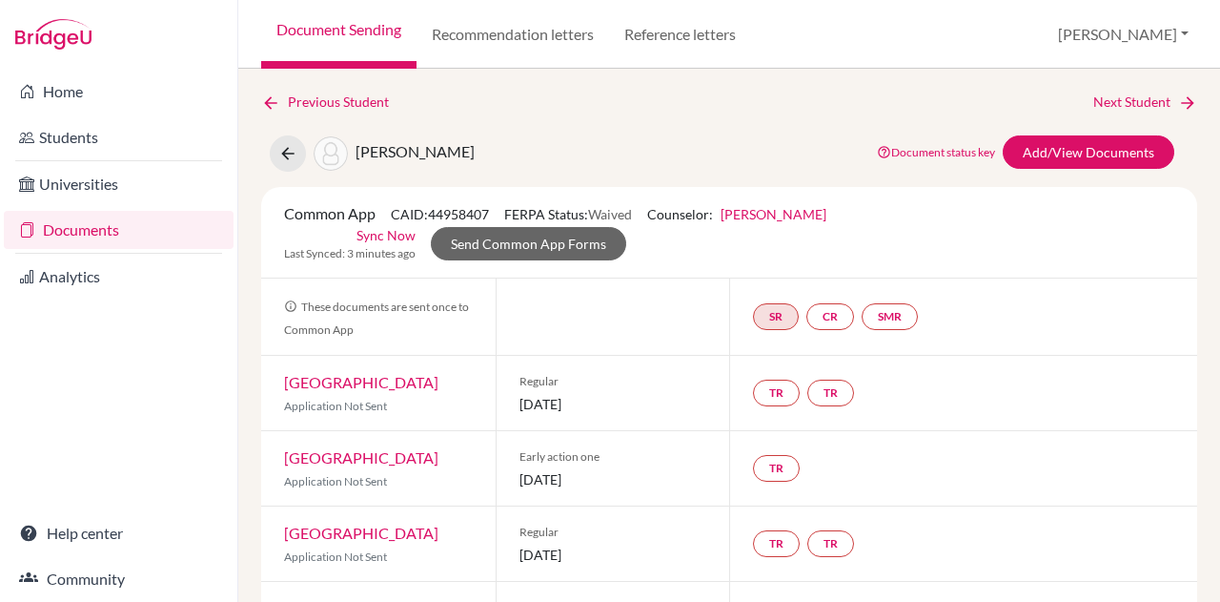
click at [810, 209] on link "[PERSON_NAME]" at bounding box center [774, 214] width 106 height 16
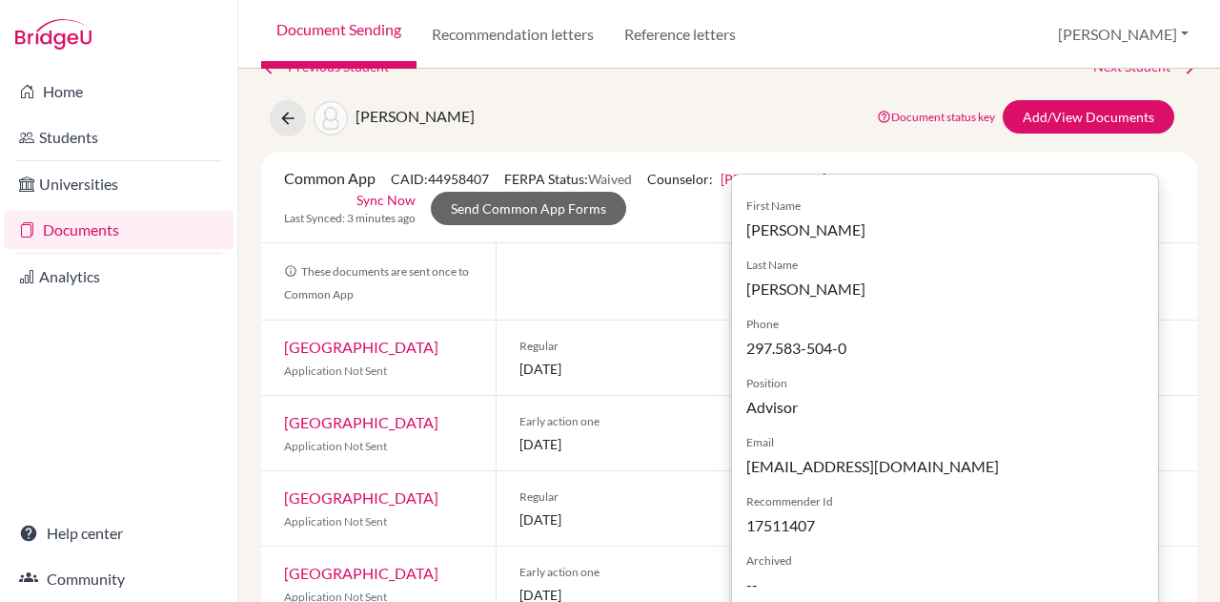
scroll to position [28, 0]
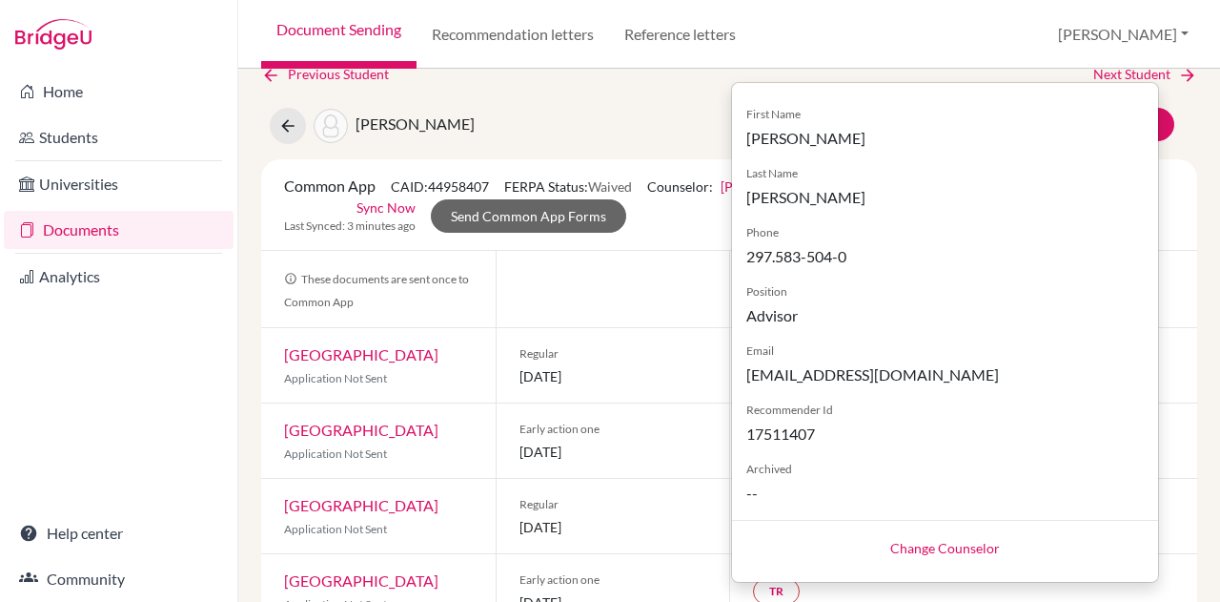
click at [1183, 260] on div "Previous Student Next Student Varde, Athena Document status key TR Requirement.…" at bounding box center [729, 335] width 982 height 533
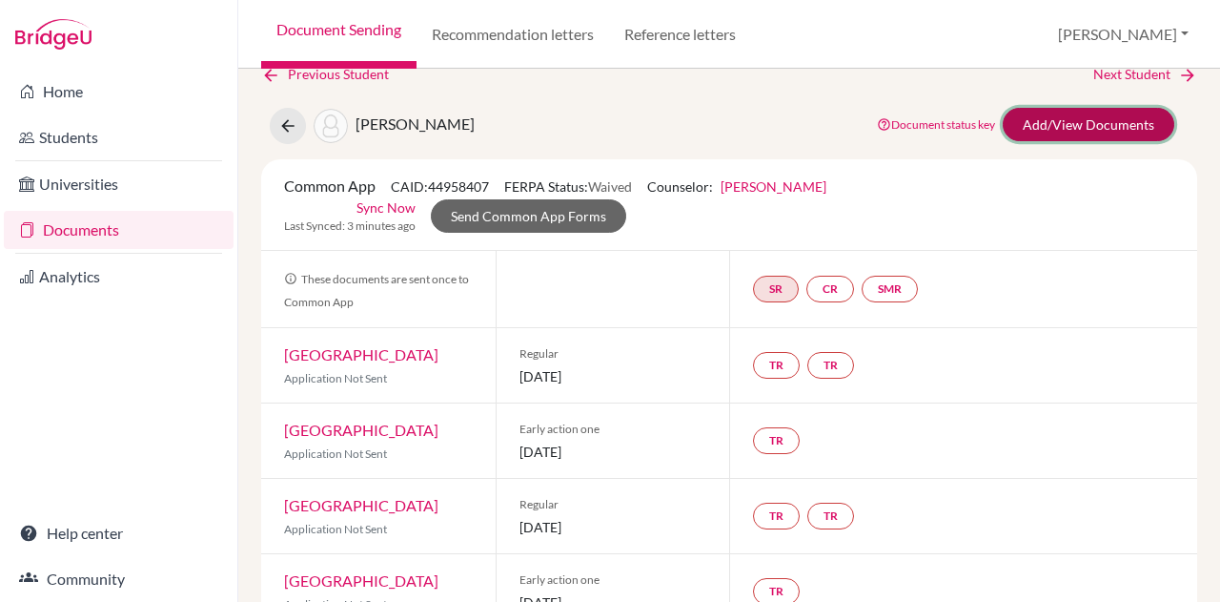
click at [1051, 132] on link "Add/View Documents" at bounding box center [1089, 124] width 172 height 33
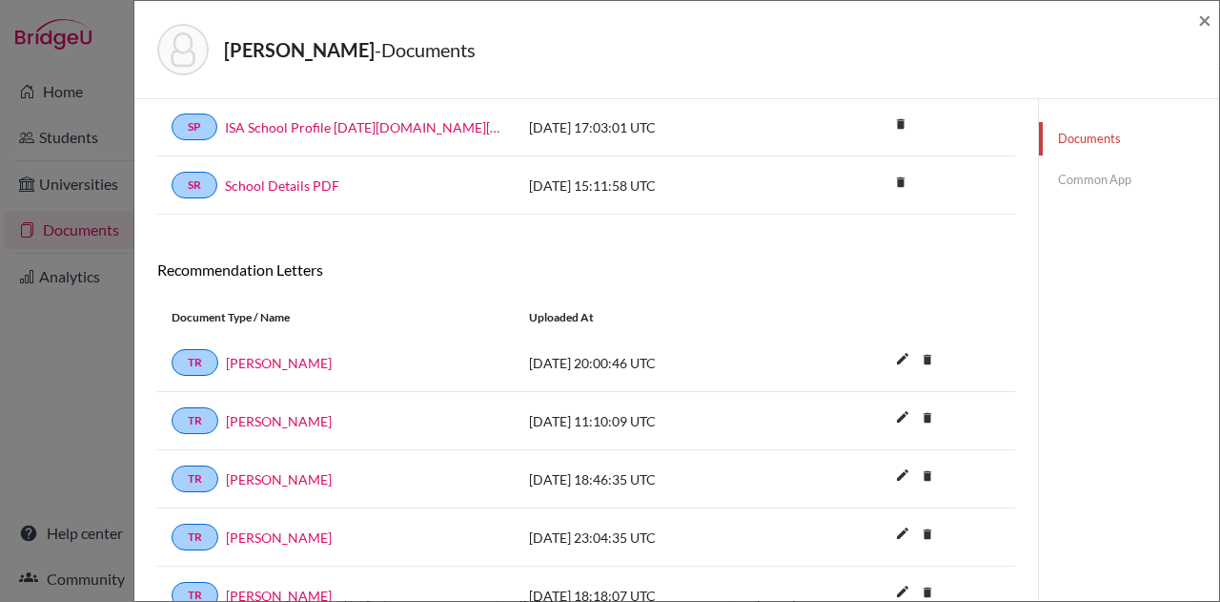
scroll to position [292, 0]
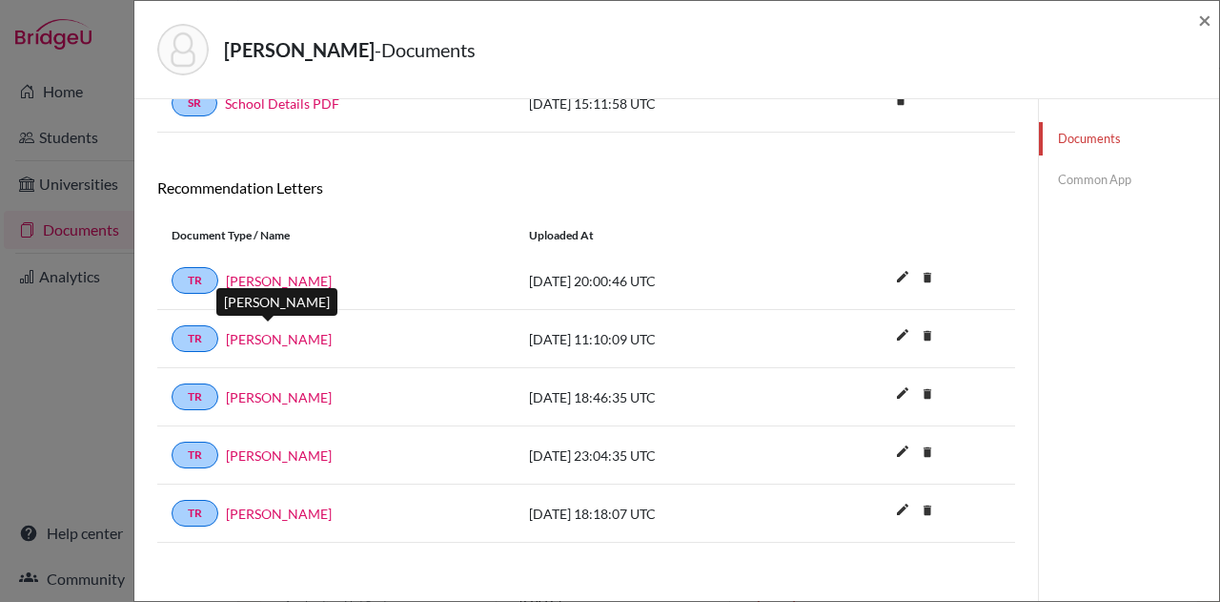
click at [282, 329] on link "Debbie Kunder" at bounding box center [279, 339] width 106 height 20
click at [1100, 175] on link "Common App" at bounding box center [1129, 179] width 180 height 33
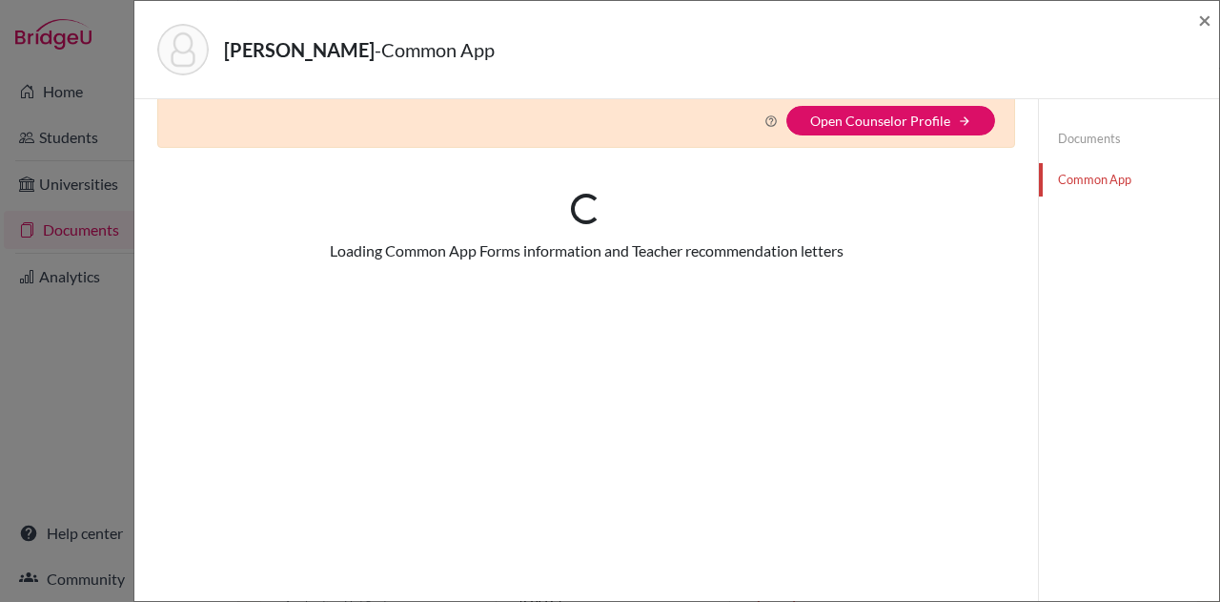
scroll to position [292, 0]
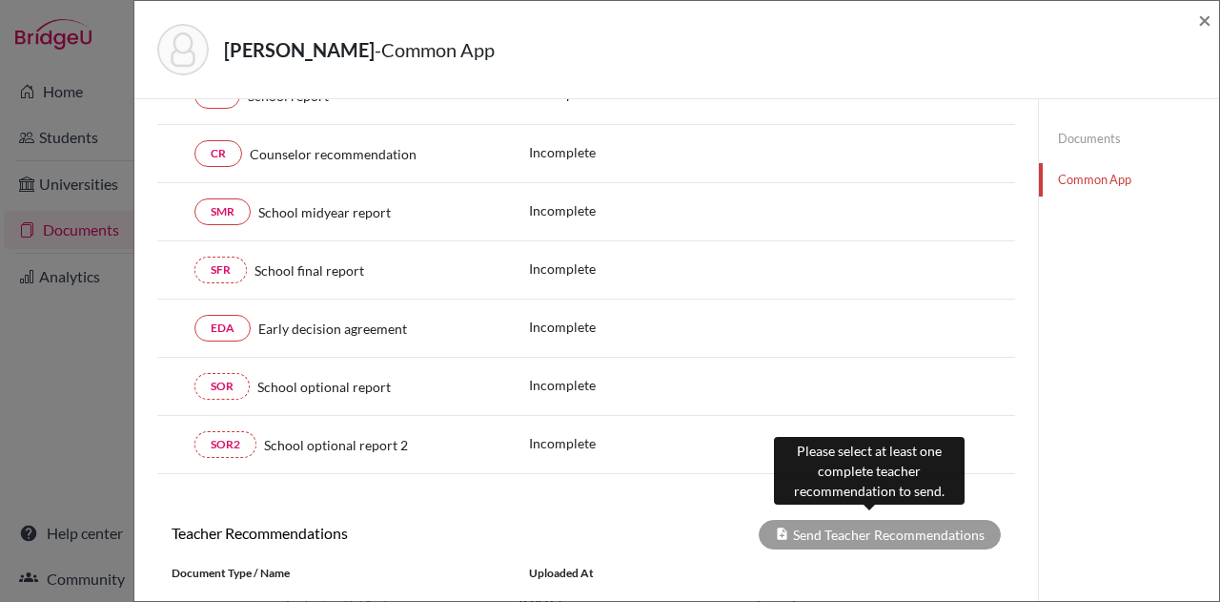
click at [929, 520] on div "Send Teacher Recommendations" at bounding box center [880, 535] width 242 height 30
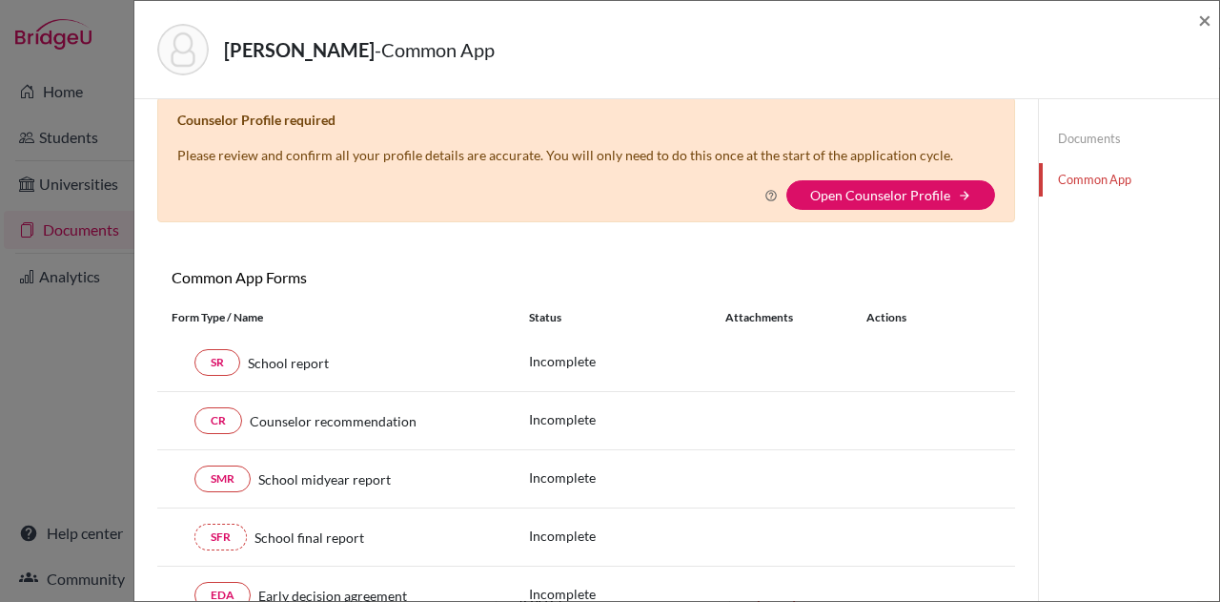
scroll to position [0, 0]
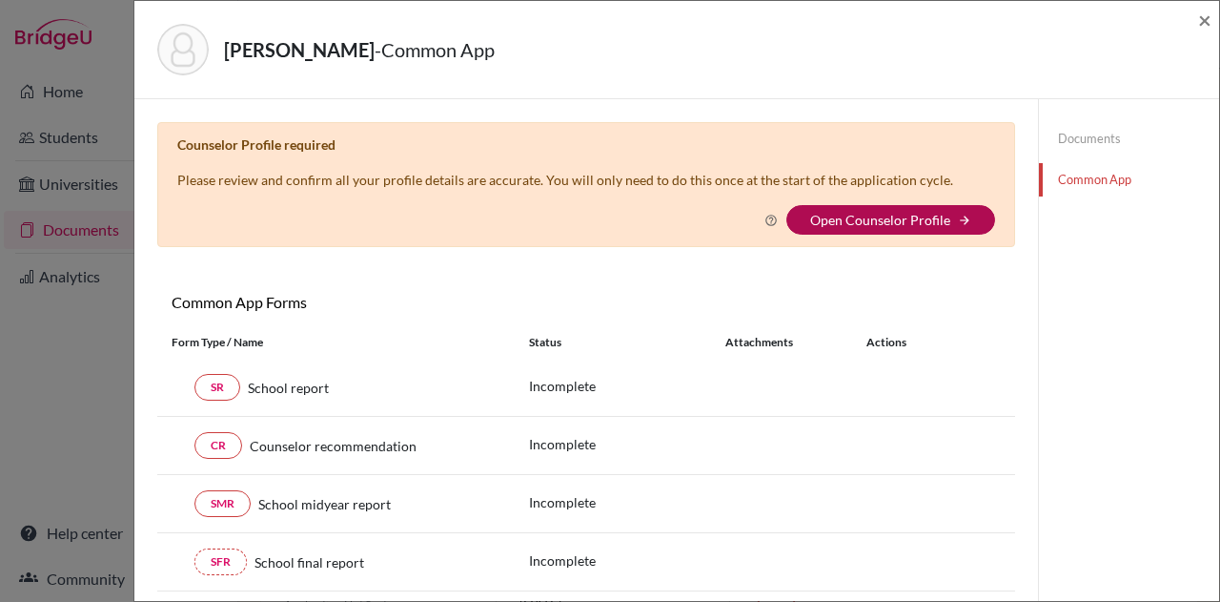
click at [845, 212] on link "Open Counselor Profile" at bounding box center [880, 220] width 140 height 16
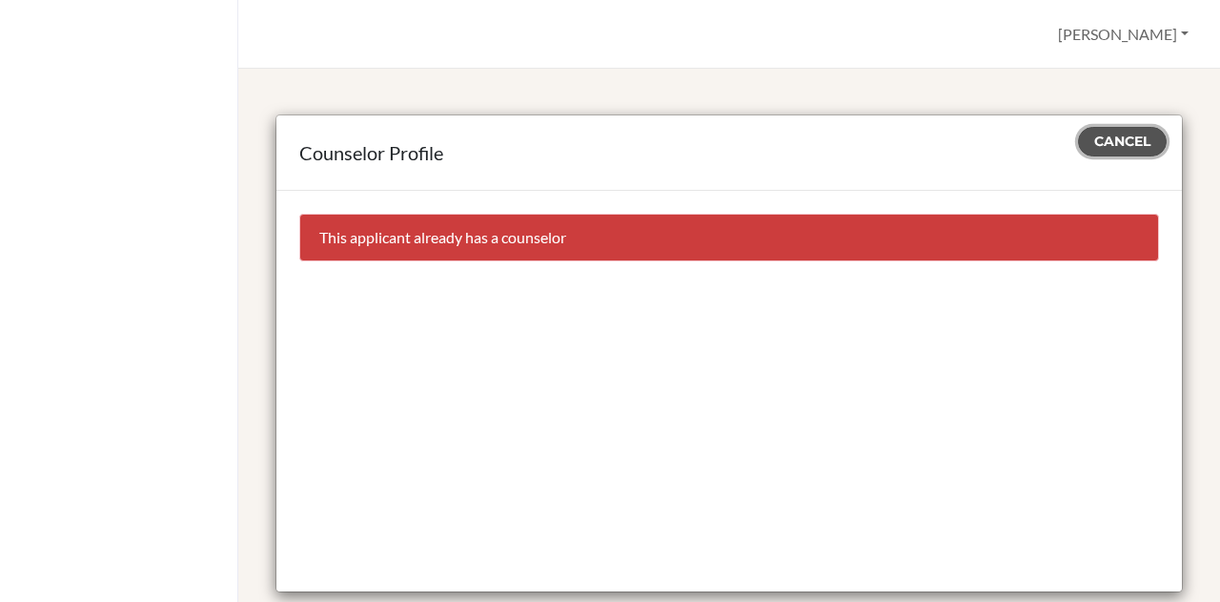
click at [1106, 137] on span "Cancel" at bounding box center [1122, 141] width 56 height 17
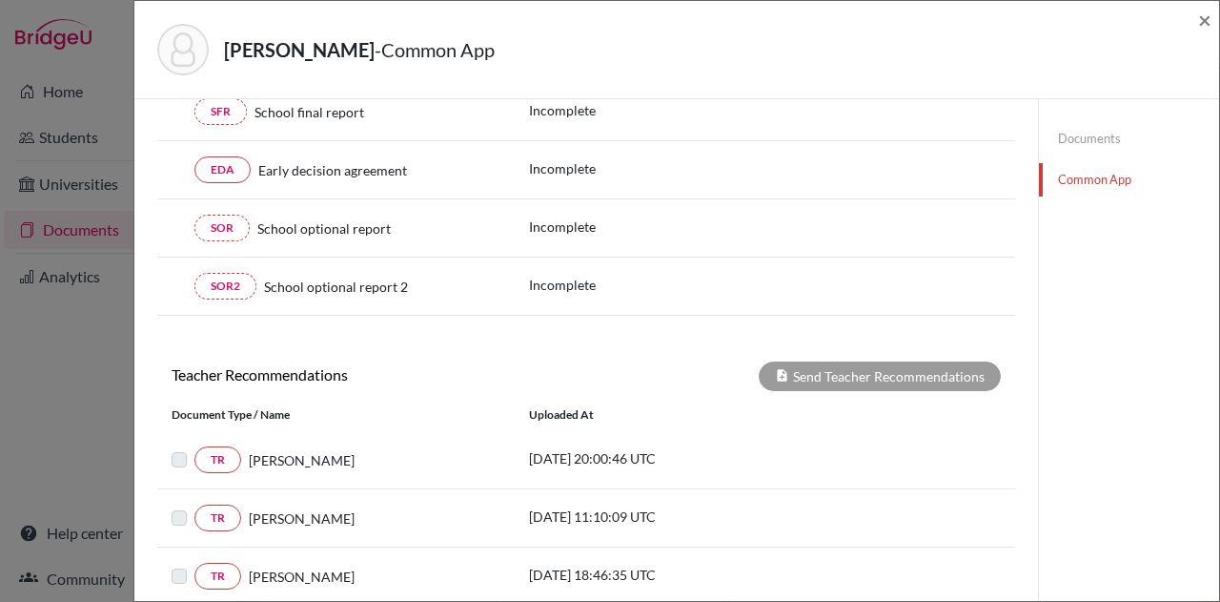
scroll to position [761, 0]
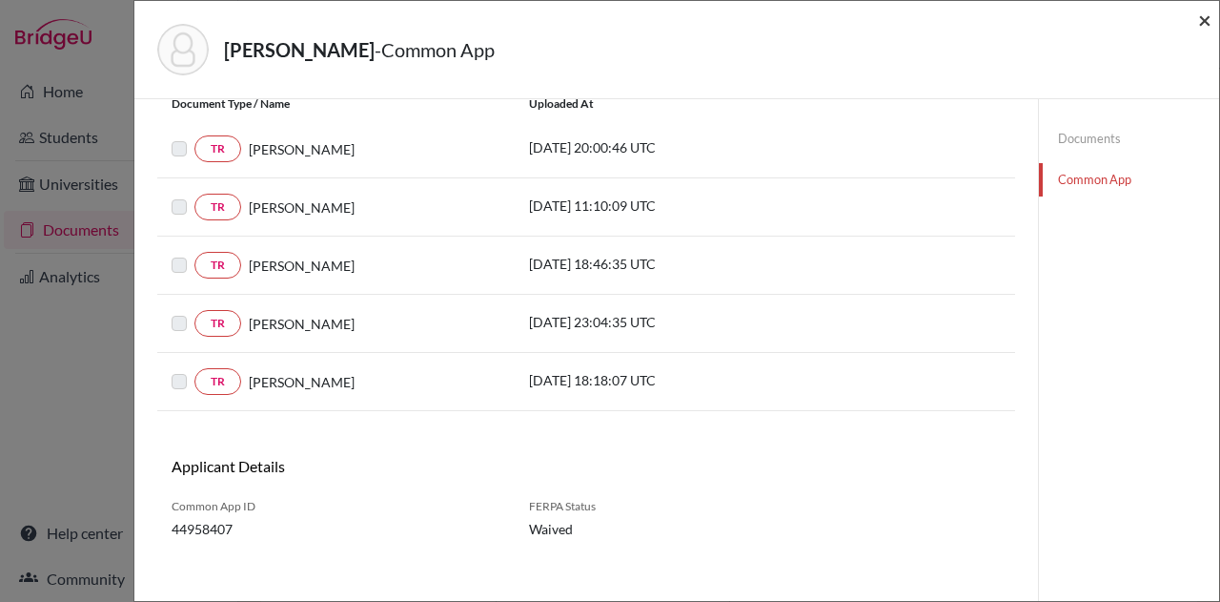
click at [1198, 12] on span "×" at bounding box center [1204, 20] width 13 height 28
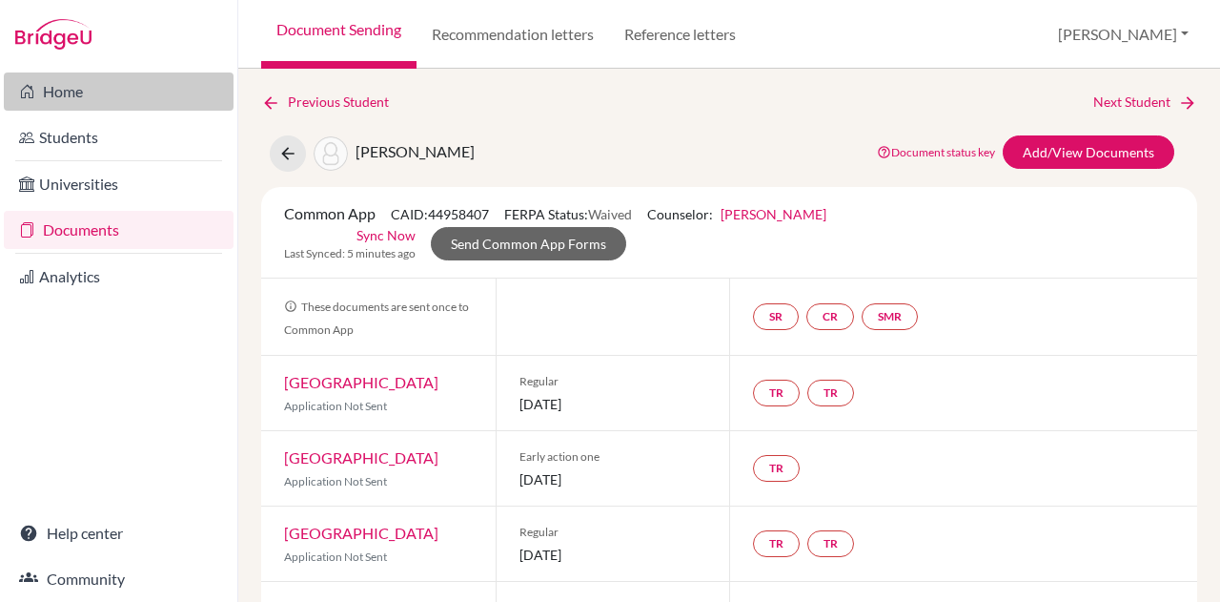
click at [53, 91] on link "Home" at bounding box center [119, 91] width 230 height 38
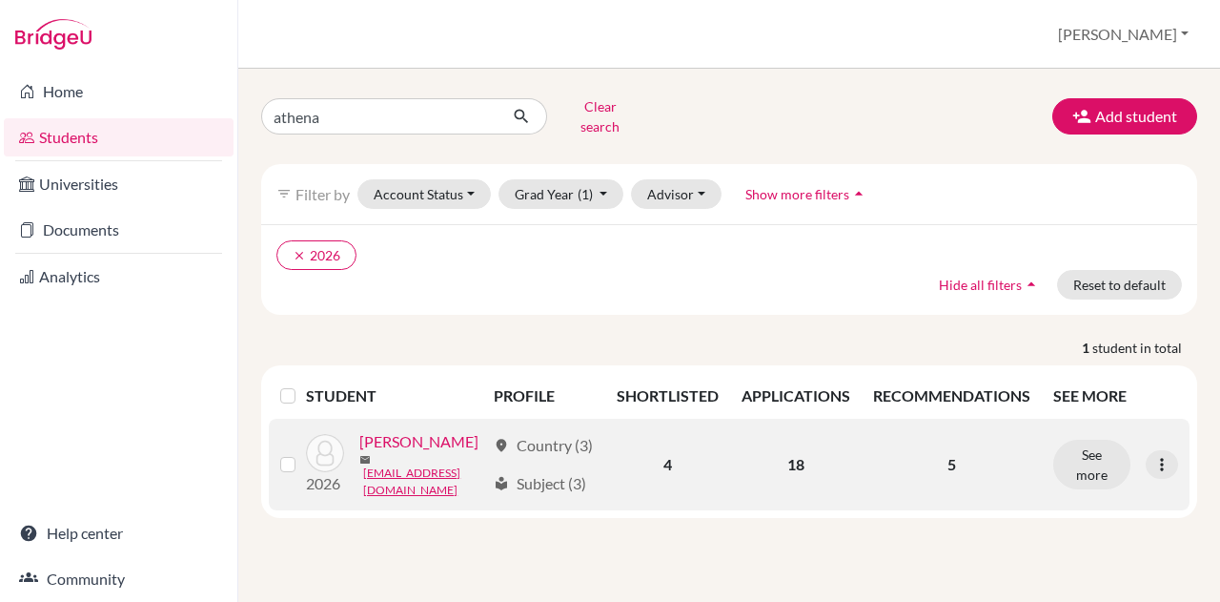
click at [363, 453] on link "[PERSON_NAME]" at bounding box center [418, 441] width 119 height 23
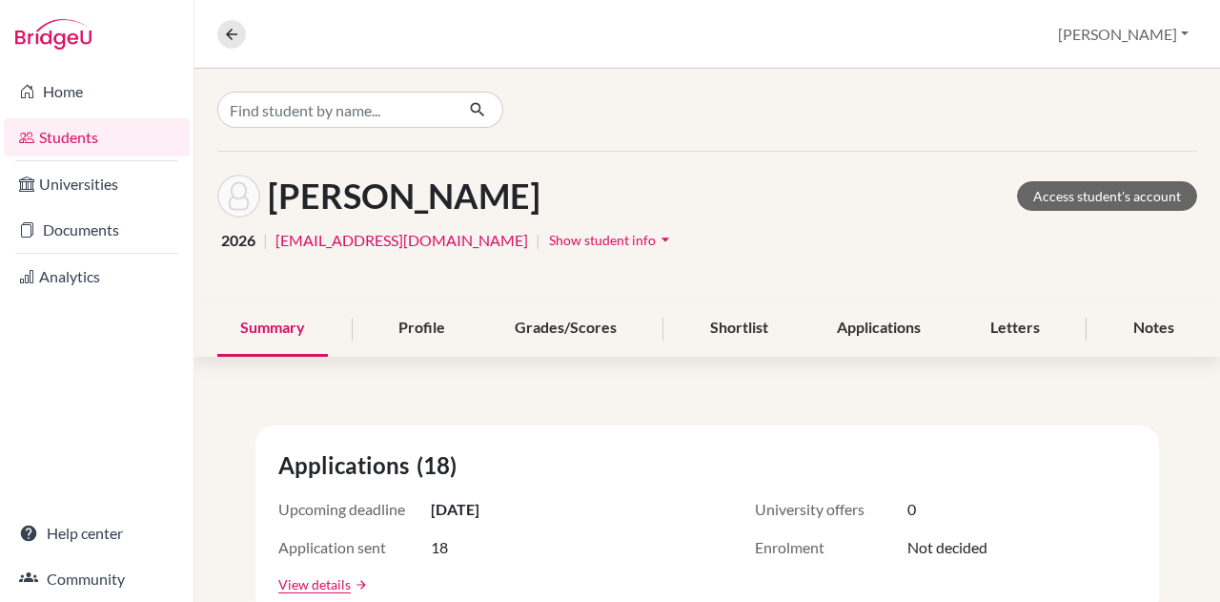
click at [656, 236] on icon "arrow_drop_down" at bounding box center [665, 239] width 19 height 19
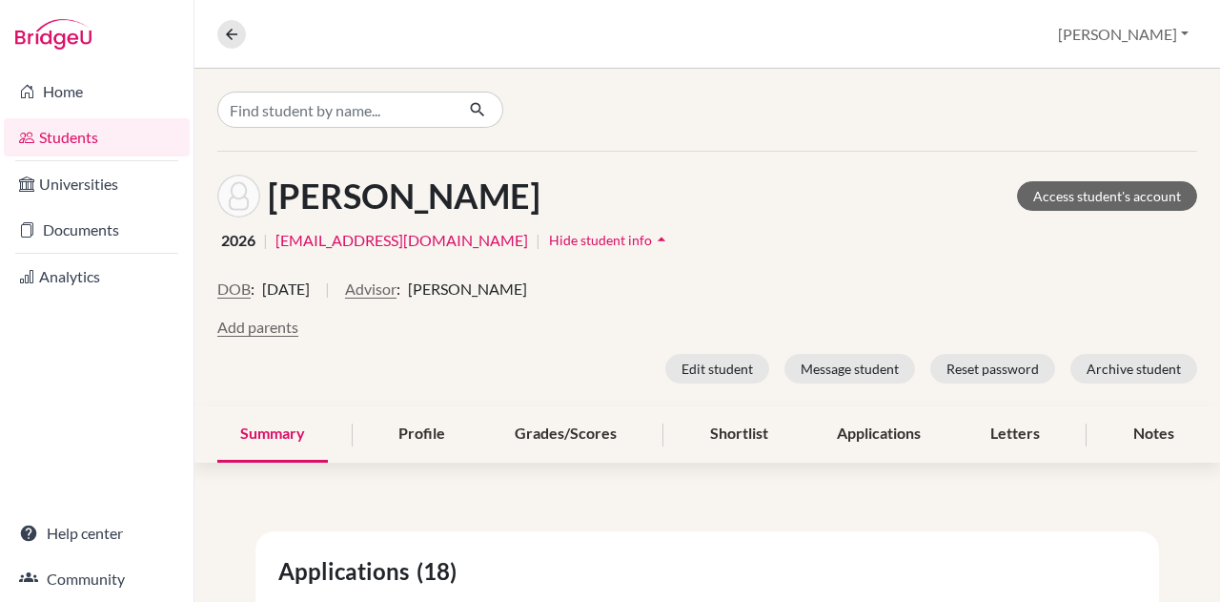
click at [652, 236] on icon "arrow_drop_up" at bounding box center [661, 239] width 19 height 19
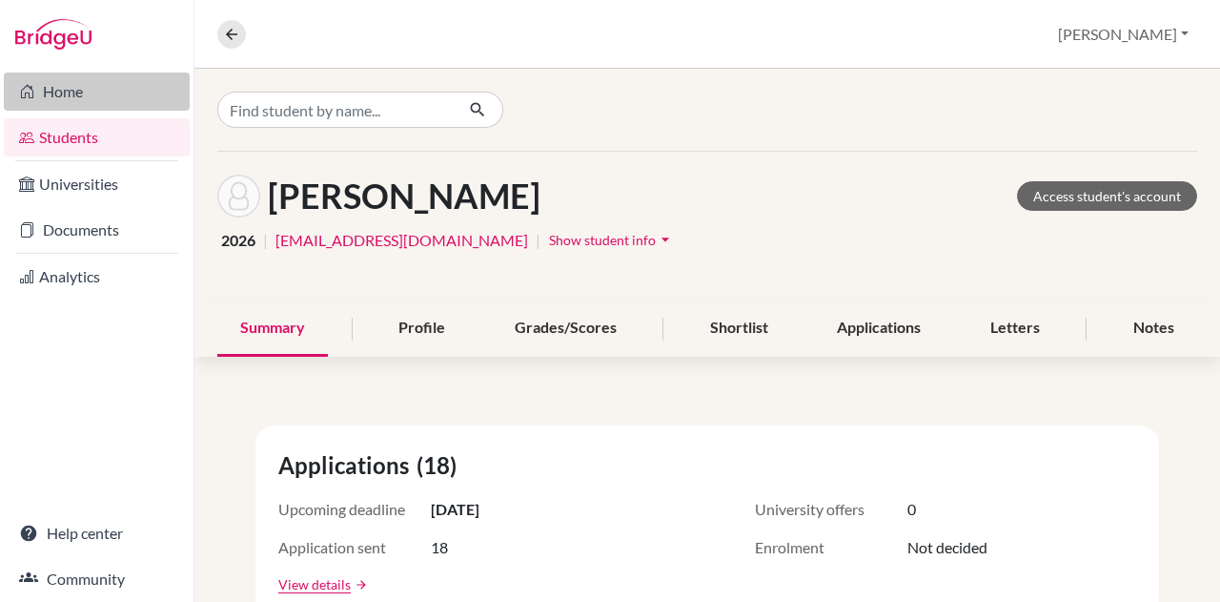
click at [68, 103] on link "Home" at bounding box center [97, 91] width 186 height 38
